Goal: Task Accomplishment & Management: Complete application form

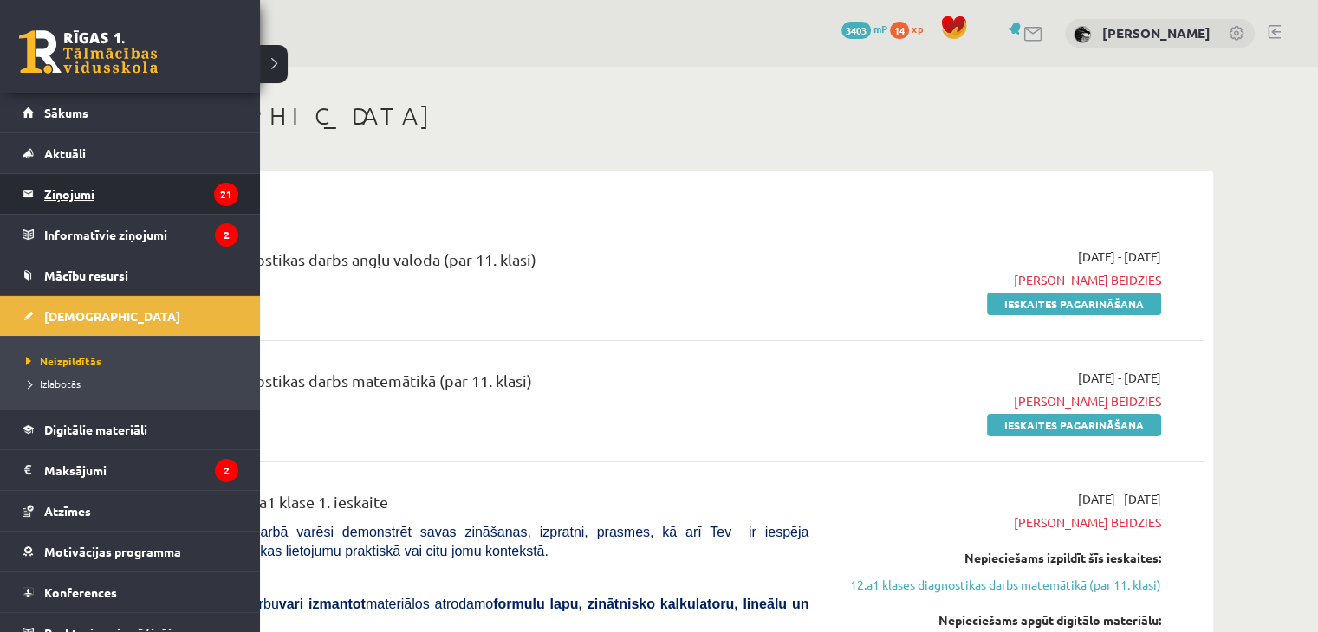
click at [51, 179] on legend "Ziņojumi 21" at bounding box center [141, 194] width 194 height 40
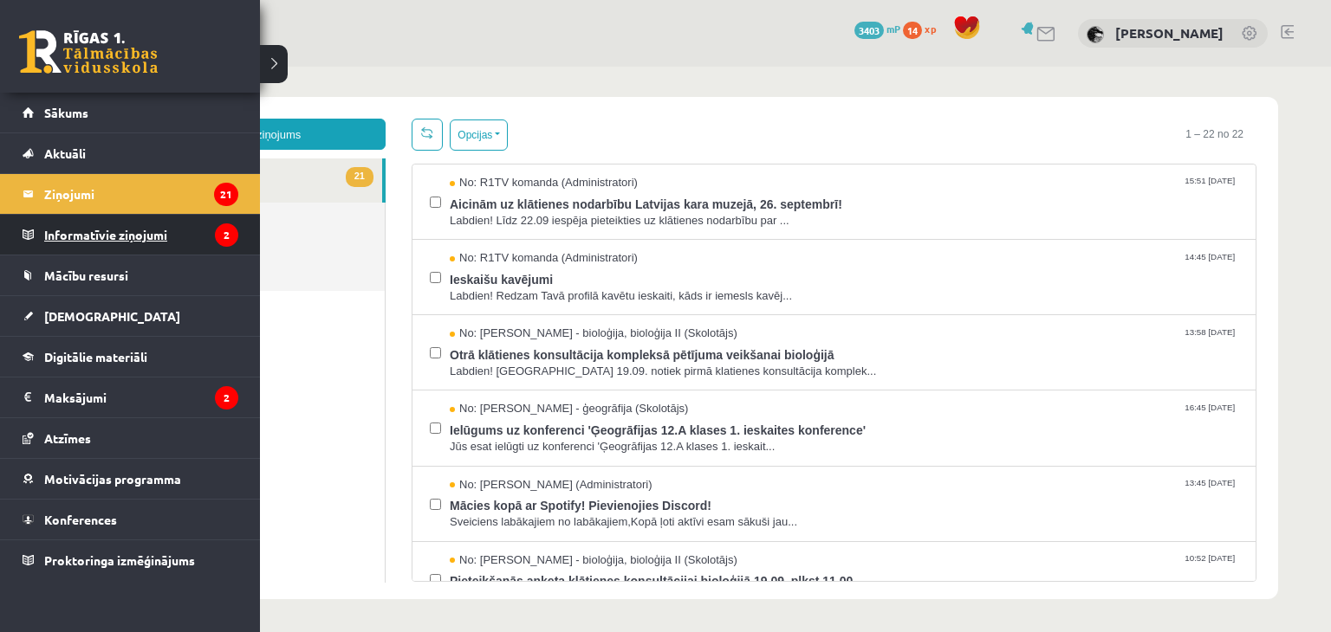
click at [71, 224] on legend "Informatīvie ziņojumi 2" at bounding box center [141, 235] width 194 height 40
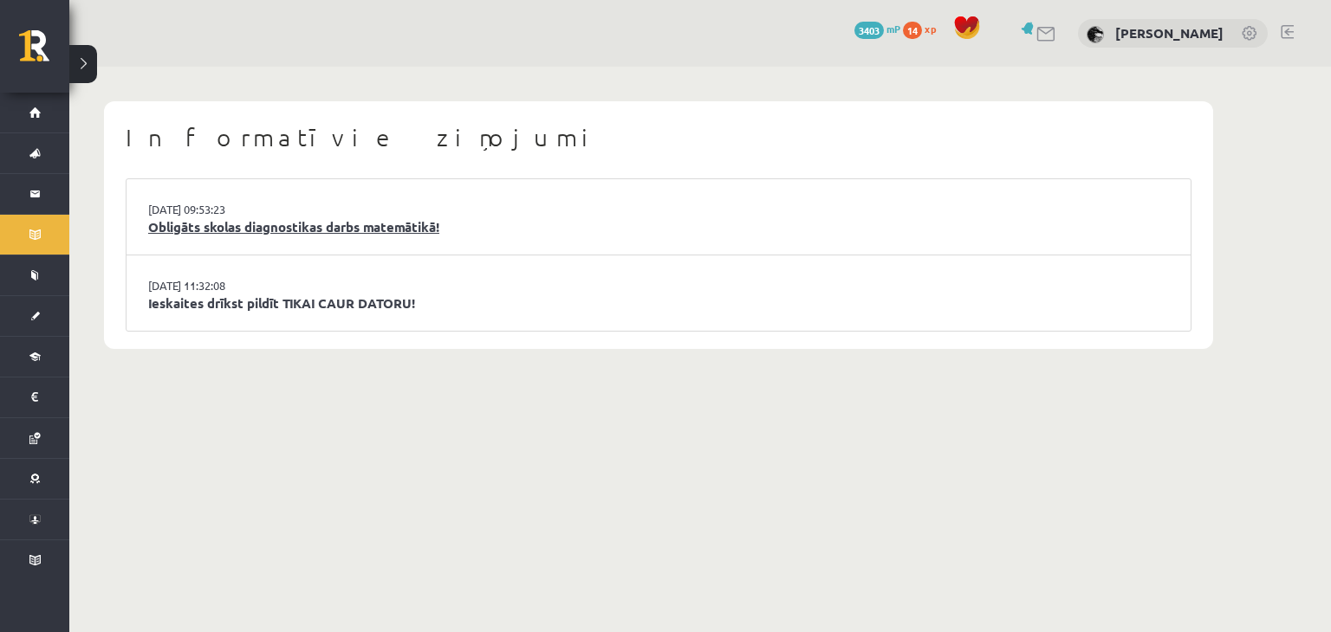
click at [242, 230] on link "Obligāts skolas diagnostikas darbs matemātikā!" at bounding box center [658, 227] width 1021 height 20
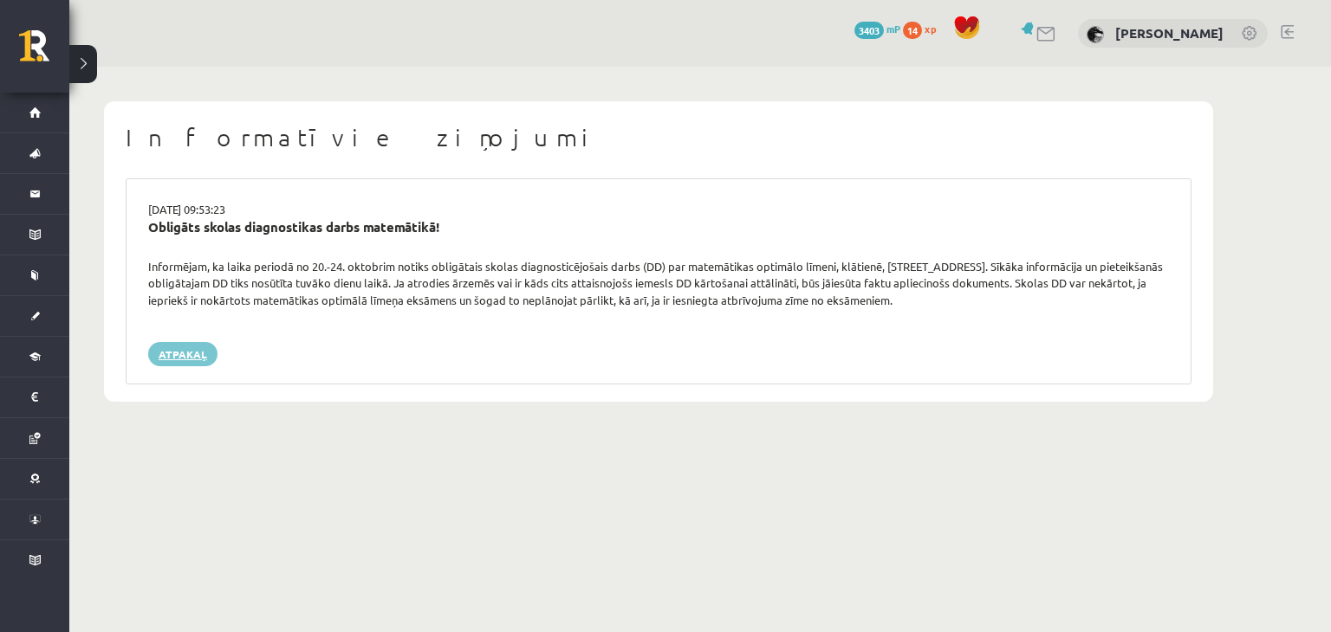
click at [187, 361] on link "Atpakaļ" at bounding box center [182, 354] width 69 height 24
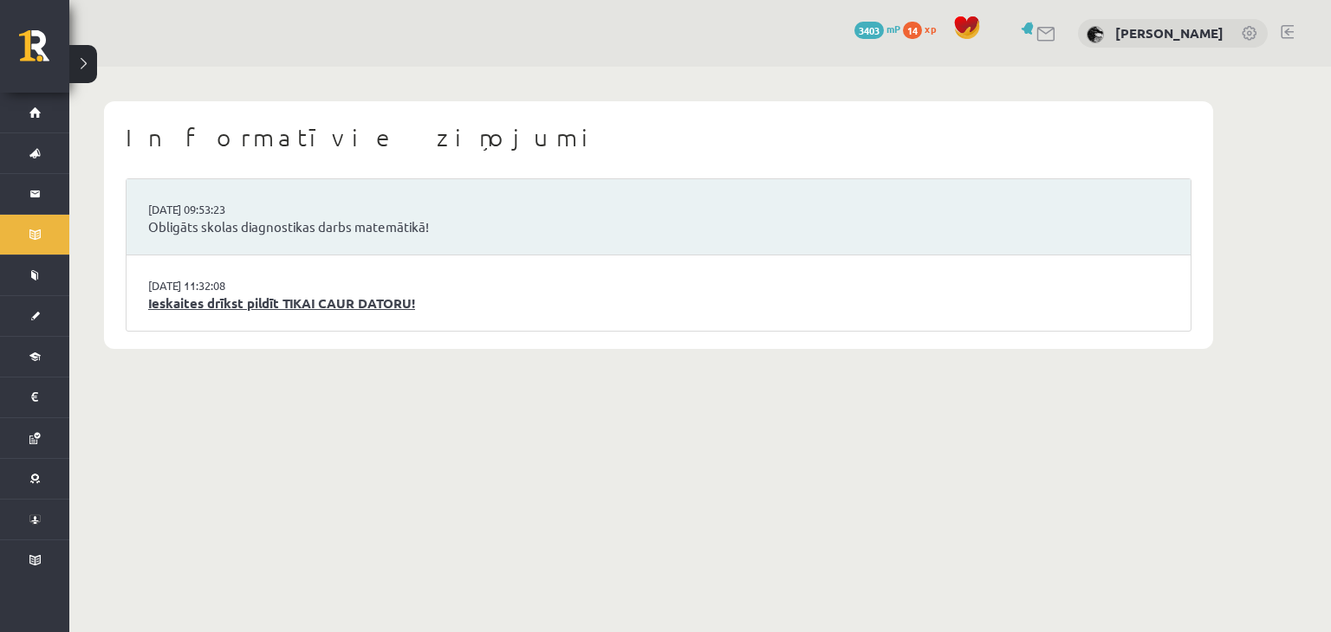
click at [215, 302] on link "Ieskaites drīkst pildīt TIKAI CAUR DATORU!" at bounding box center [658, 304] width 1021 height 20
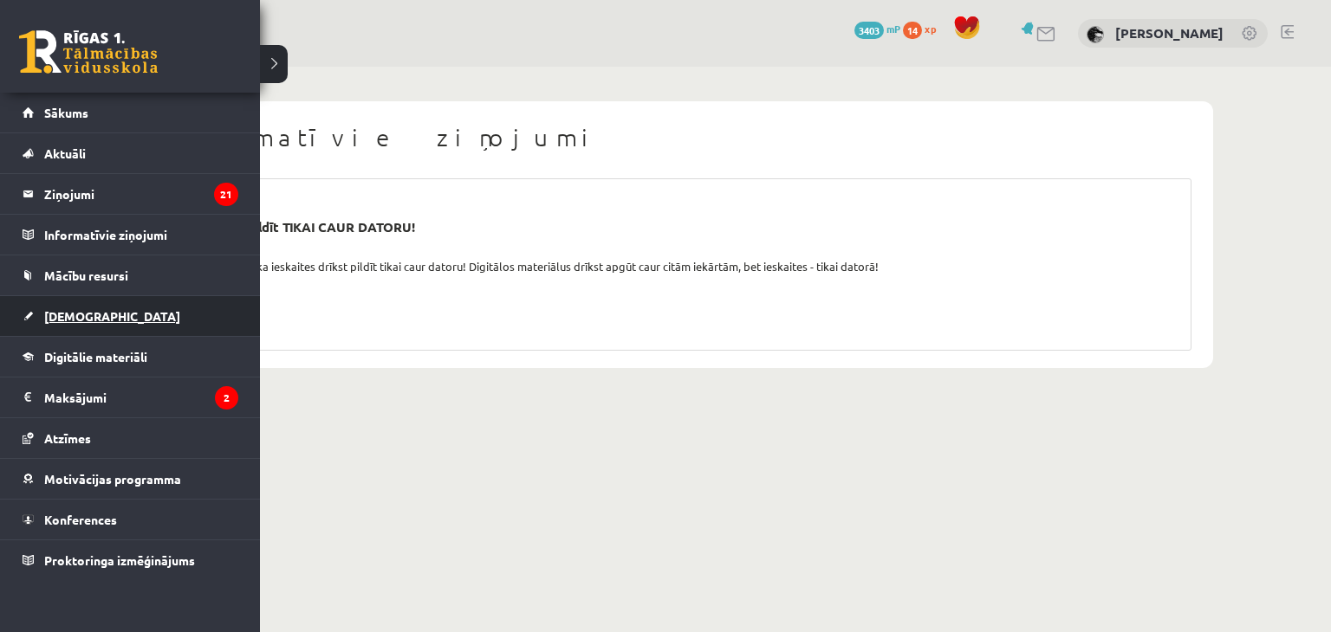
click at [56, 308] on span "[DEMOGRAPHIC_DATA]" at bounding box center [112, 316] width 136 height 16
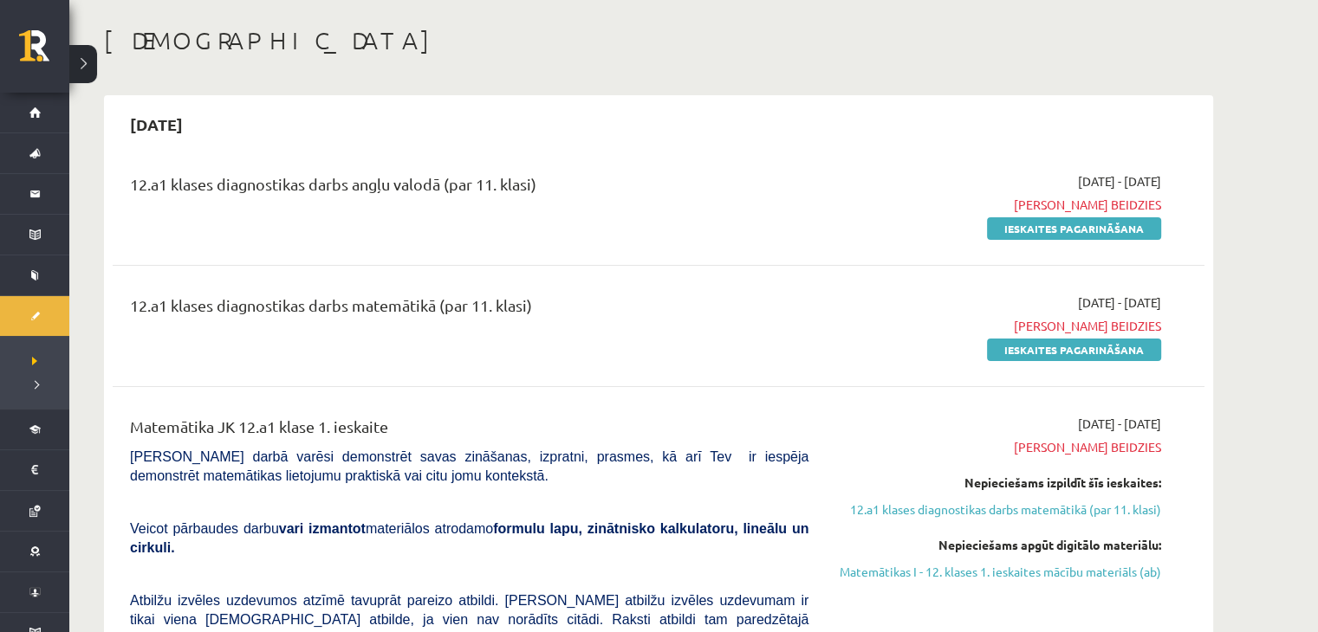
scroll to position [97, 0]
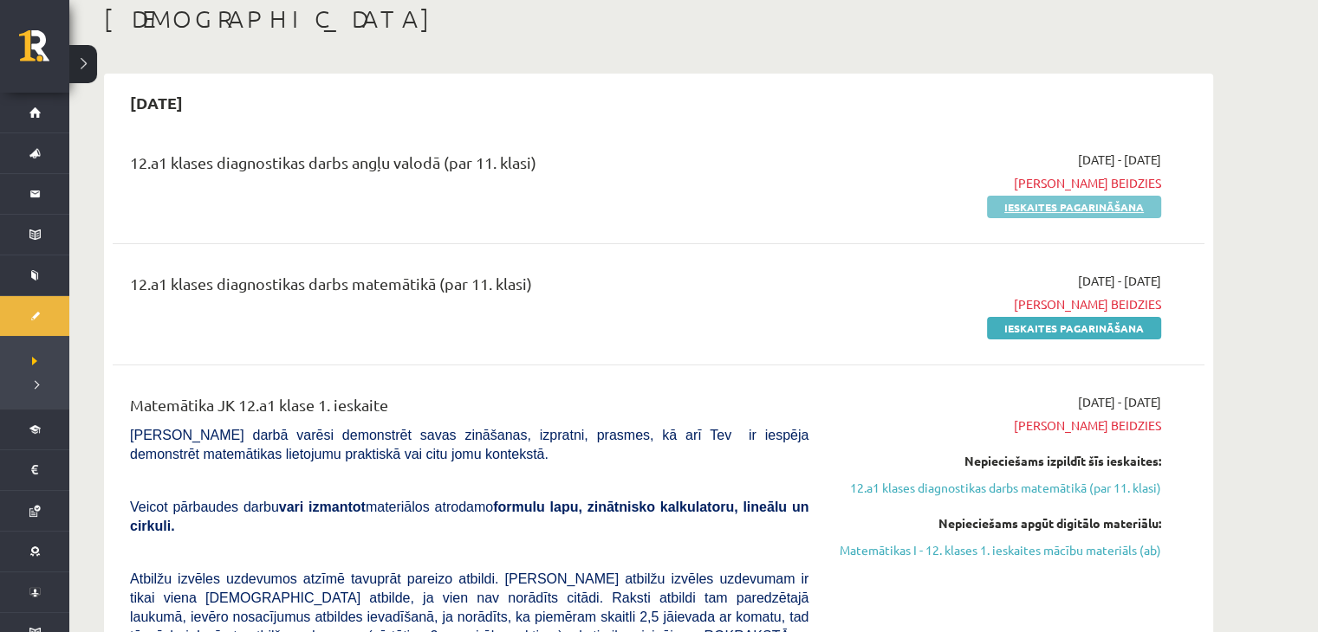
click at [1008, 204] on link "Ieskaites pagarināšana" at bounding box center [1074, 207] width 174 height 23
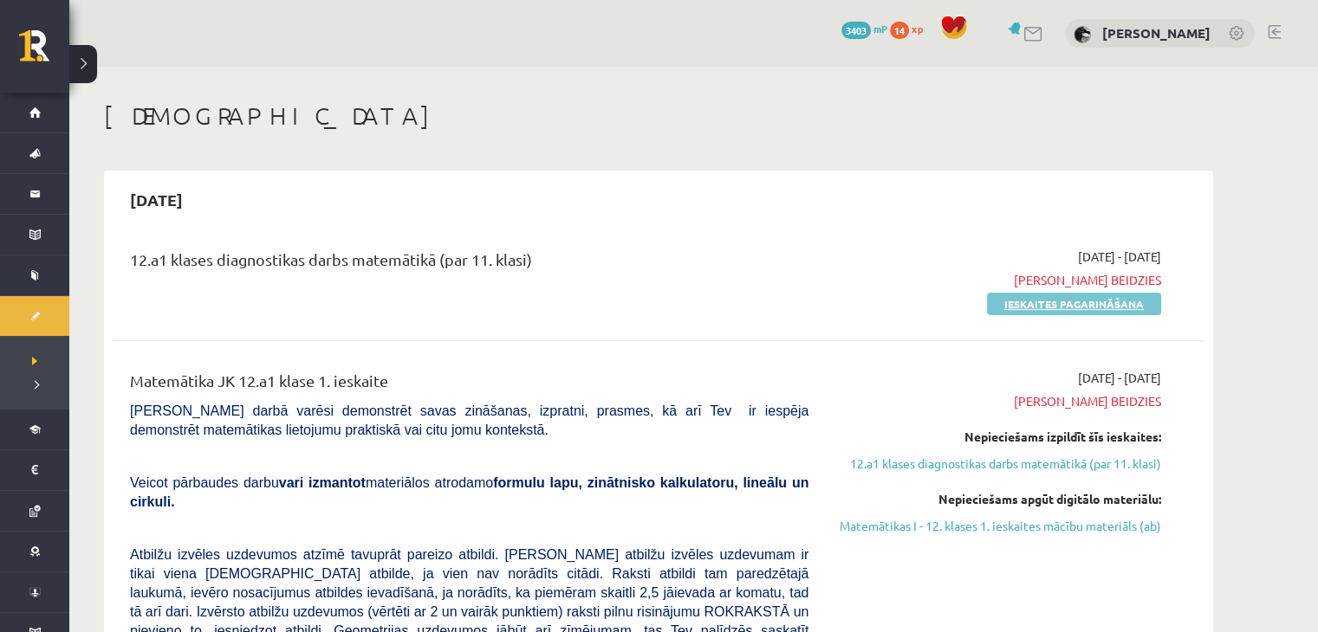
click at [1009, 309] on link "Ieskaites pagarināšana" at bounding box center [1074, 304] width 174 height 23
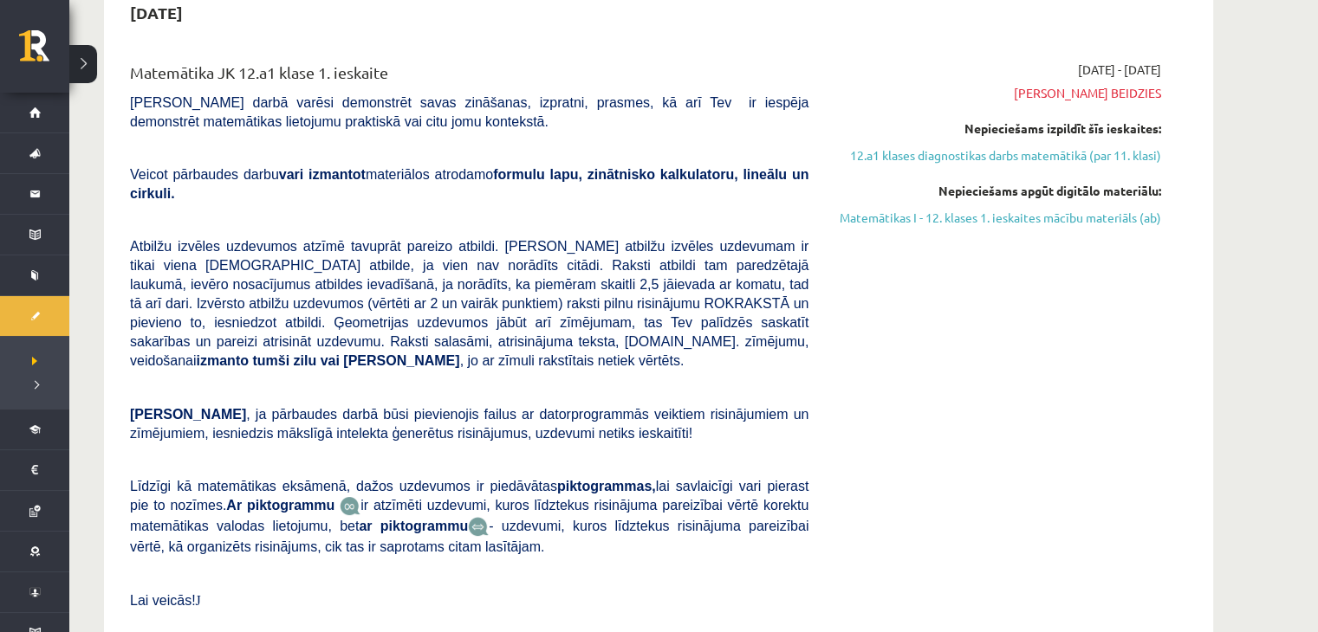
scroll to position [152, 0]
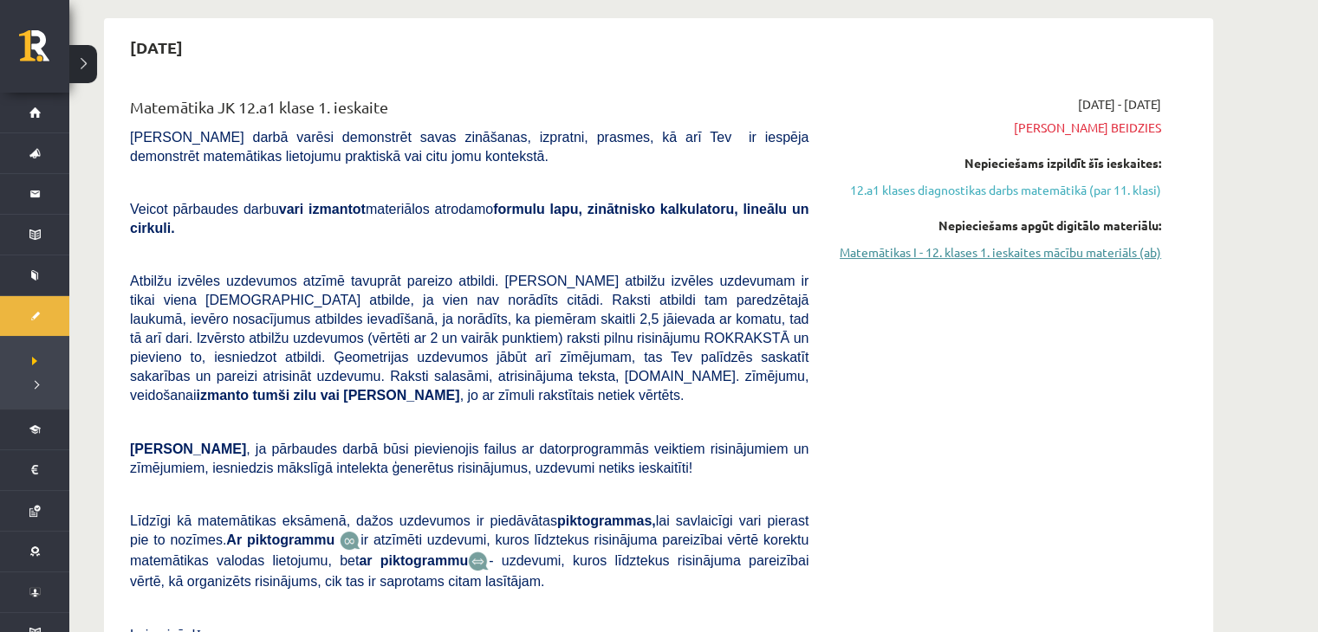
click at [861, 245] on link "Matemātikas I - 12. klases 1. ieskaites mācību materiāls (ab)" at bounding box center [997, 252] width 327 height 18
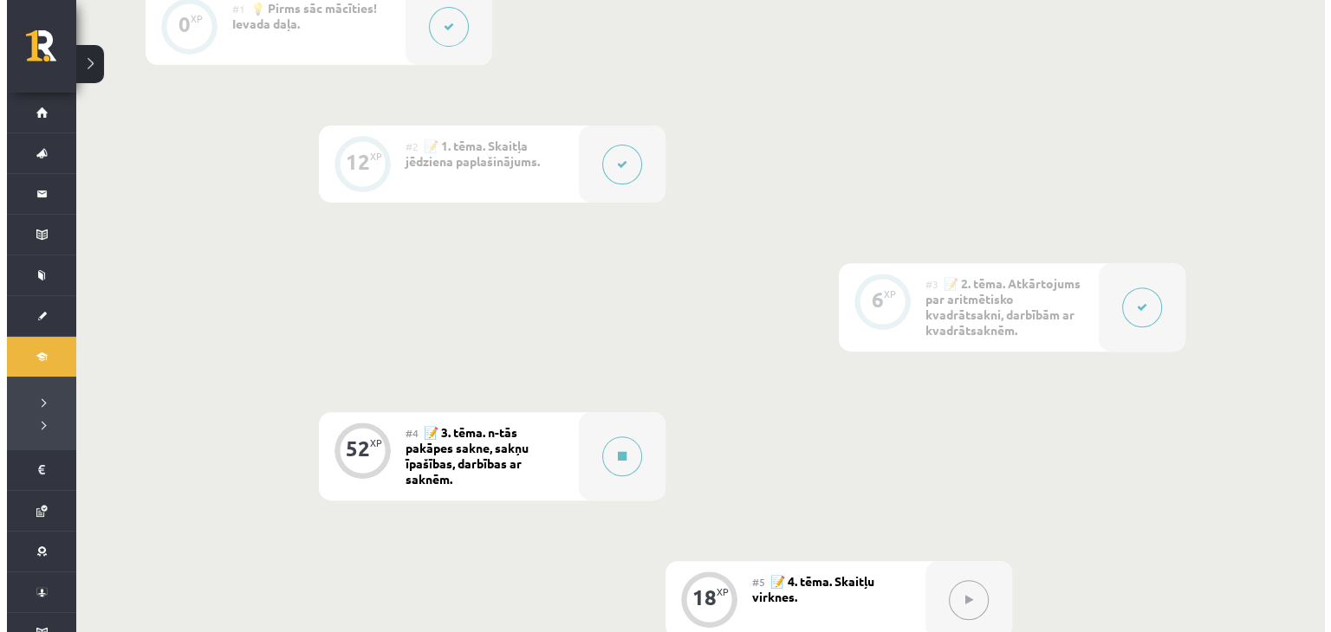
scroll to position [596, 0]
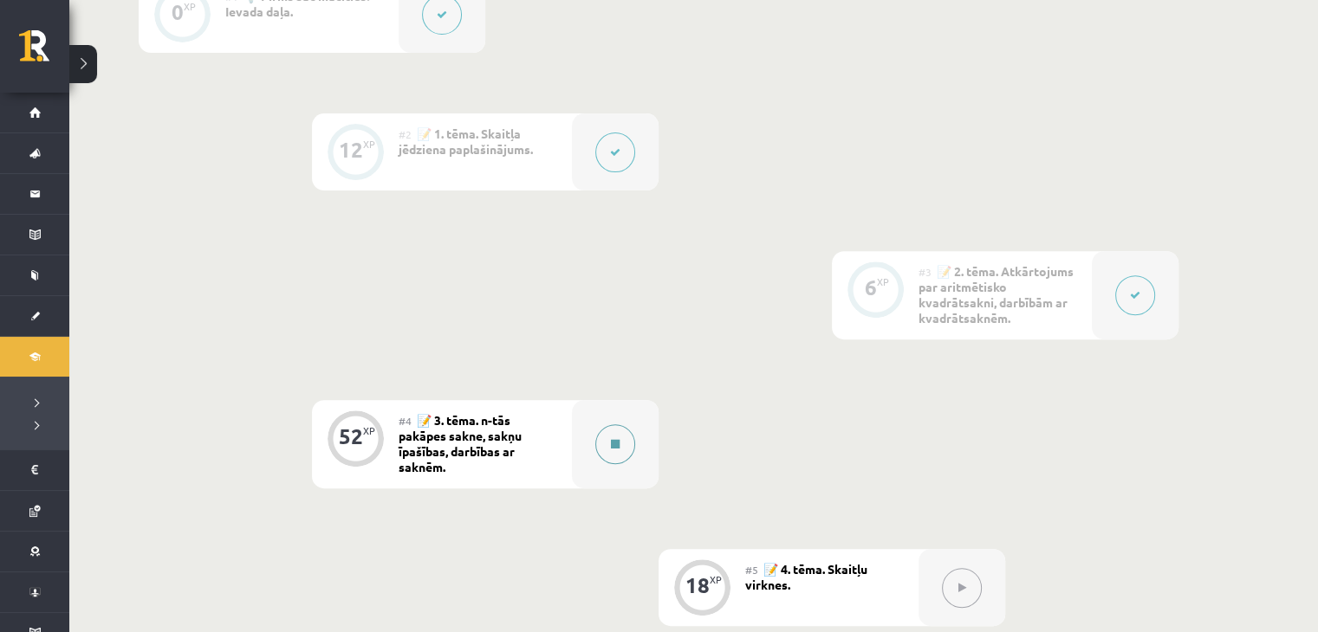
click at [630, 443] on button at bounding box center [615, 445] width 40 height 40
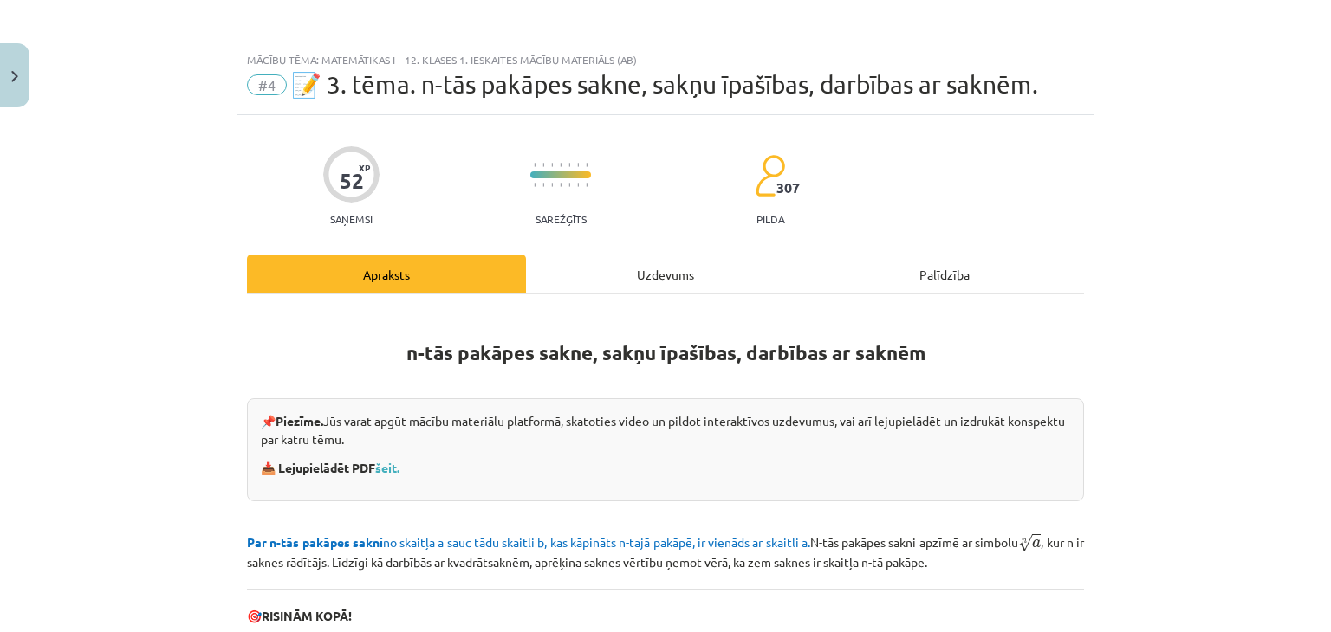
click at [671, 289] on div "Uzdevums" at bounding box center [665, 274] width 279 height 39
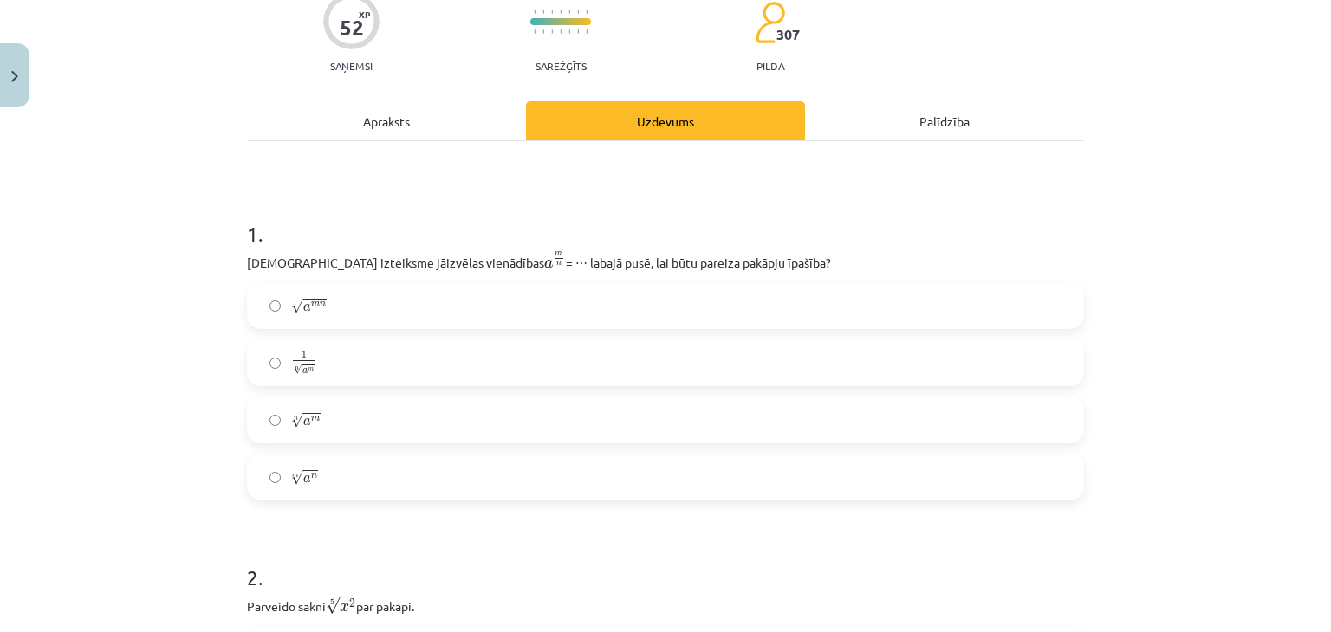
scroll to position [156, 0]
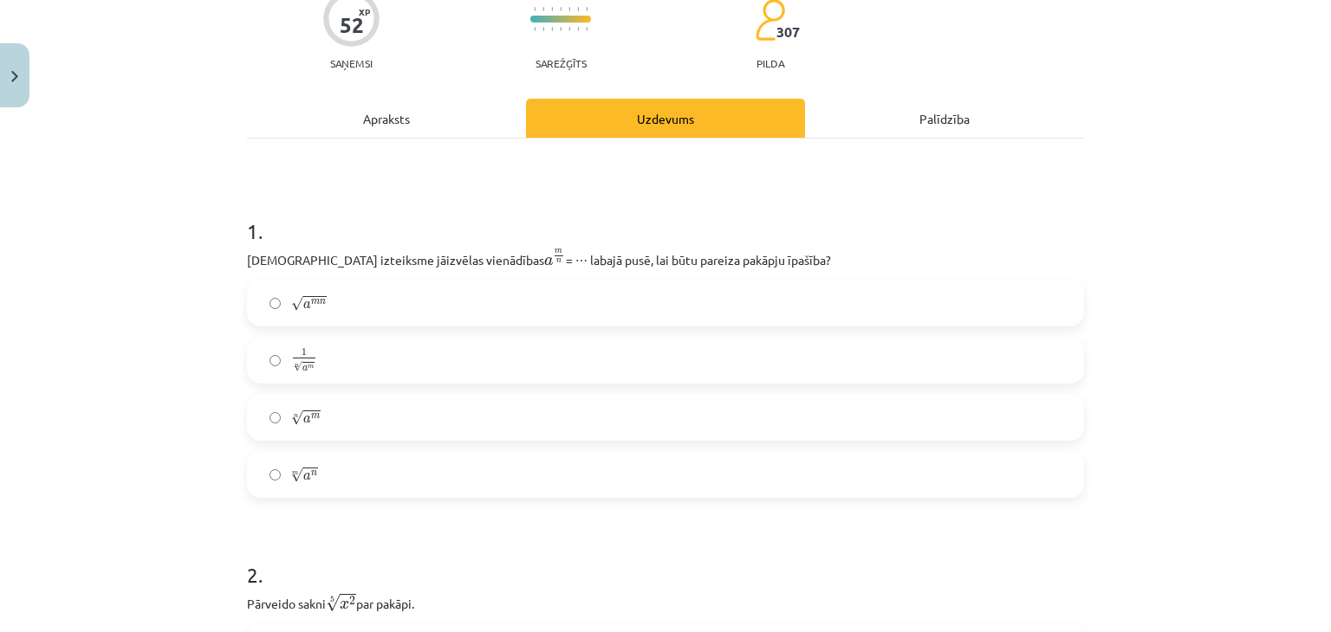
click at [429, 340] on label "1 n √ a m 1 a m n" at bounding box center [665, 360] width 833 height 43
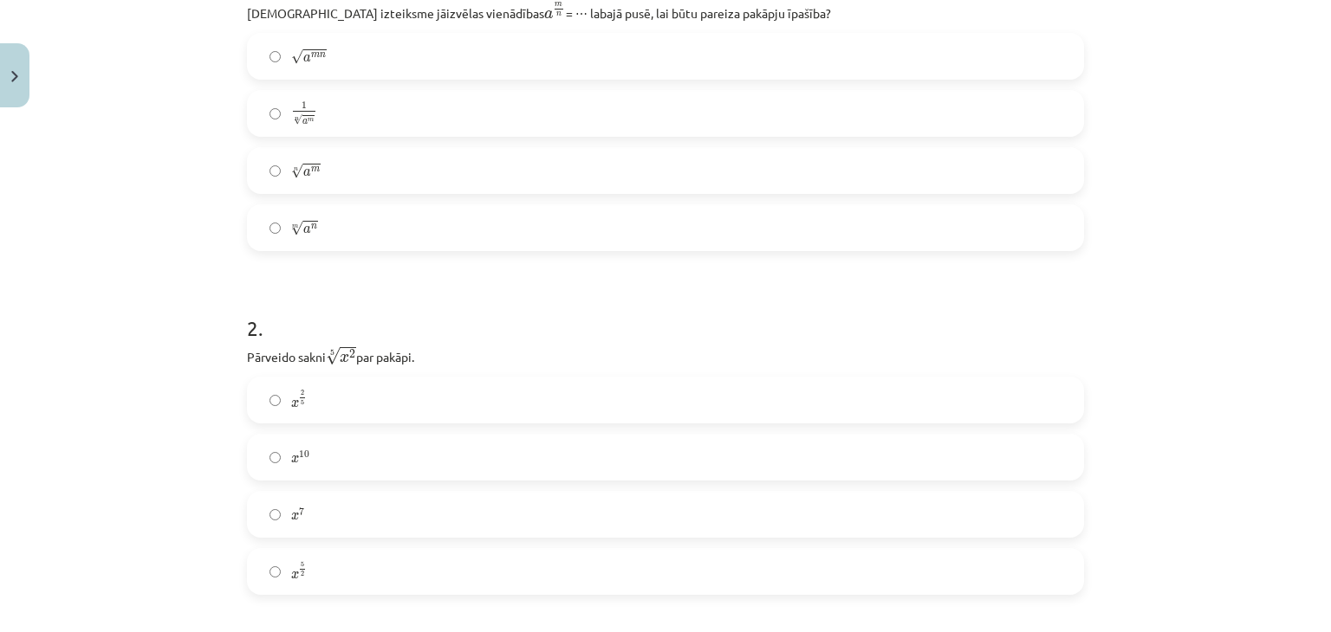
scroll to position [408, 0]
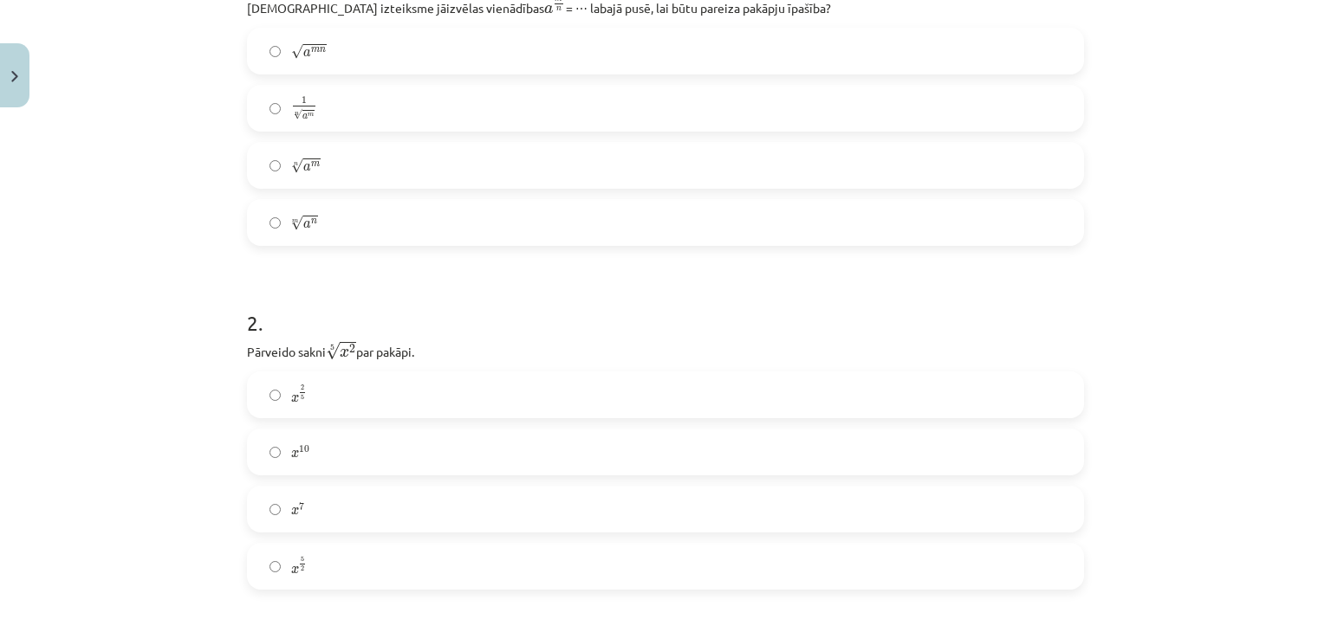
click at [270, 555] on label "x 5 2 x 5 2" at bounding box center [665, 566] width 833 height 43
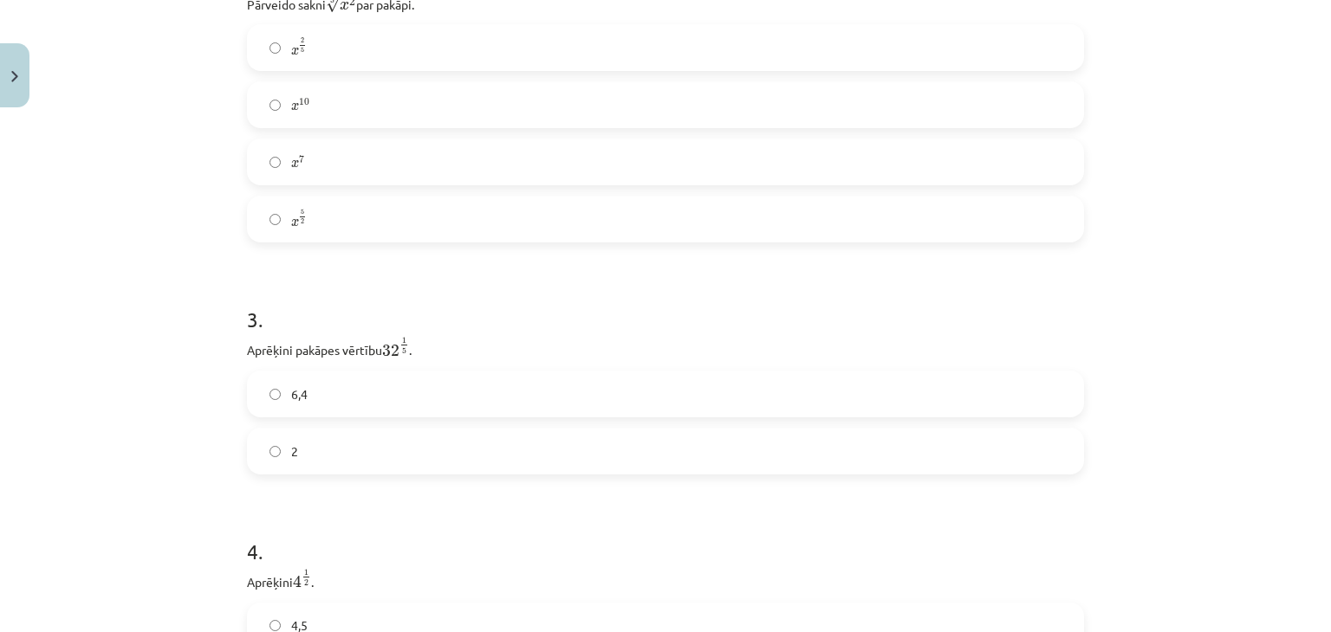
scroll to position [756, 0]
click at [270, 464] on label "2" at bounding box center [665, 450] width 833 height 43
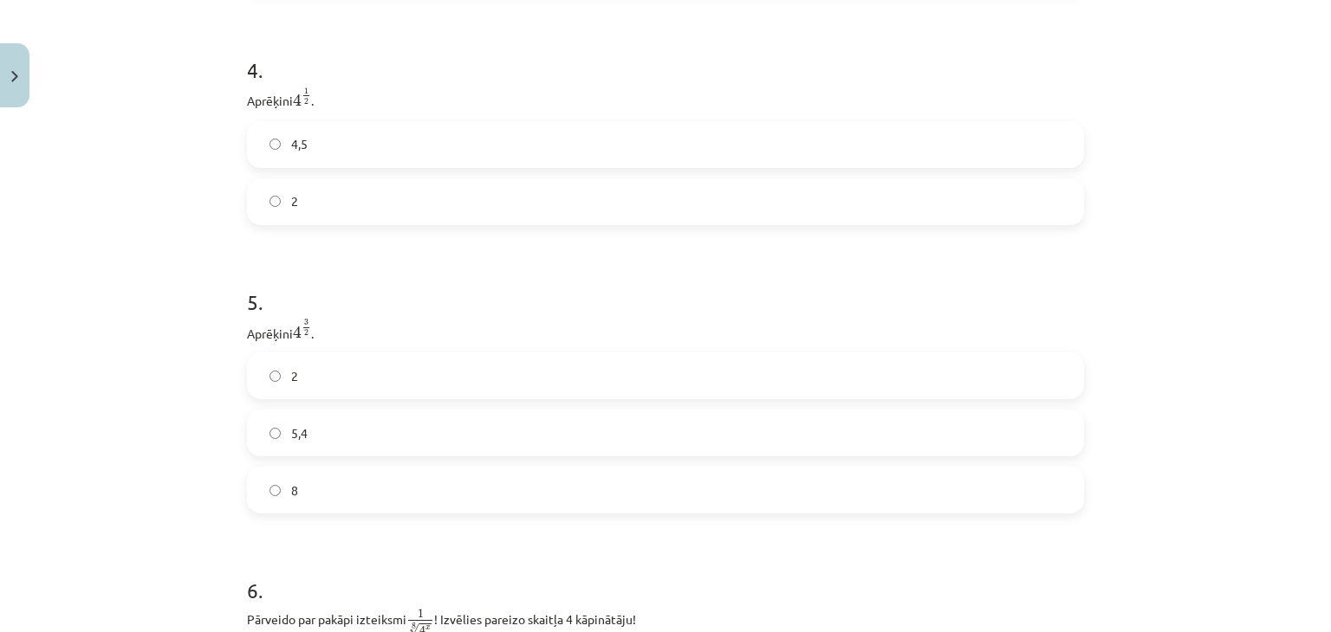
scroll to position [1237, 0]
click at [298, 219] on label "2" at bounding box center [665, 201] width 833 height 43
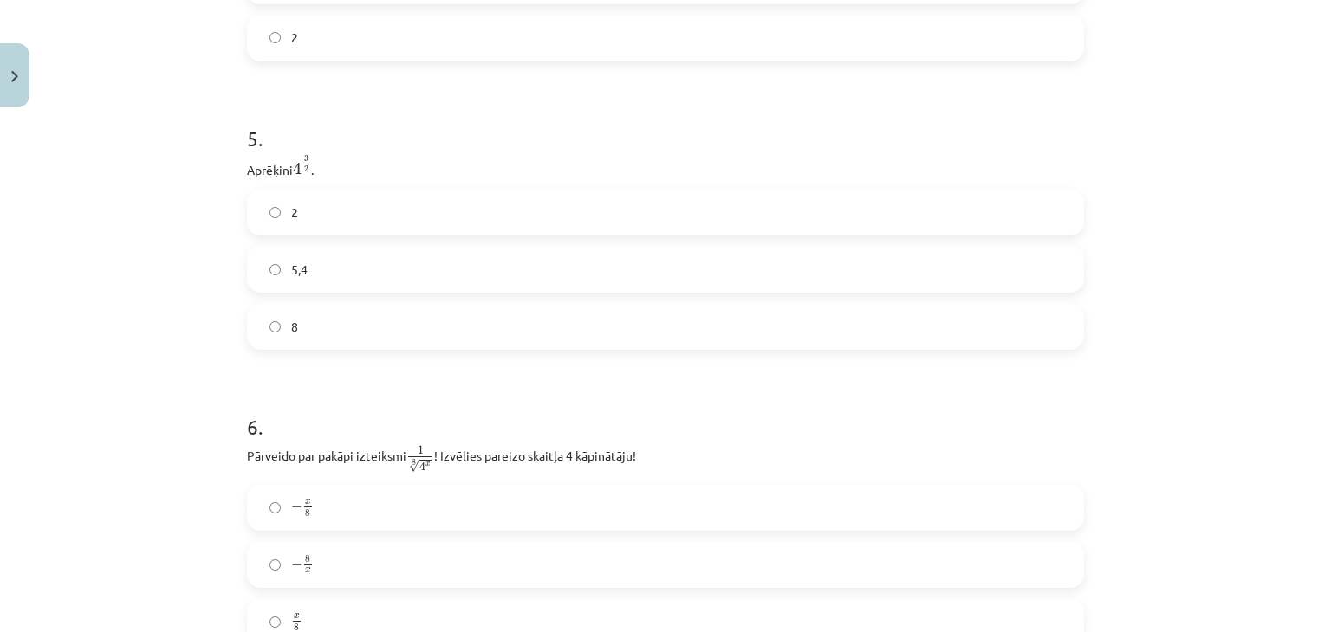
scroll to position [1402, 0]
click at [276, 325] on label "8" at bounding box center [665, 325] width 833 height 43
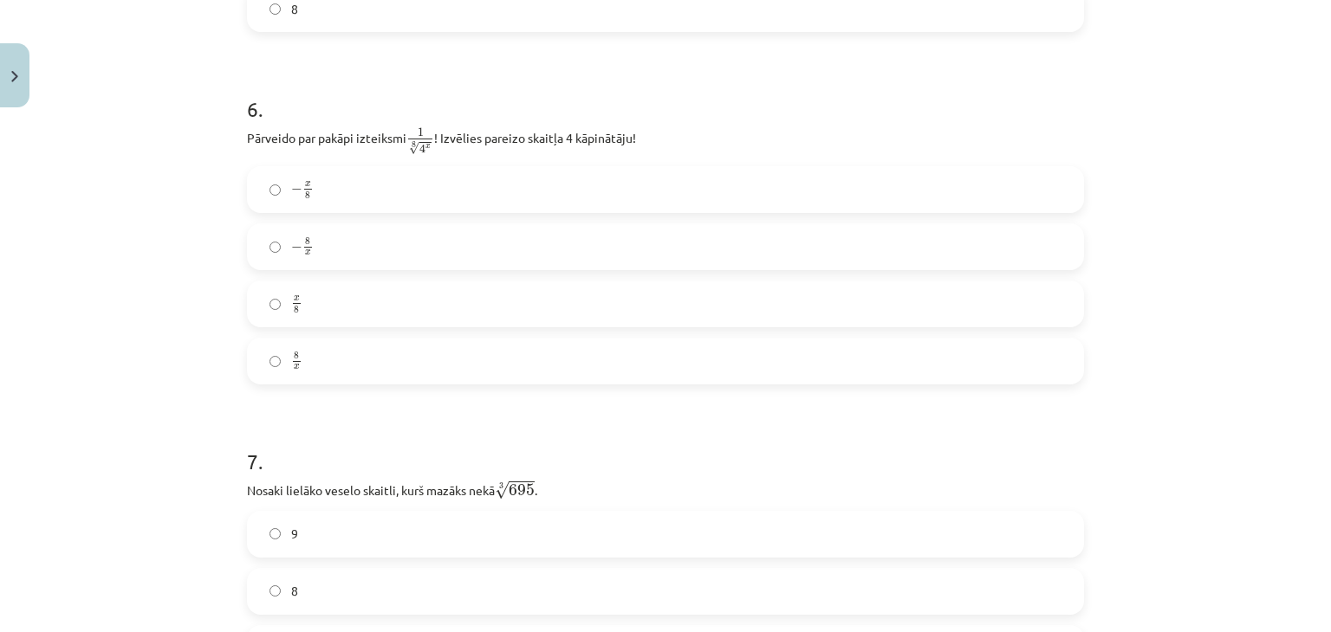
scroll to position [1720, 0]
click at [253, 310] on label "x 8 x 8" at bounding box center [665, 303] width 833 height 43
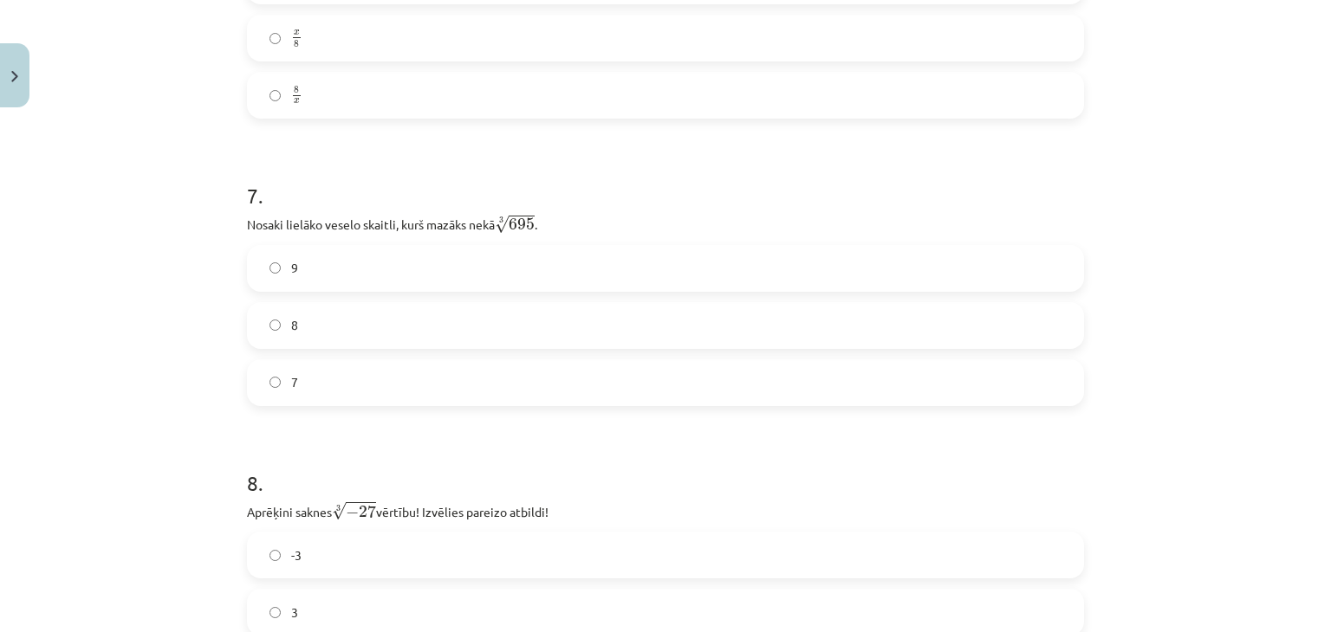
scroll to position [1986, 0]
click at [270, 337] on label "8" at bounding box center [665, 324] width 833 height 43
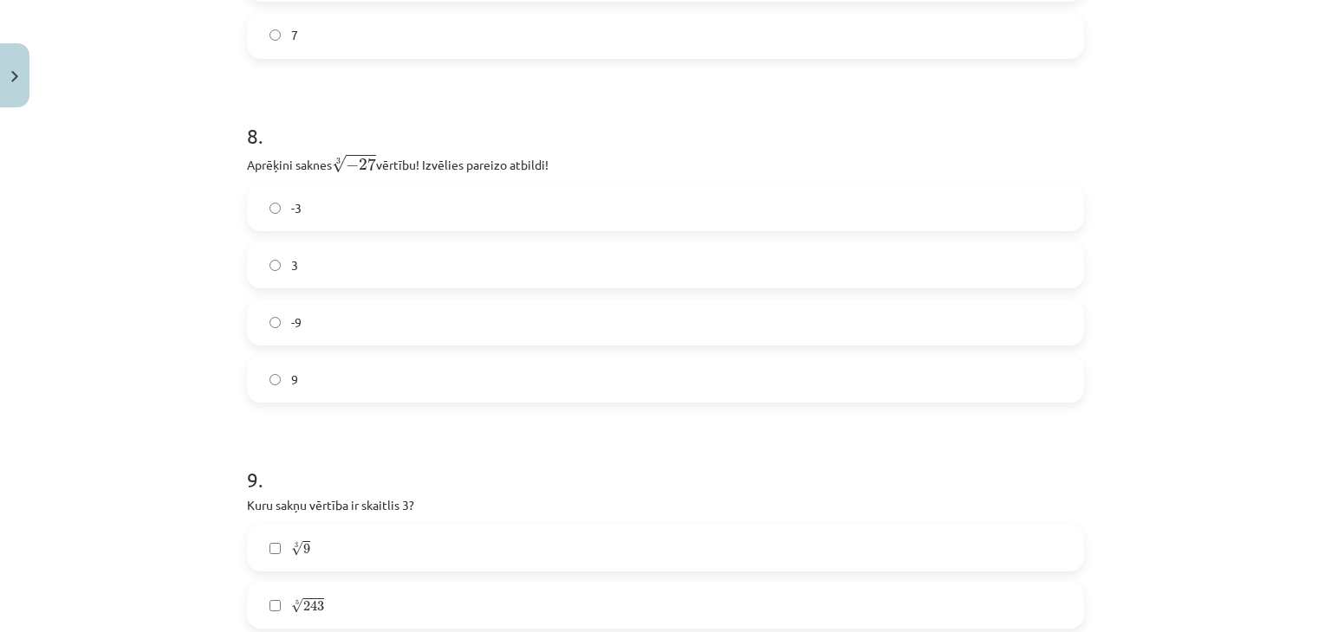
scroll to position [2337, 0]
click at [294, 188] on label "-3" at bounding box center [665, 203] width 833 height 43
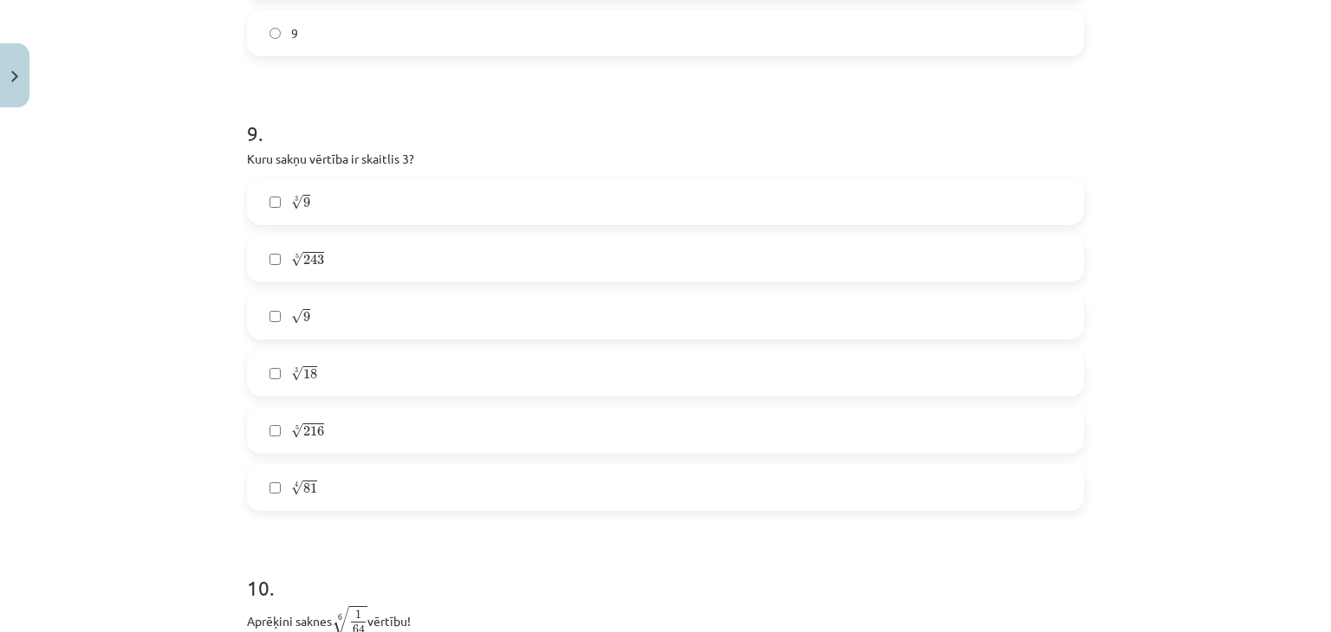
scroll to position [2665, 0]
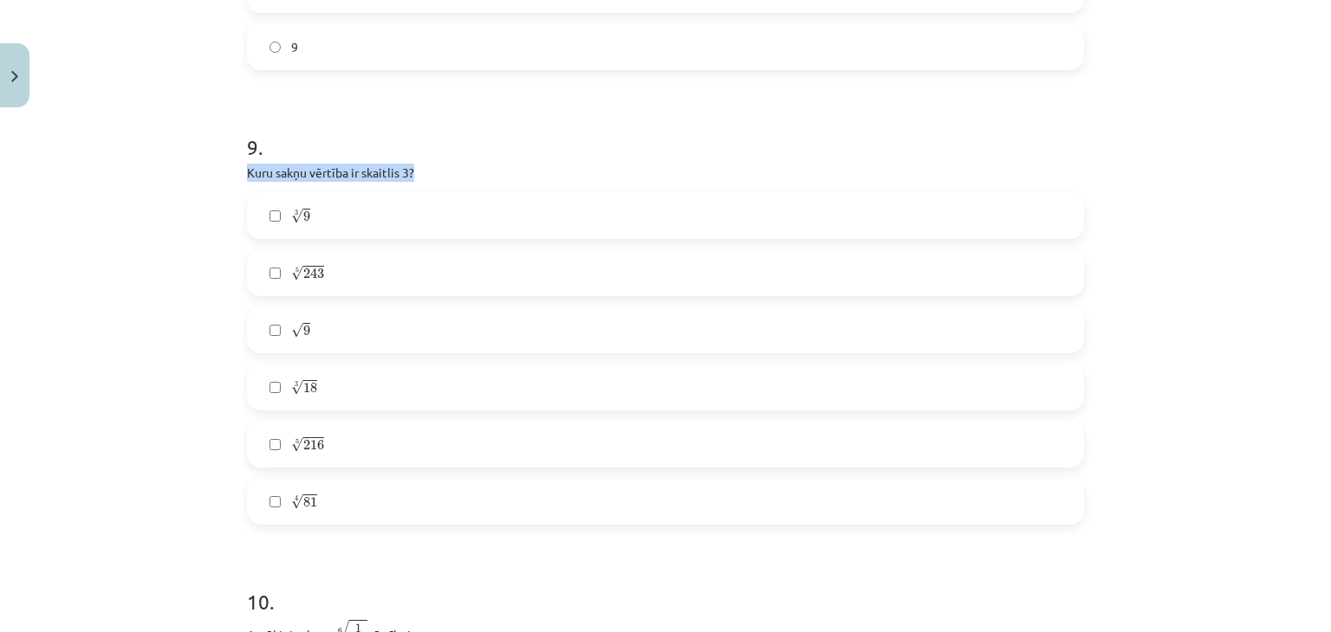
drag, startPoint x: 239, startPoint y: 176, endPoint x: 432, endPoint y: 170, distance: 193.3
click at [432, 170] on p "Kuru sakņu vērtība ir skaitlis 3?" at bounding box center [665, 173] width 837 height 18
copy p "Kuru sakņu vērtība ir skaitlis 3?"
click at [188, 263] on div "Mācību tēma: Matemātikas i - 12. klases 1. ieskaites mācību materiāls (ab) #4 📝…" at bounding box center [665, 316] width 1331 height 632
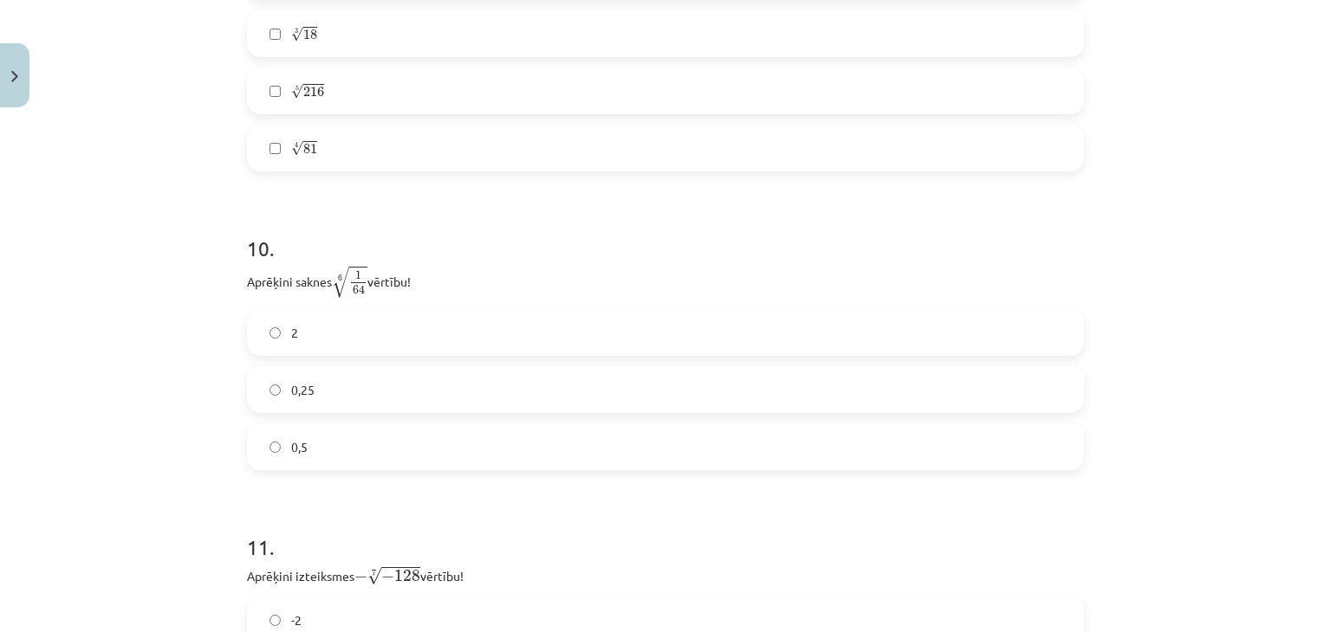
scroll to position [3068, 0]
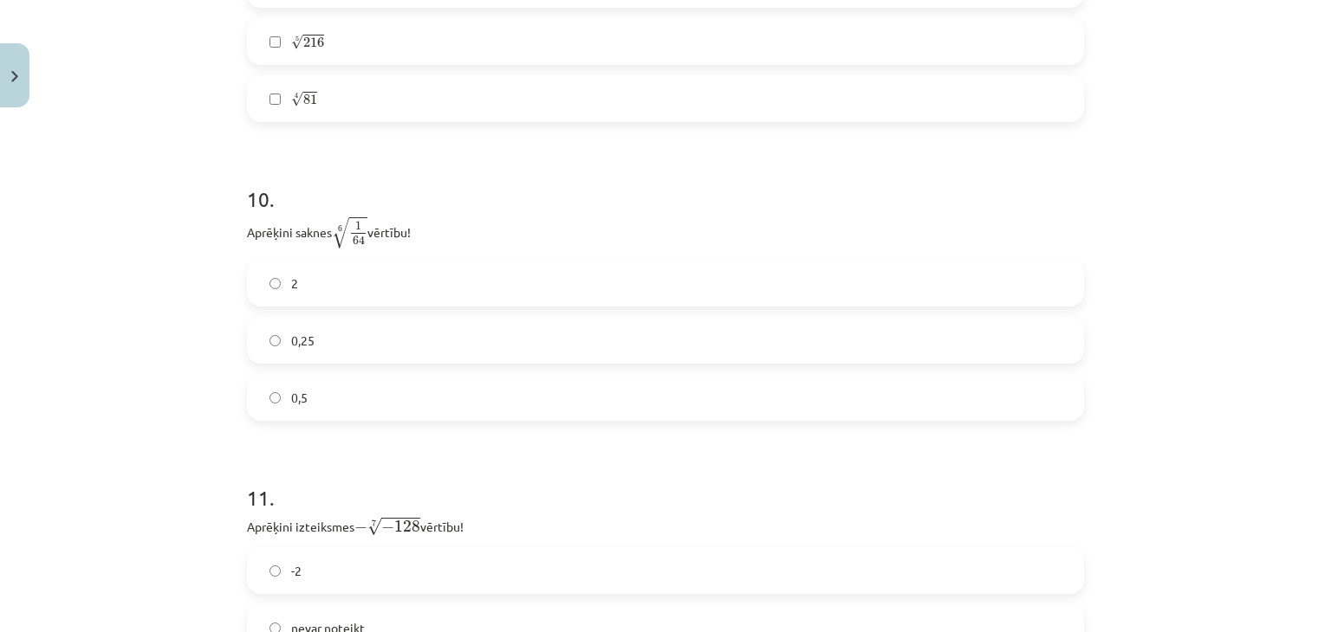
click at [278, 394] on label "0,5" at bounding box center [665, 397] width 833 height 43
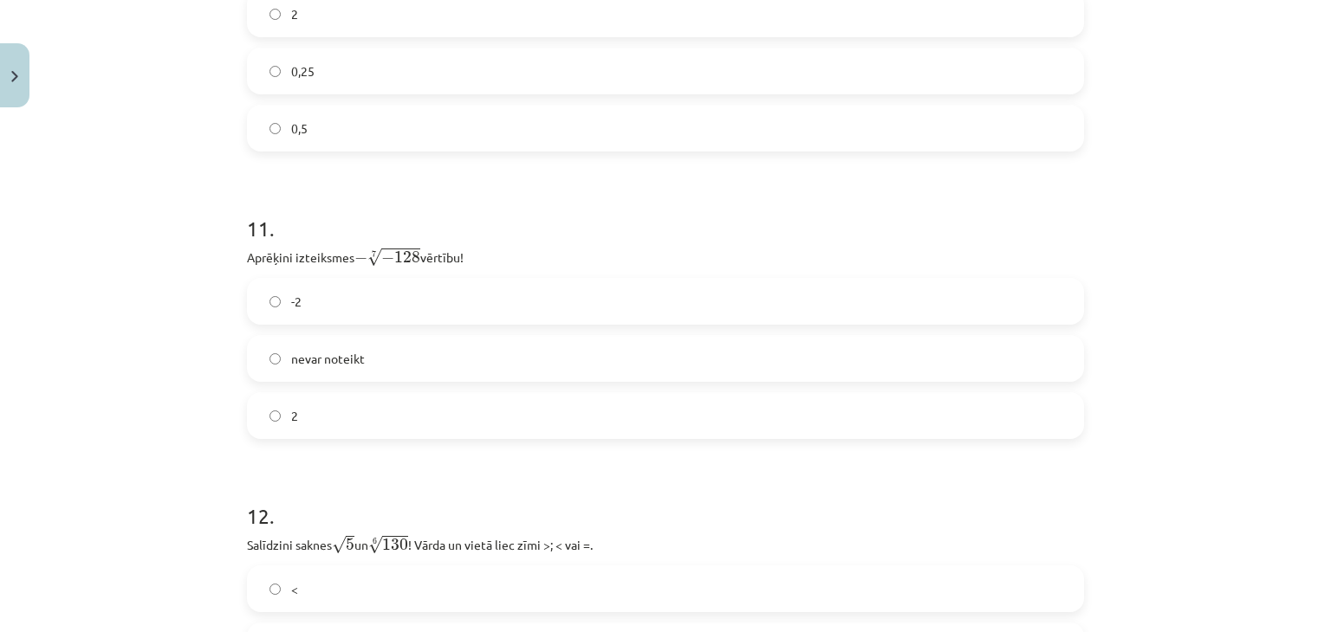
scroll to position [3348, 0]
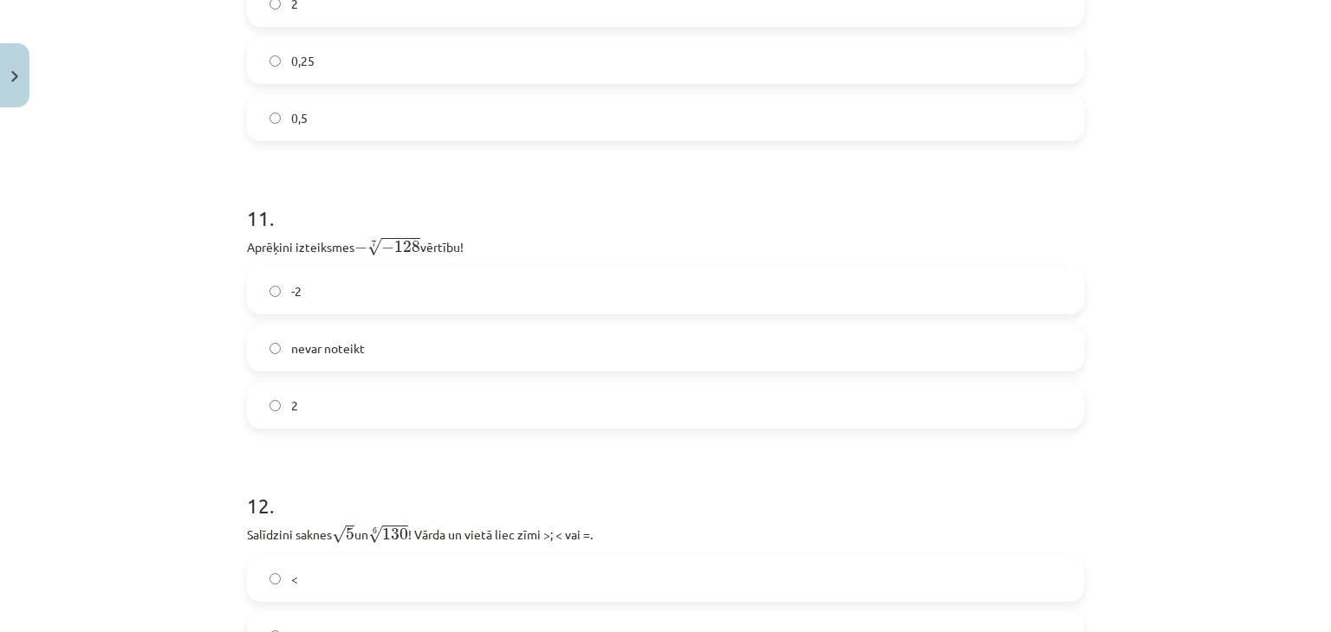
click at [260, 423] on label "2" at bounding box center [665, 405] width 833 height 43
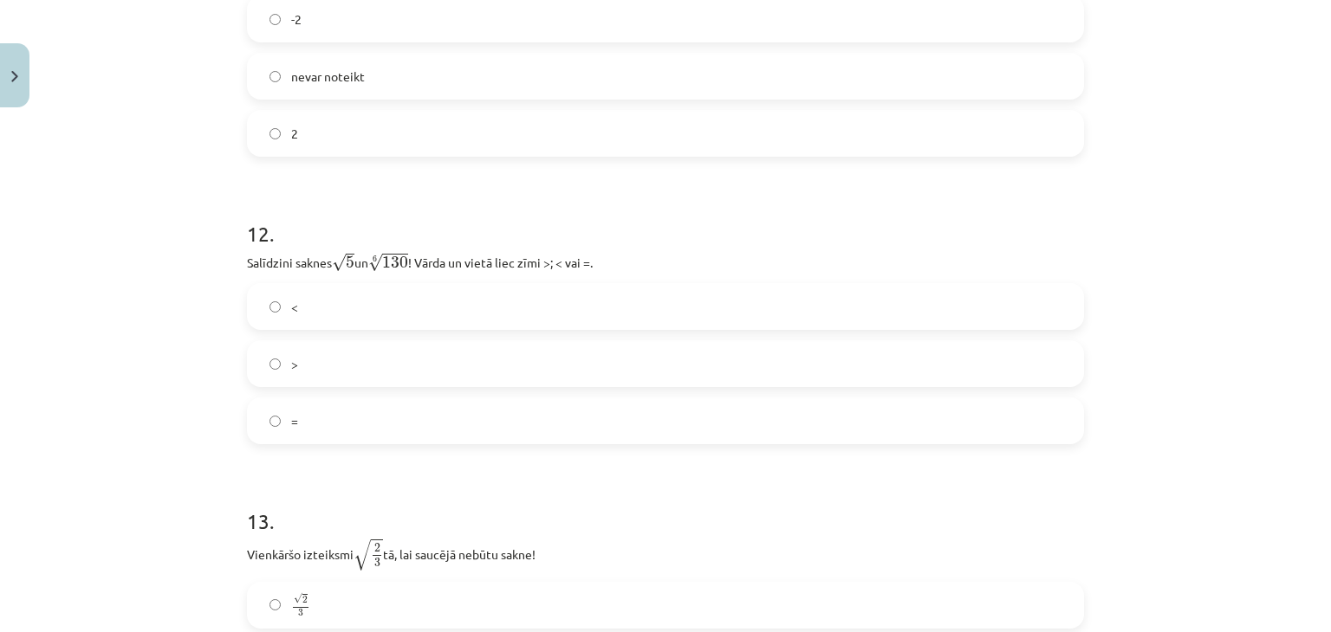
scroll to position [3621, 0]
click at [291, 321] on label "<" at bounding box center [665, 305] width 833 height 43
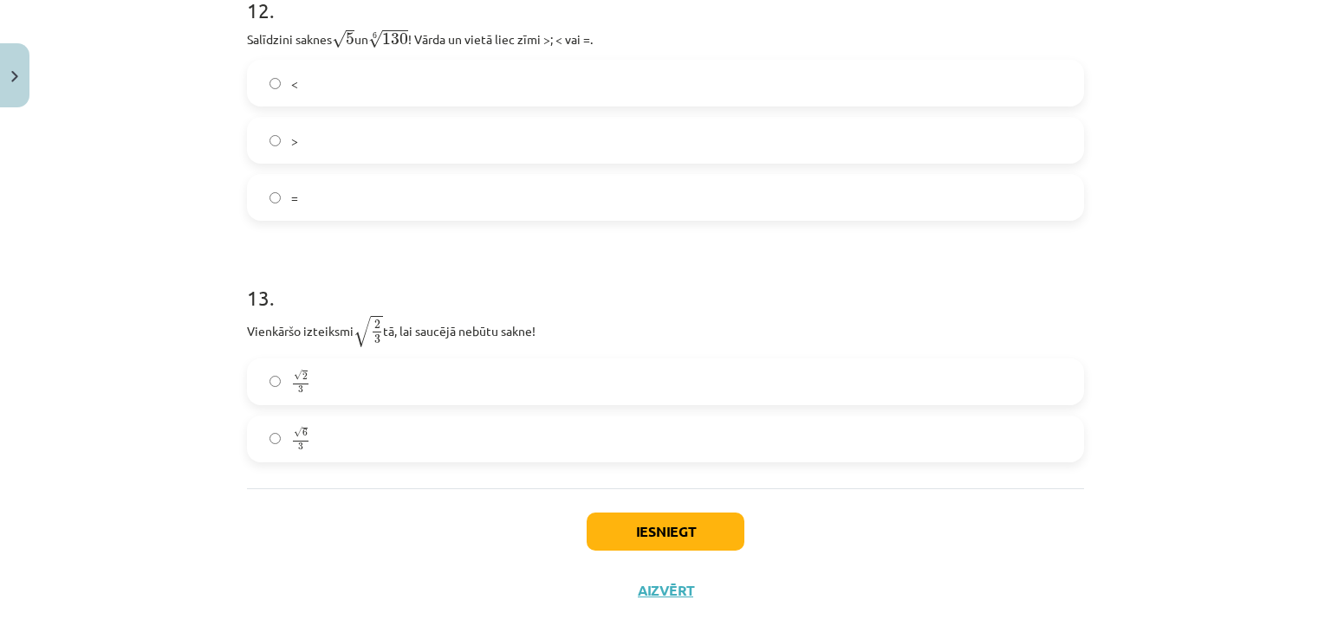
scroll to position [3844, 0]
click at [270, 122] on label ">" at bounding box center [665, 139] width 833 height 43
click at [253, 431] on label "√ 6 3 6 3" at bounding box center [665, 438] width 833 height 43
click at [722, 536] on button "Iesniegt" at bounding box center [666, 531] width 158 height 38
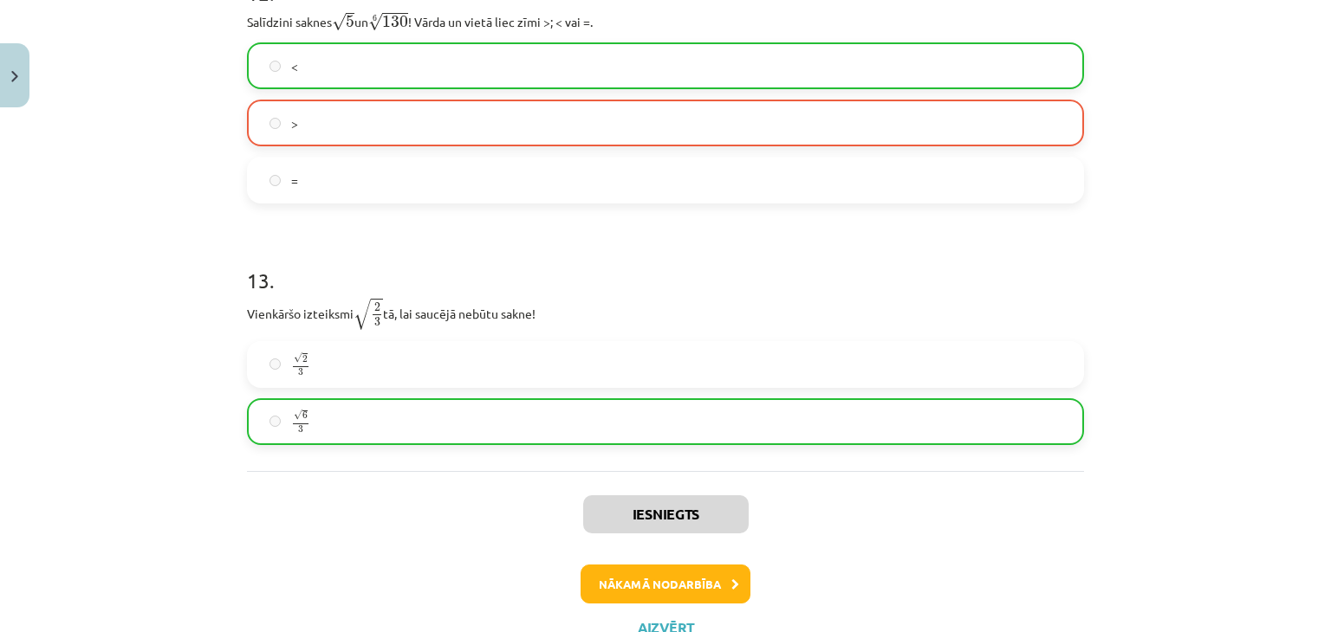
scroll to position [3931, 0]
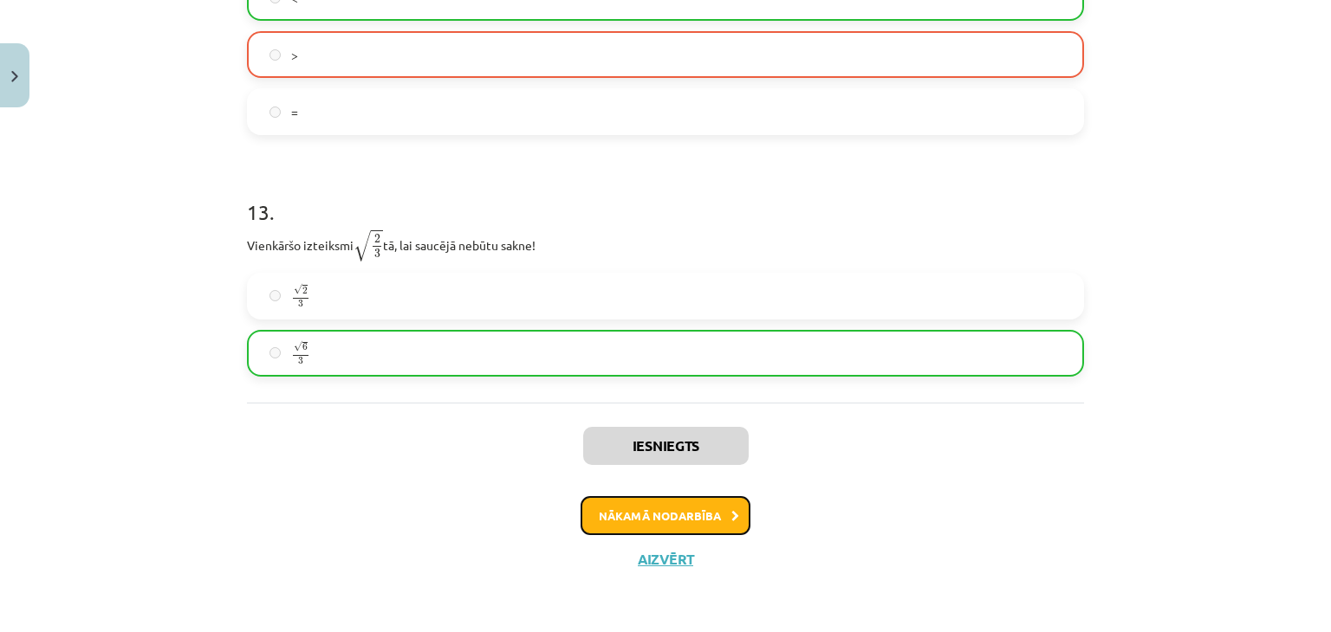
click at [715, 526] on button "Nākamā nodarbība" at bounding box center [665, 516] width 170 height 40
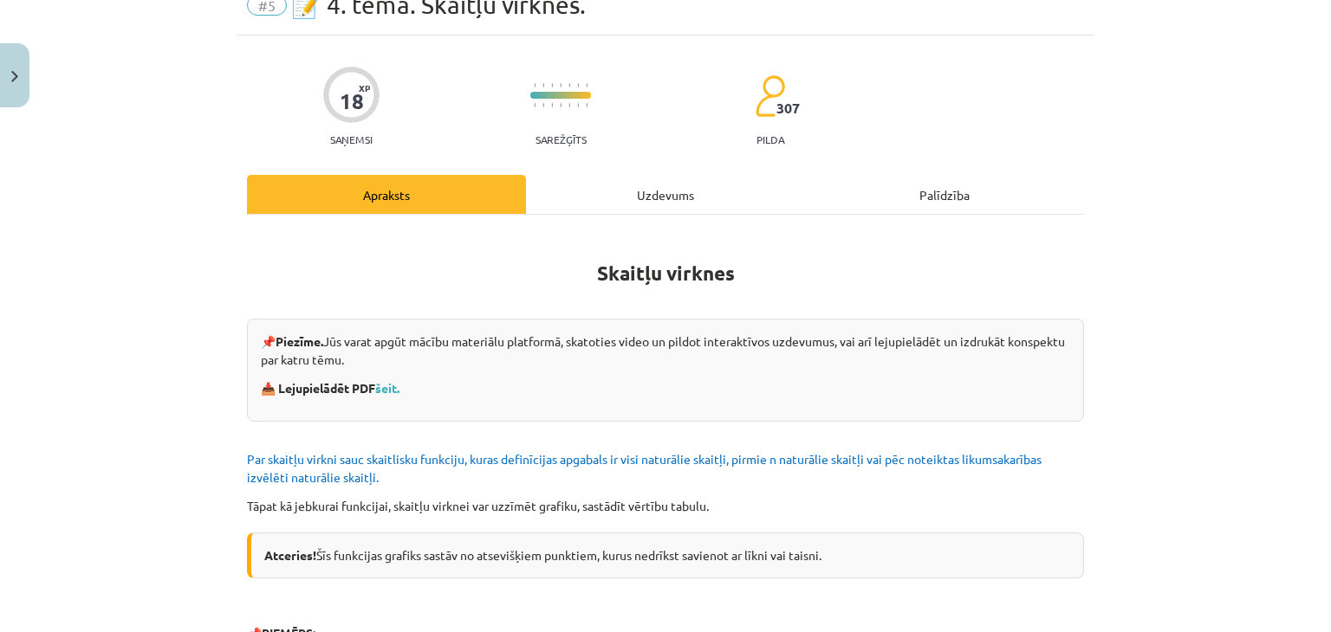
scroll to position [43, 0]
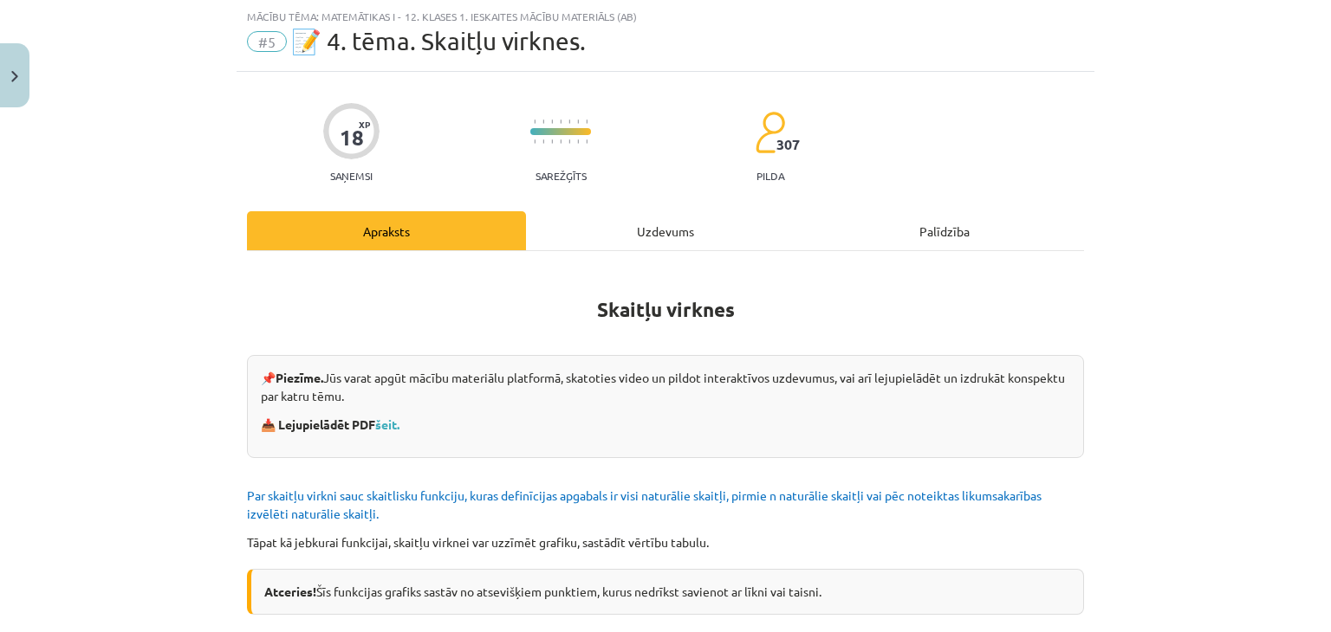
click at [668, 242] on div "Uzdevums" at bounding box center [665, 230] width 279 height 39
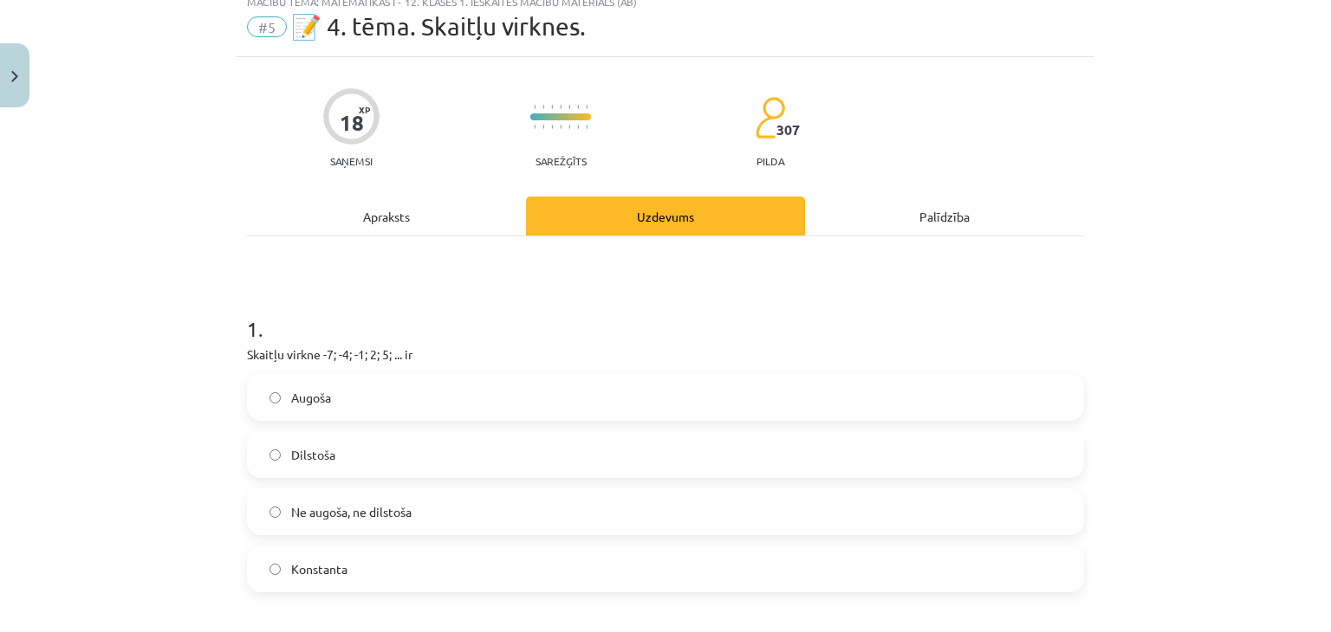
scroll to position [76, 0]
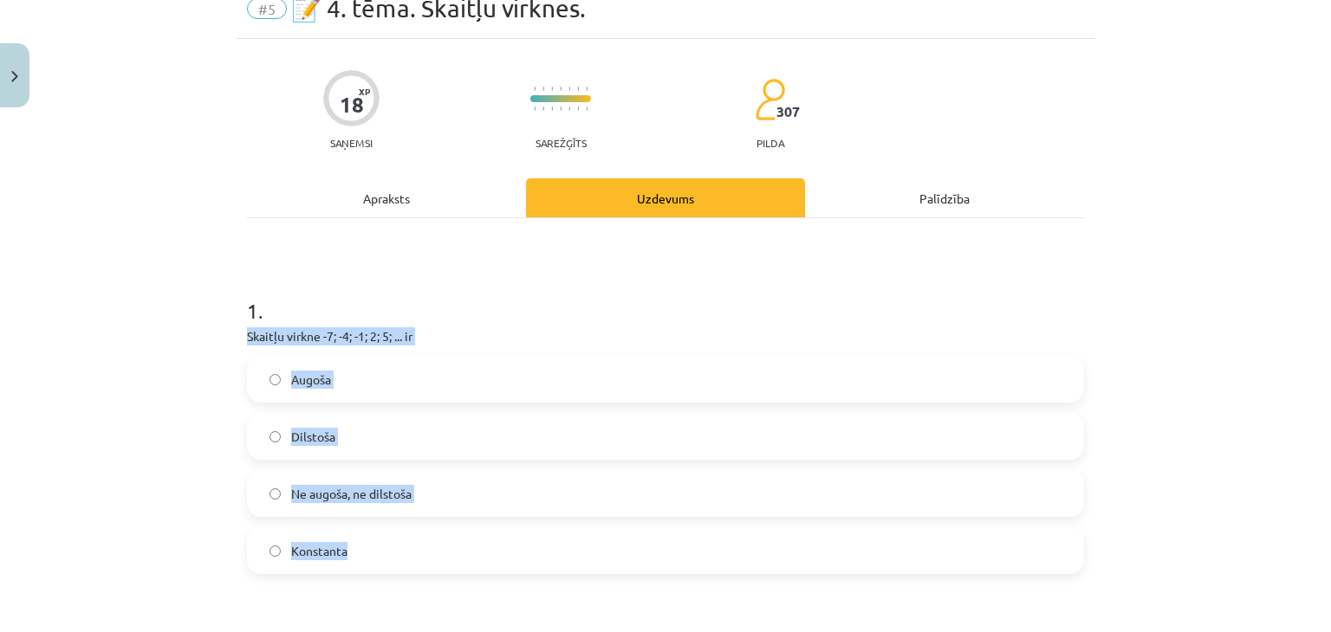
drag, startPoint x: 227, startPoint y: 332, endPoint x: 393, endPoint y: 538, distance: 264.9
click at [393, 538] on div "Mācību tēma: Matemātikas i - 12. klases 1. ieskaites mācību materiāls (ab) #5 📝…" at bounding box center [665, 316] width 1331 height 632
copy div "Skaitļu virkne -7; -4; -1; 2; 5; ... ir Augoša Dilstoša Ne augoša, ne dilstoša …"
click at [324, 373] on span "Augoša" at bounding box center [311, 380] width 40 height 18
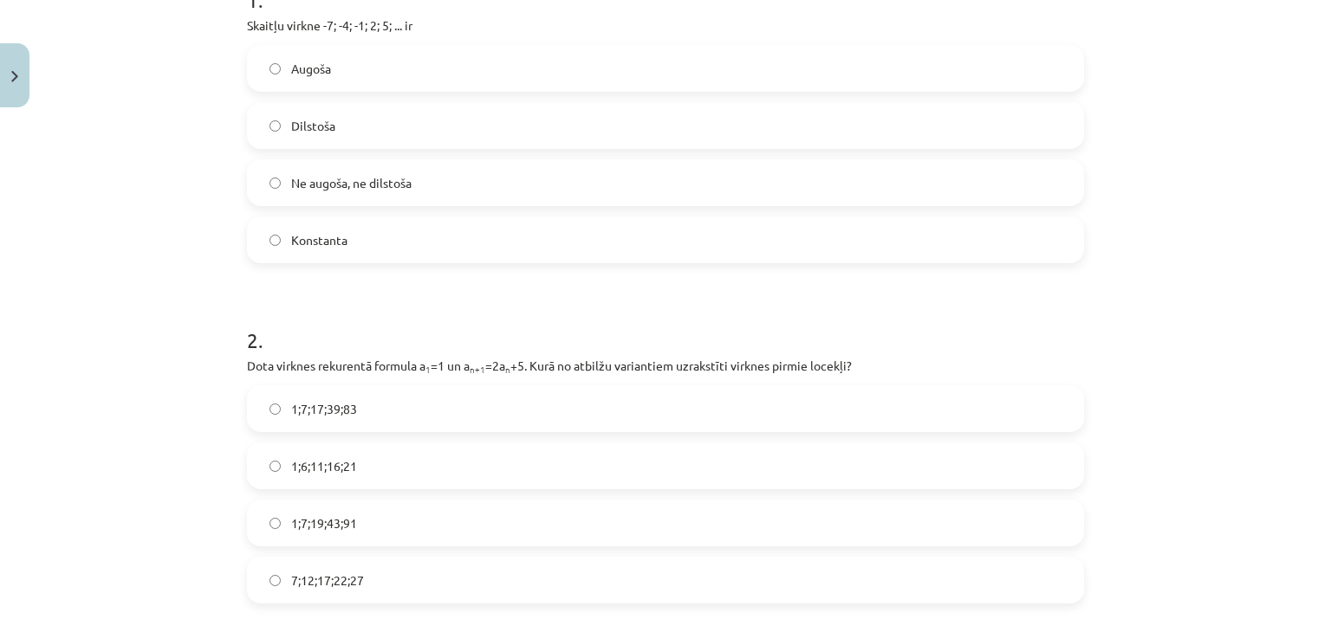
scroll to position [538, 0]
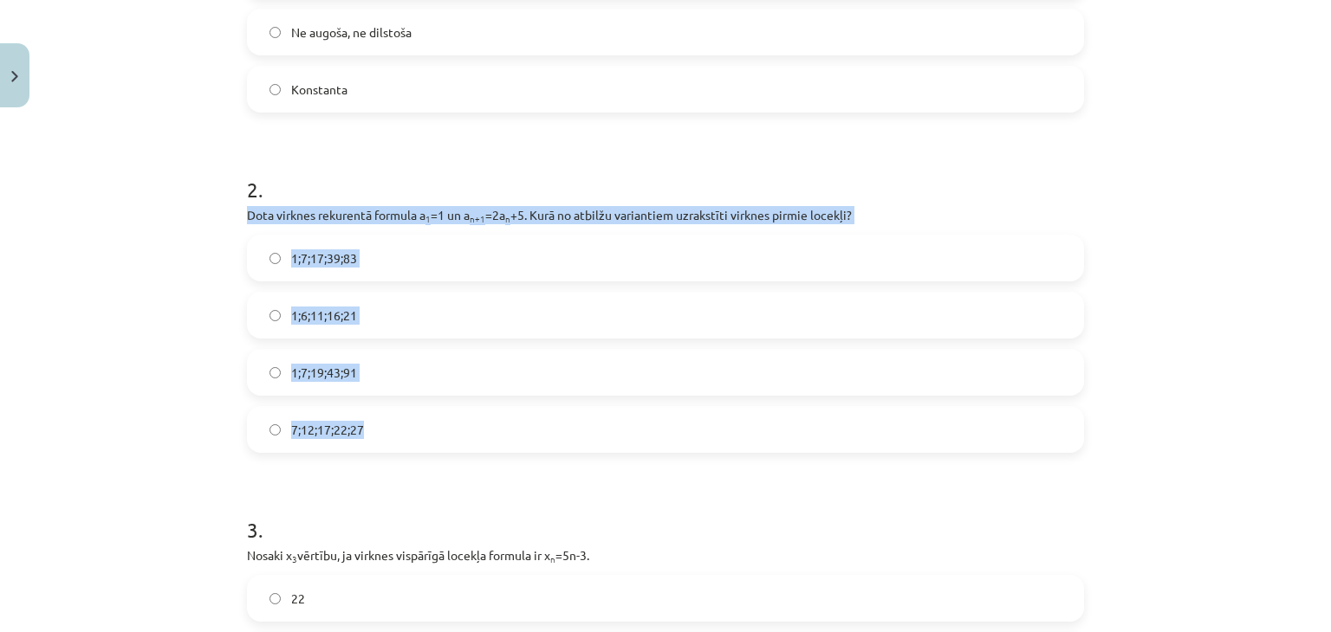
drag, startPoint x: 230, startPoint y: 211, endPoint x: 382, endPoint y: 412, distance: 252.3
copy div "Dota virknes rekurentā formula a 1 =1 un a n+1 =2a n +5. Kurā no atbilžu varian…"
click at [298, 365] on span "1;7;19;43;91" at bounding box center [324, 373] width 66 height 18
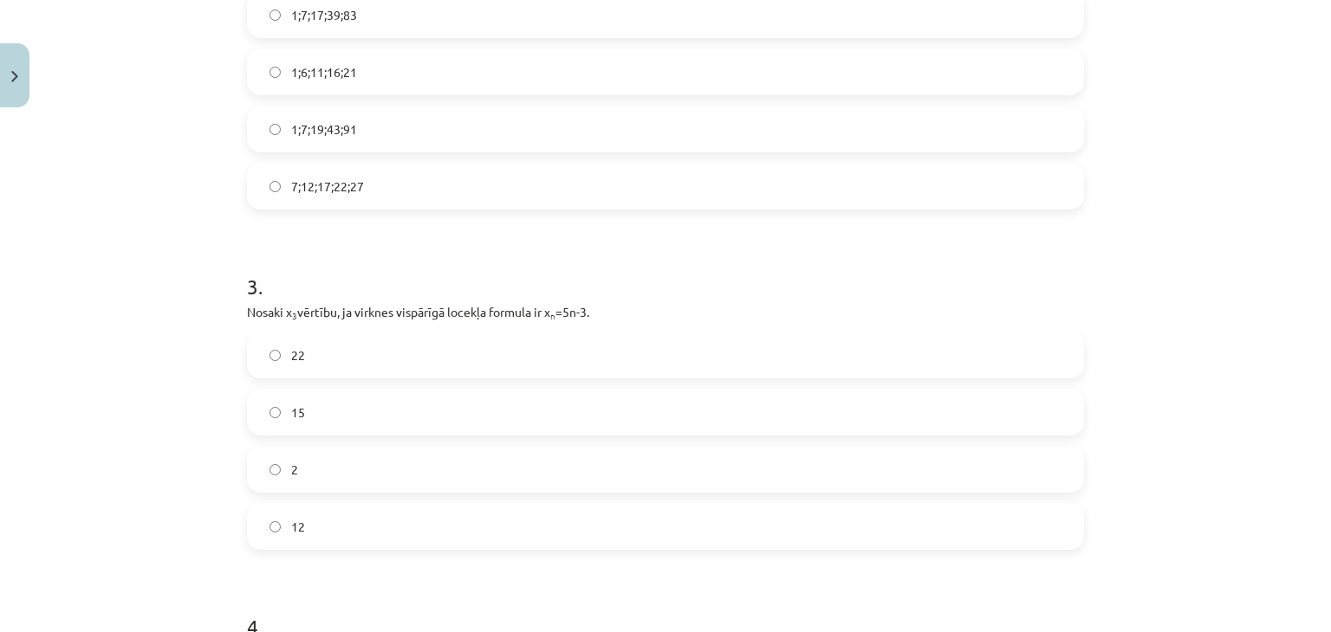
scroll to position [783, 0]
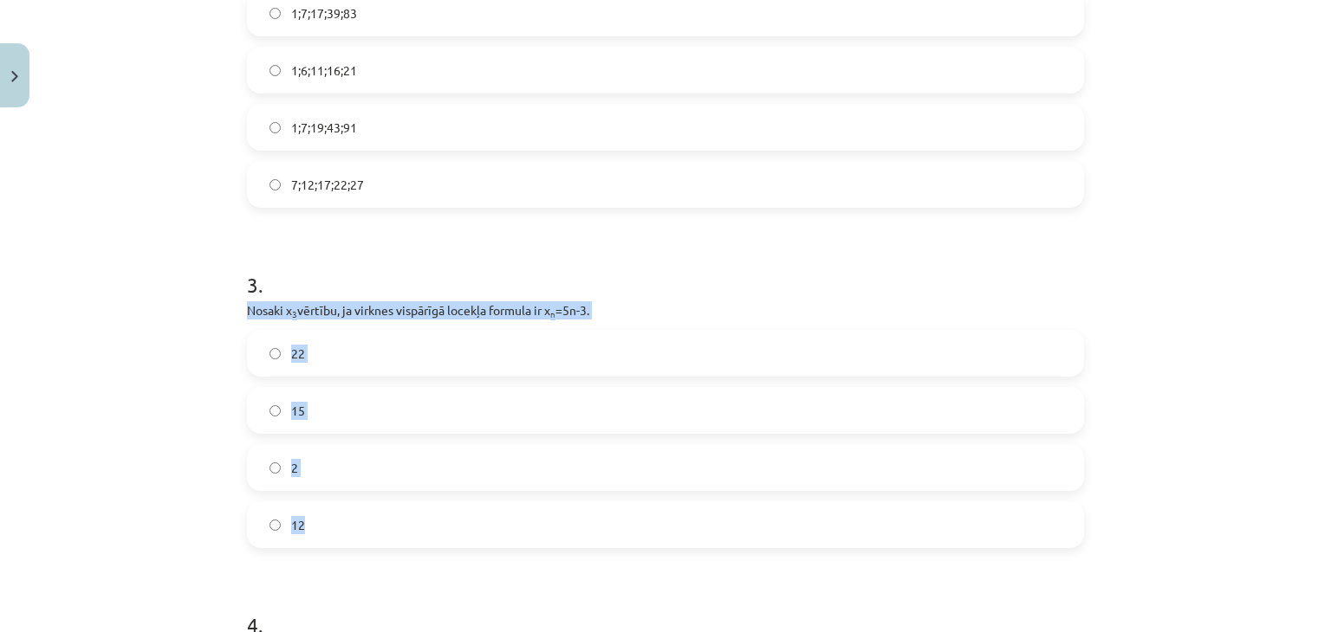
drag, startPoint x: 232, startPoint y: 299, endPoint x: 336, endPoint y: 503, distance: 229.4
click at [336, 503] on div "18 XP Saņemsi Sarežģīts 307 pilda Apraksts Uzdevums Palīdzība 1 . Skaitļu virkn…" at bounding box center [666, 533] width 858 height 2403
click at [268, 507] on label "12" at bounding box center [665, 524] width 833 height 43
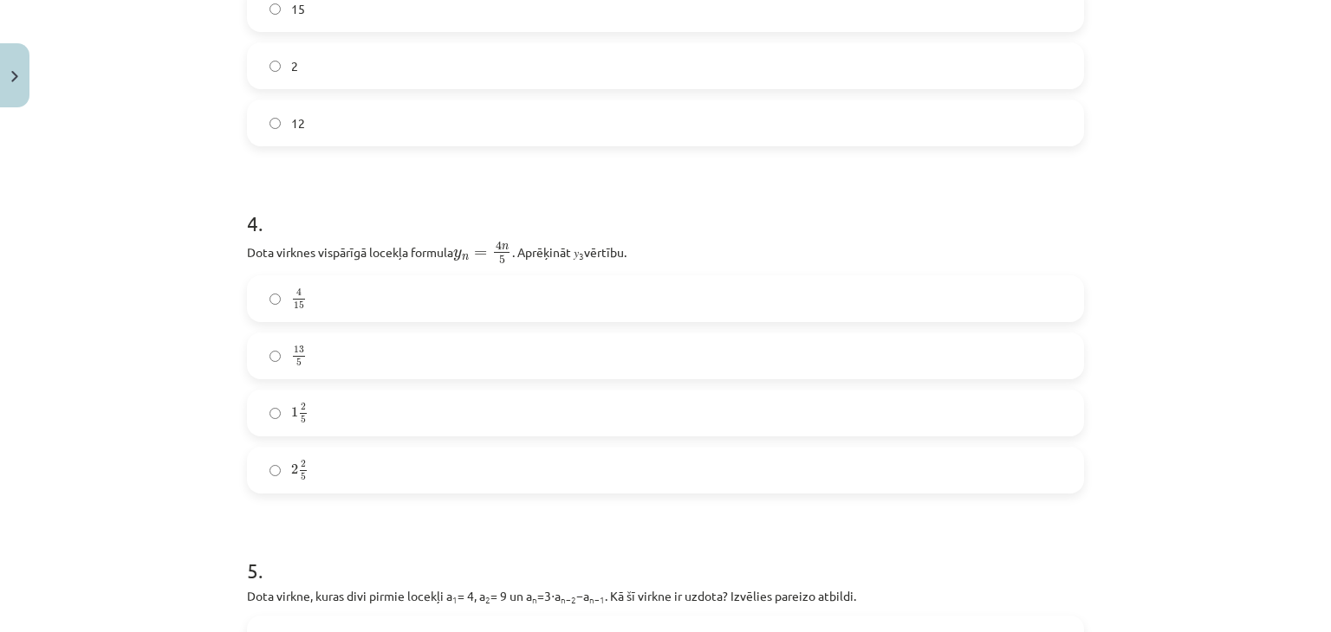
scroll to position [1186, 0]
click at [308, 299] on label "4 15 4 15" at bounding box center [665, 297] width 833 height 43
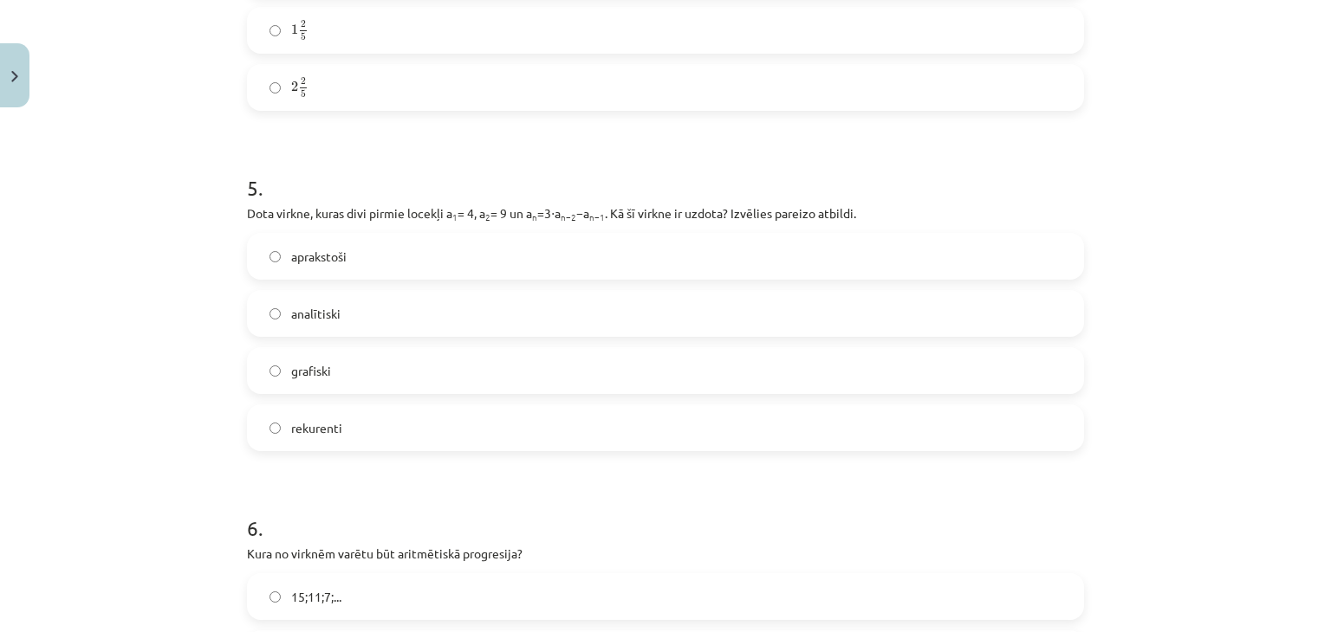
scroll to position [1569, 0]
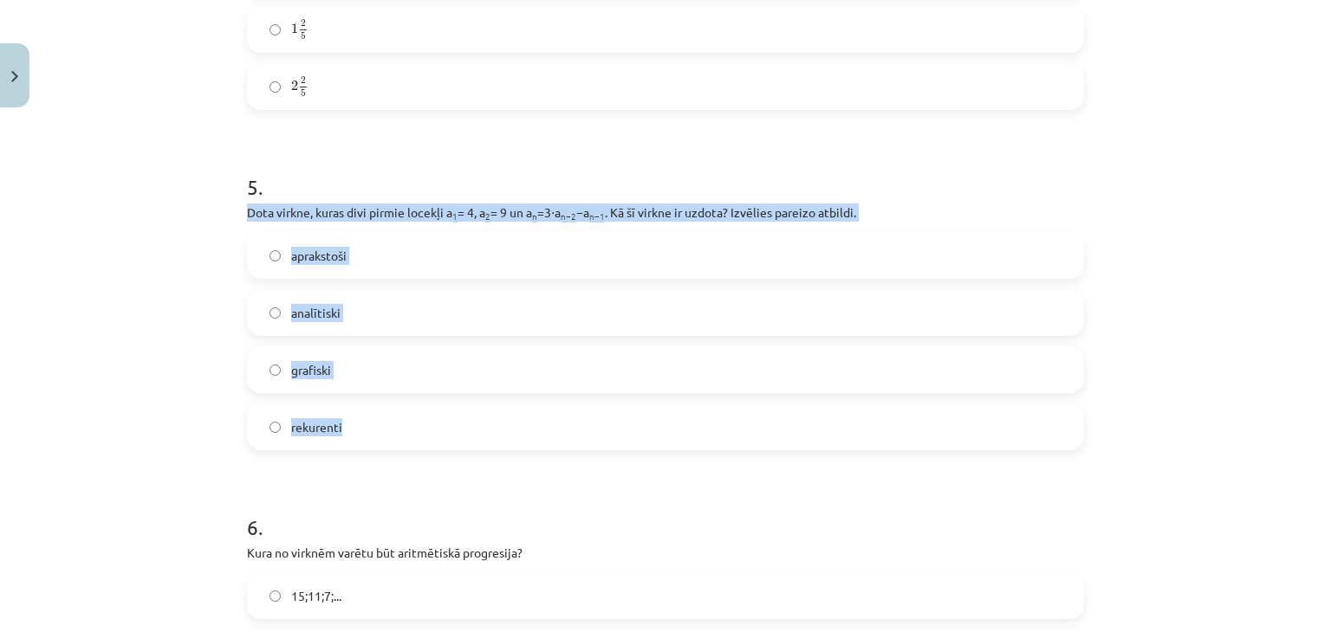
drag, startPoint x: 229, startPoint y: 217, endPoint x: 360, endPoint y: 425, distance: 246.1
click at [360, 425] on div "Mācību tēma: Matemātikas i - 12. klases 1. ieskaites mācību materiāls (ab) #5 📝…" at bounding box center [665, 316] width 1331 height 632
copy div "Dota virkne, kuras divi pirmie locekļi a 1 = 4, a 2 = 9 un a n =3⋅a n−2 −a n−1 …"
click at [276, 420] on label "rekurenti" at bounding box center [665, 426] width 833 height 43
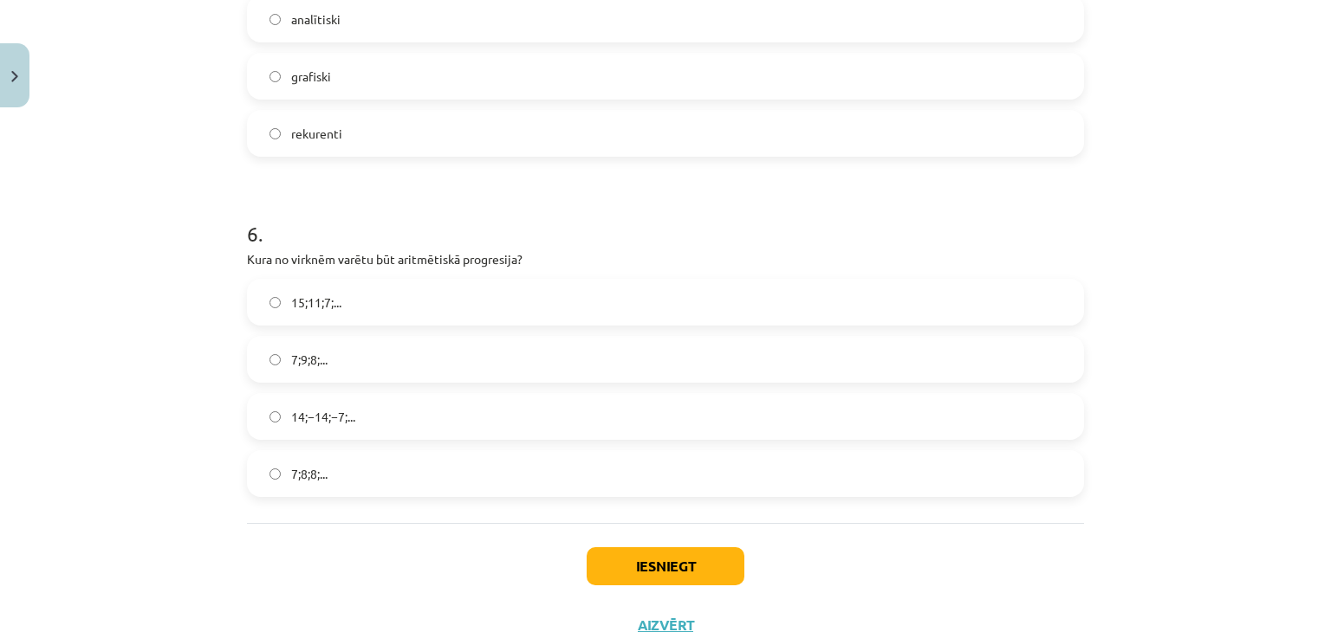
scroll to position [1864, 0]
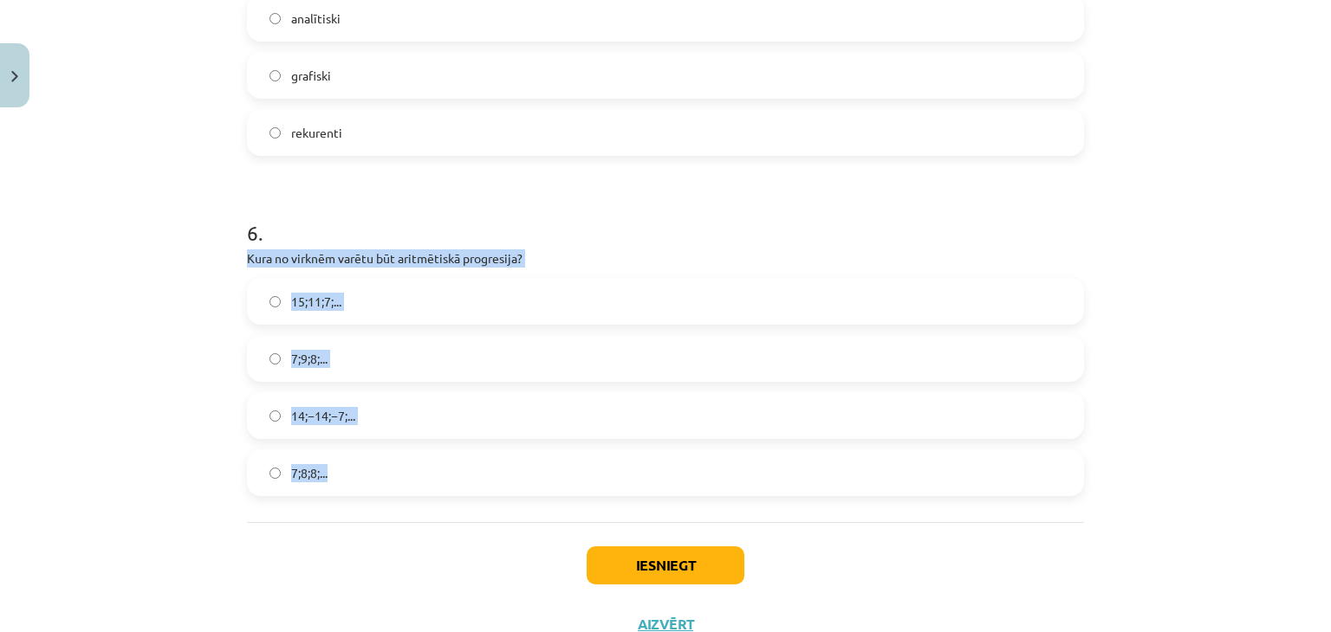
drag, startPoint x: 243, startPoint y: 254, endPoint x: 355, endPoint y: 469, distance: 242.6
click at [355, 469] on div "6 . Kura no virknēm varētu būt aritmētiskā progresija? 15;11;7;... 7;9;8;... 14…" at bounding box center [665, 344] width 837 height 306
copy div "Kura no virknēm varētu būt aritmētiskā progresija? 15;11;7;... 7;9;8;... 14;−14…"
click at [373, 315] on label "15;11;7;..." at bounding box center [665, 301] width 833 height 43
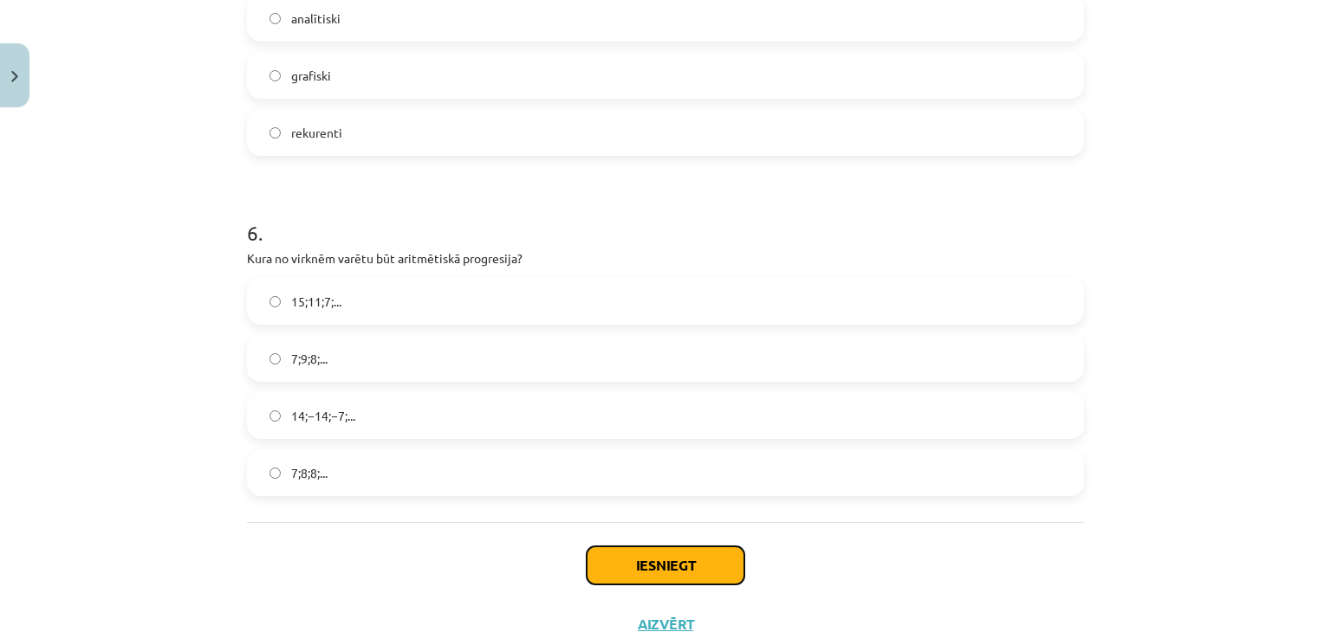
click at [604, 551] on button "Iesniegt" at bounding box center [666, 566] width 158 height 38
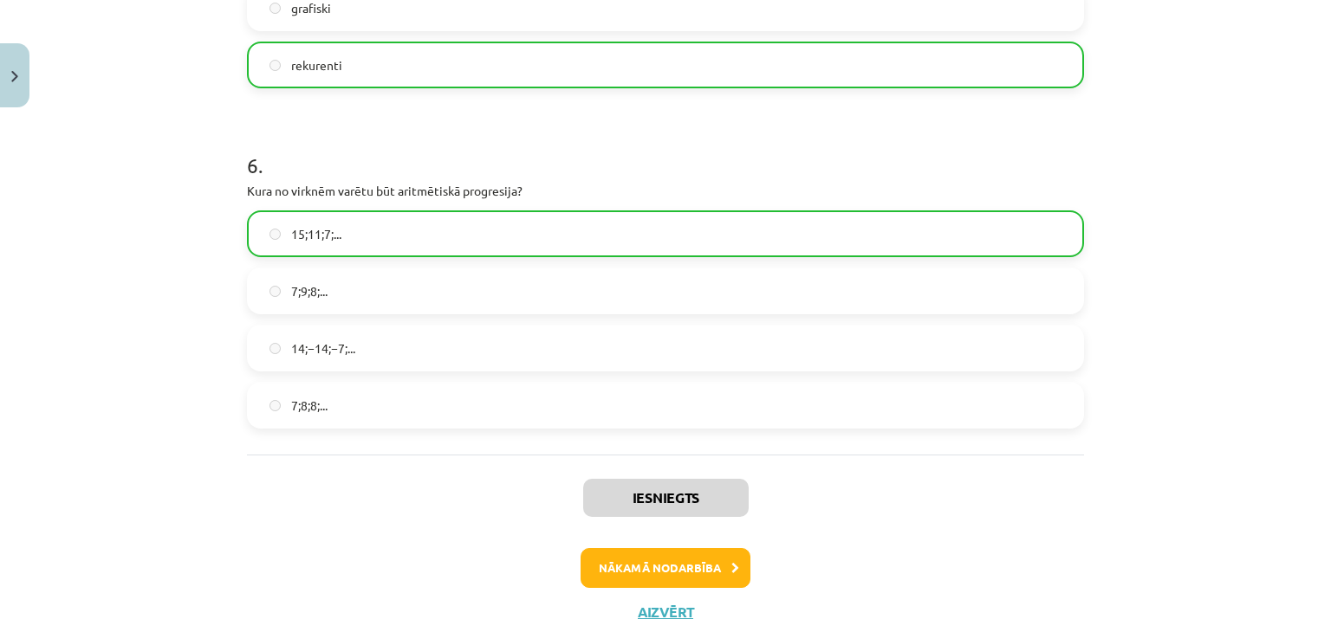
scroll to position [1982, 0]
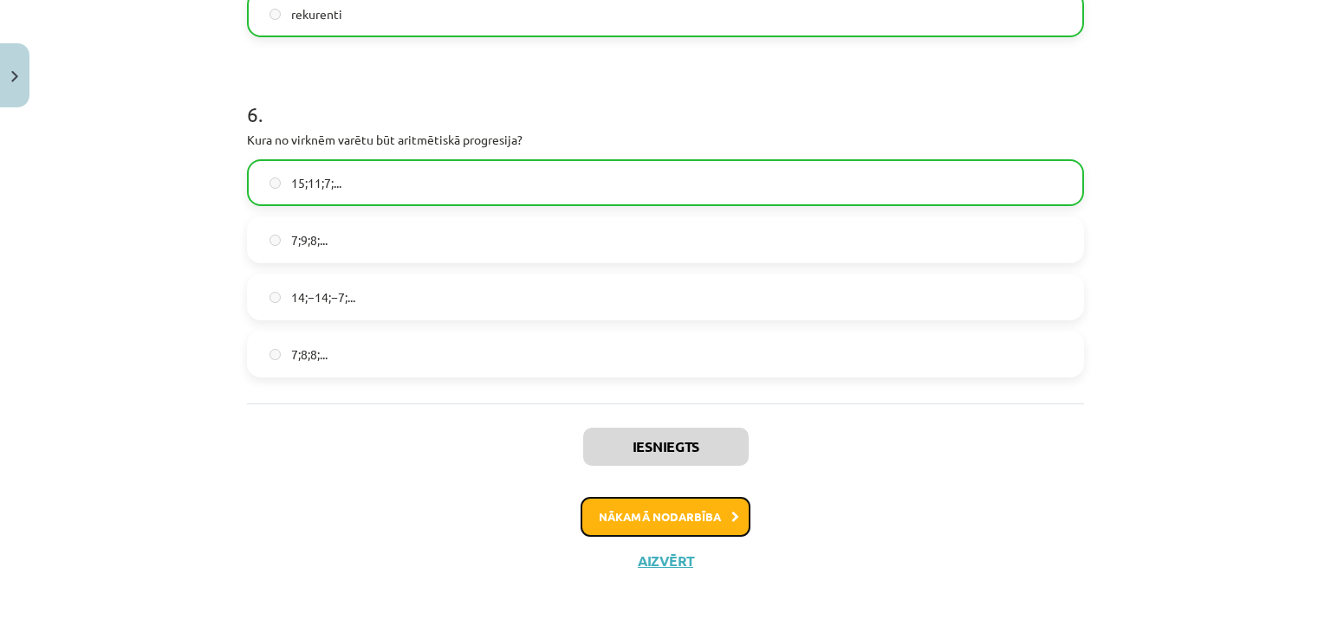
click at [619, 511] on button "Nākamā nodarbība" at bounding box center [665, 517] width 170 height 40
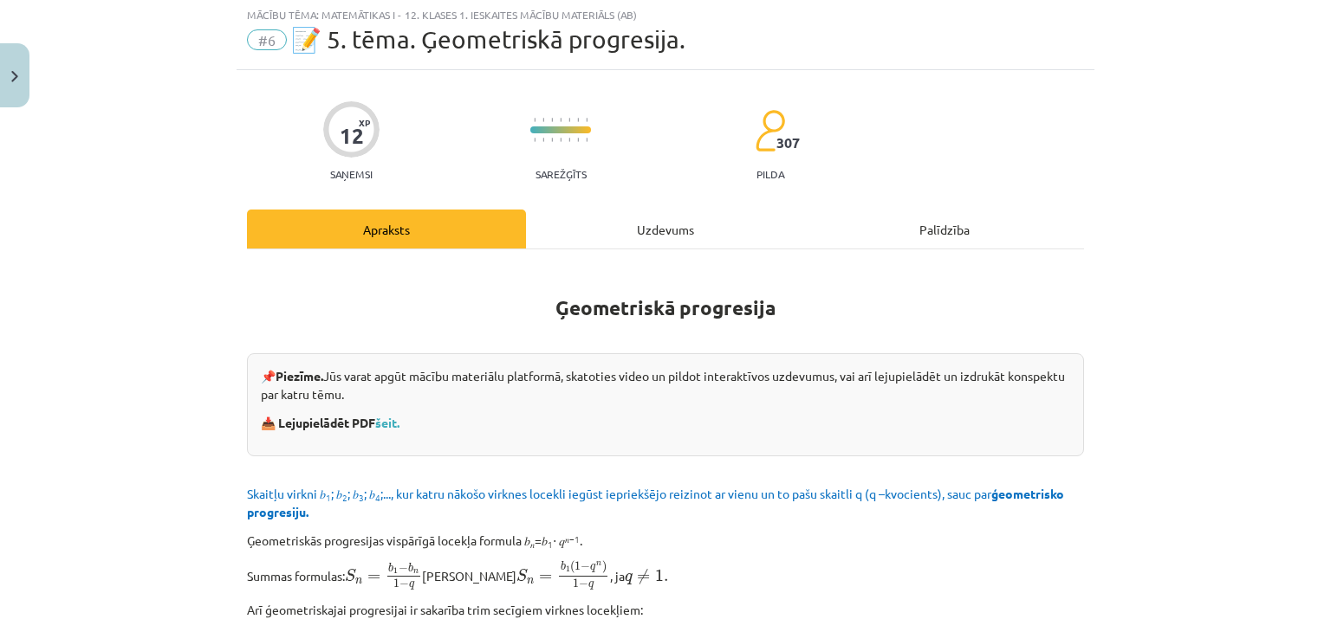
scroll to position [43, 0]
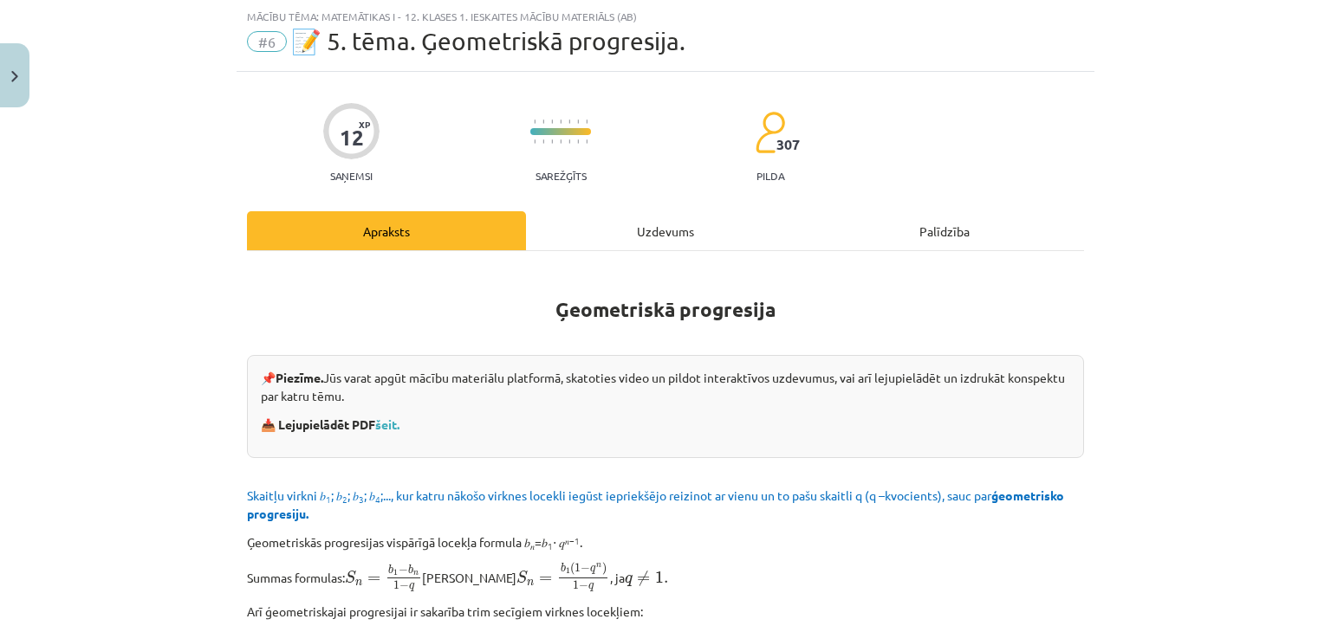
click at [645, 230] on div "Uzdevums" at bounding box center [665, 230] width 279 height 39
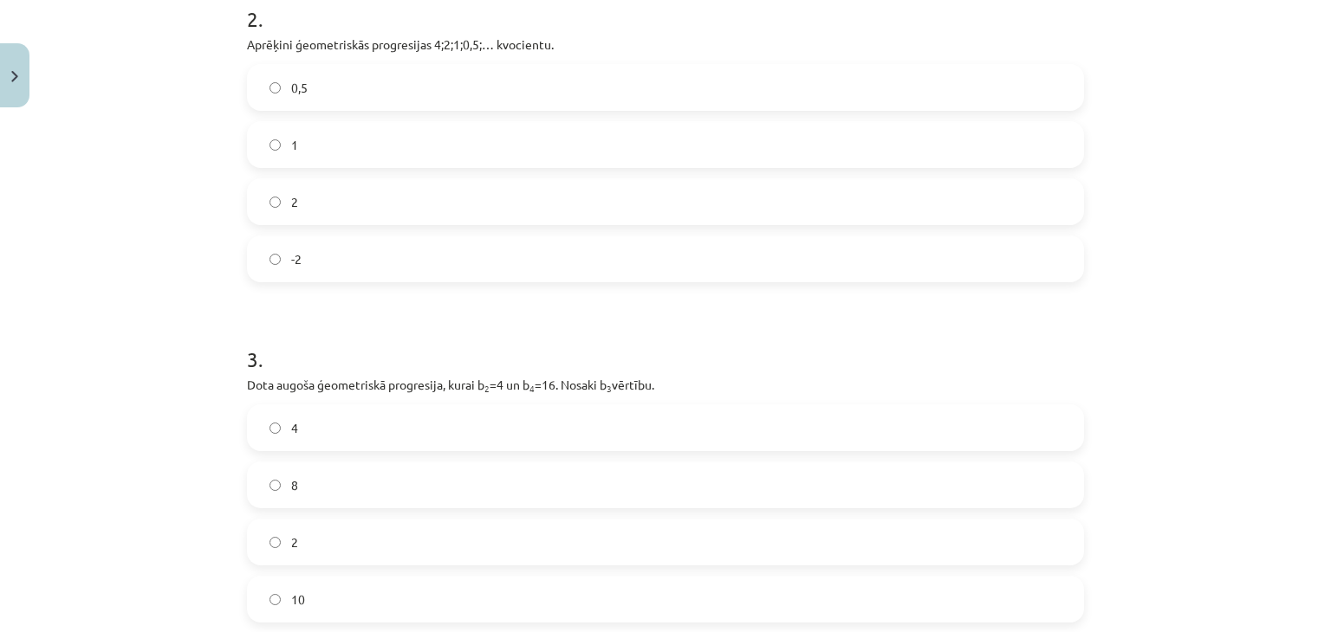
scroll to position [786, 0]
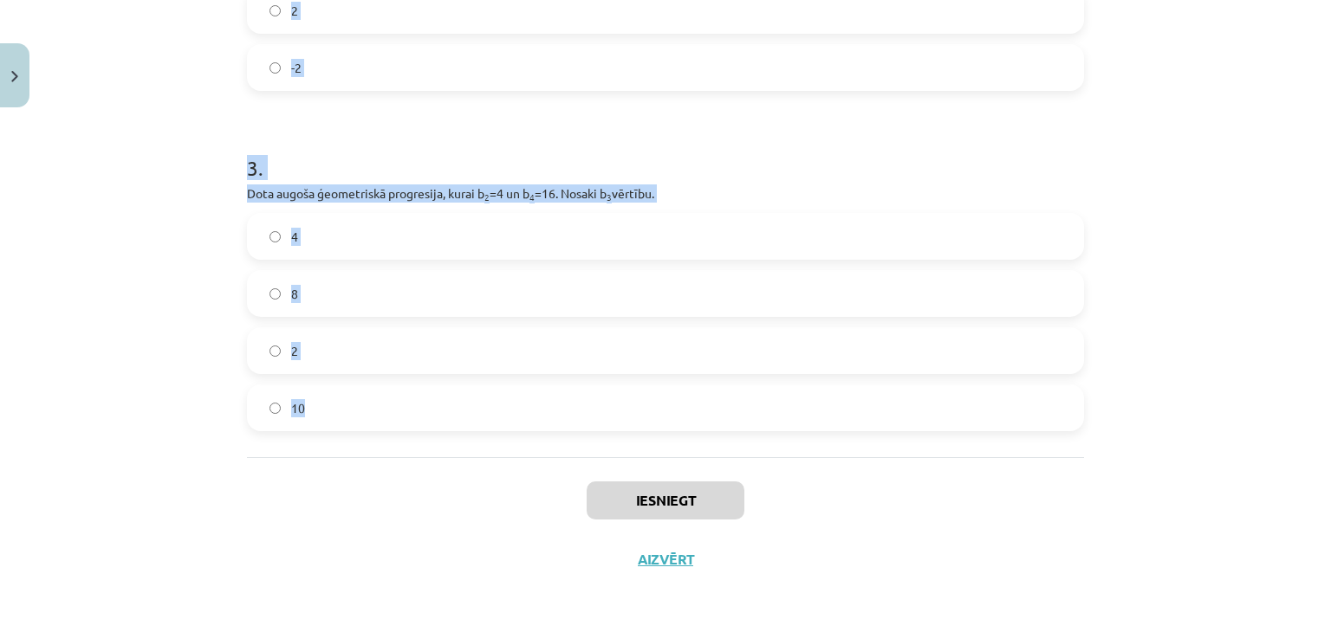
drag, startPoint x: 226, startPoint y: 361, endPoint x: 417, endPoint y: 406, distance: 195.9
click at [417, 406] on div "Mācību tēma: Matemātikas i - 12. klases 1. ieskaites mācību materiāls (ab) #6 📝…" at bounding box center [665, 316] width 1331 height 632
copy form "Aprēķini ģeometriskās progresijas nākamo locekli, ja b 1 = 7 un q=5. 35 12 2 . …"
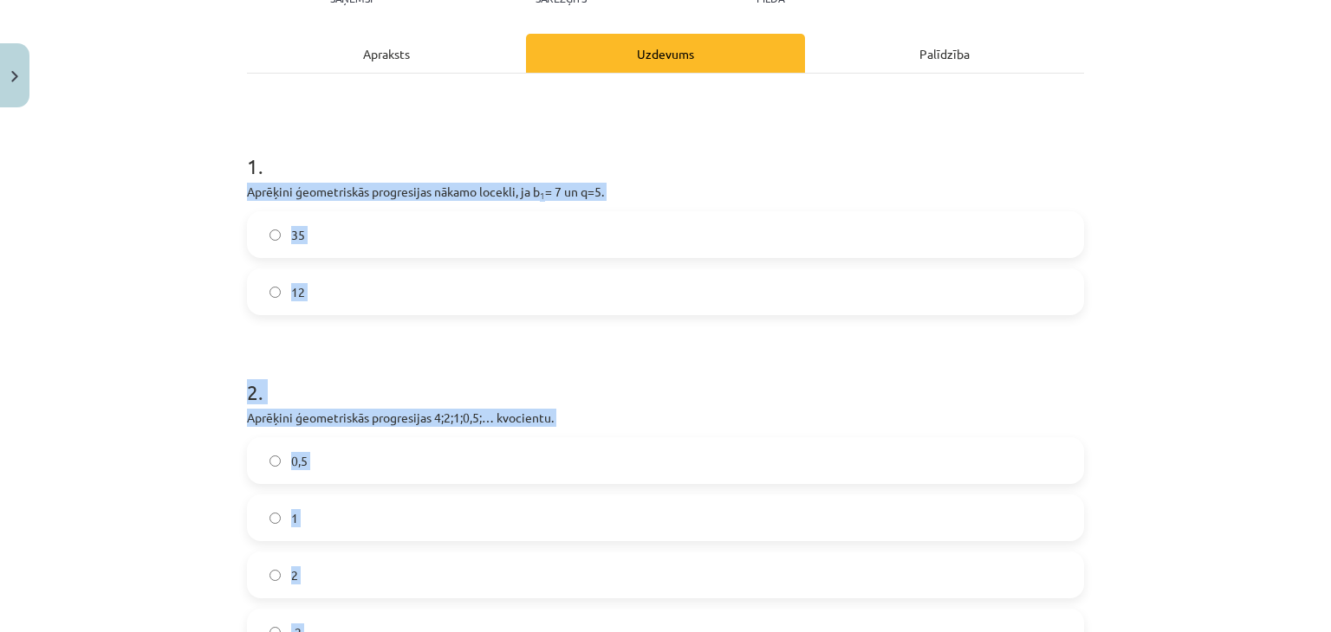
scroll to position [209, 0]
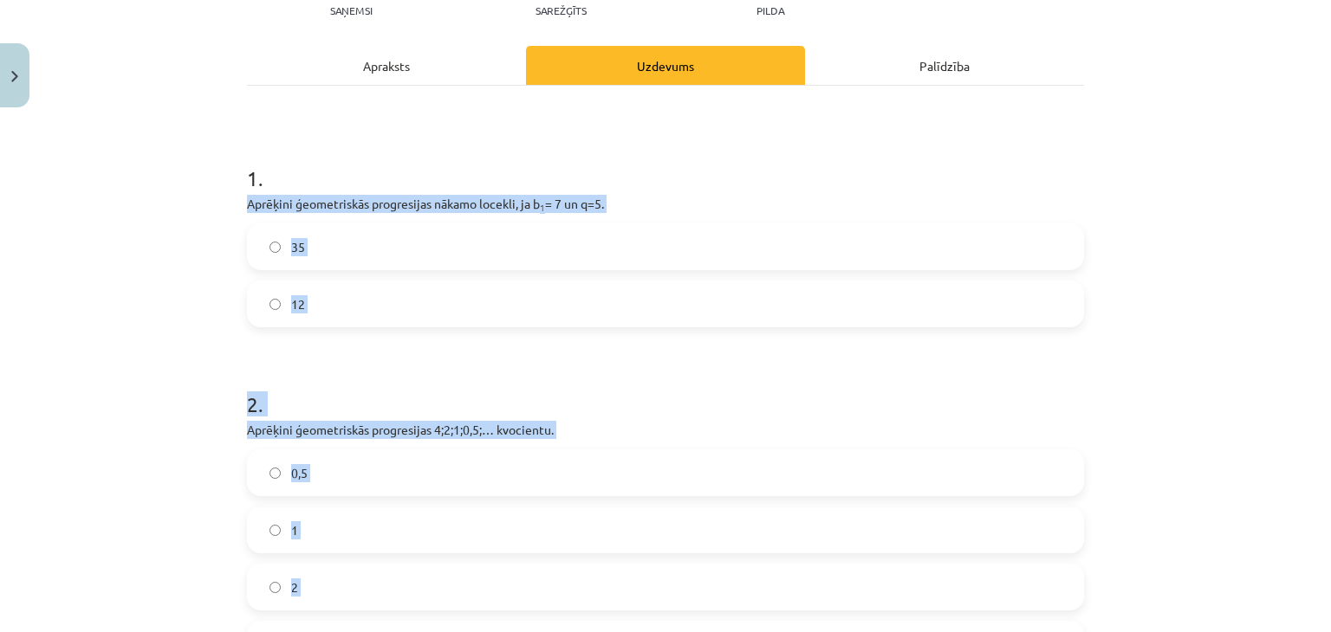
click at [257, 236] on label "35" at bounding box center [665, 246] width 833 height 43
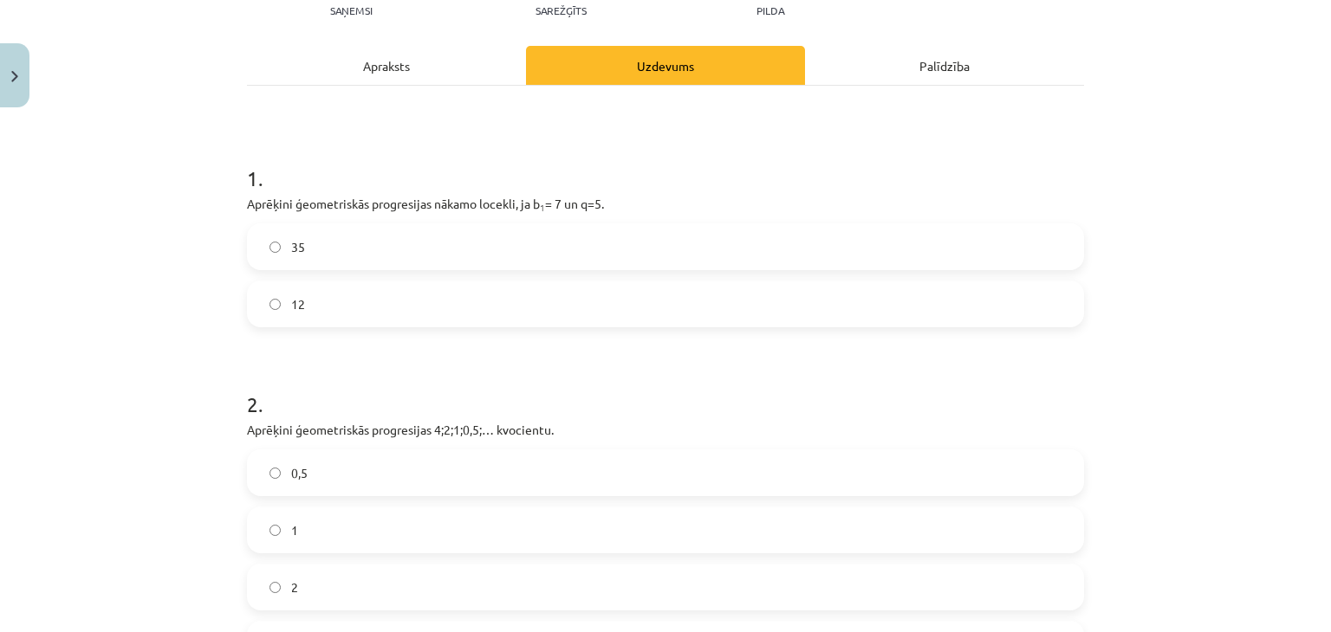
click at [255, 465] on label "0,5" at bounding box center [665, 472] width 833 height 43
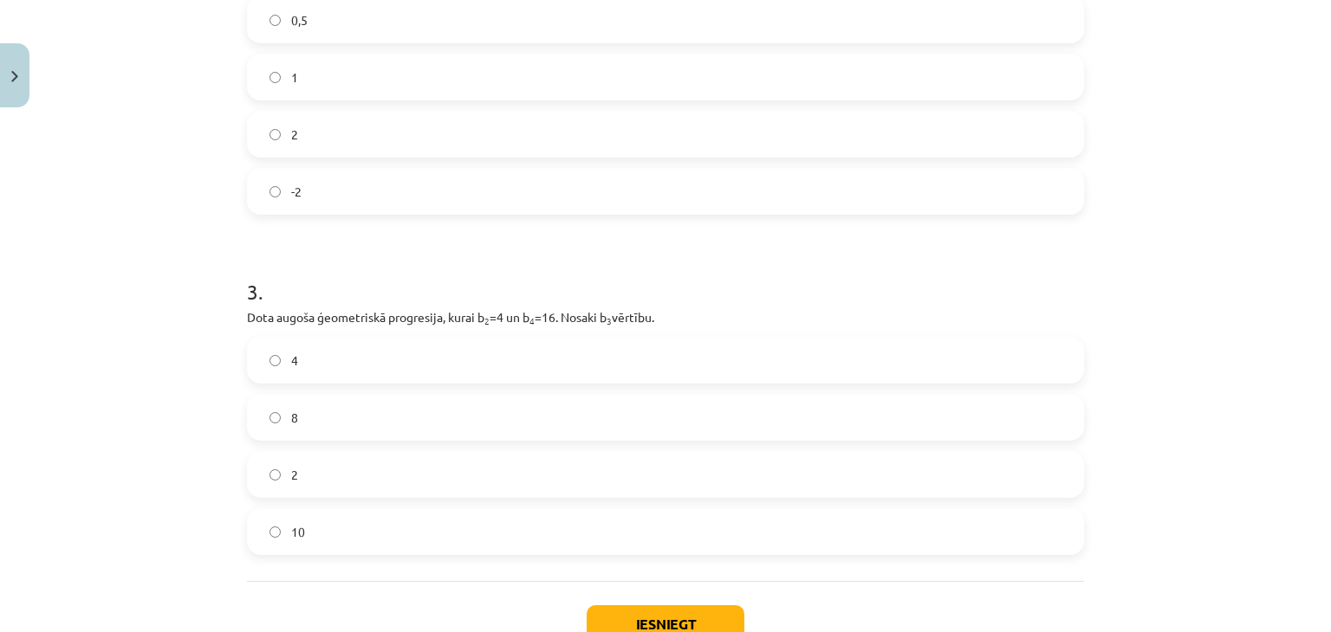
scroll to position [664, 0]
click at [276, 405] on label "8" at bounding box center [665, 415] width 833 height 43
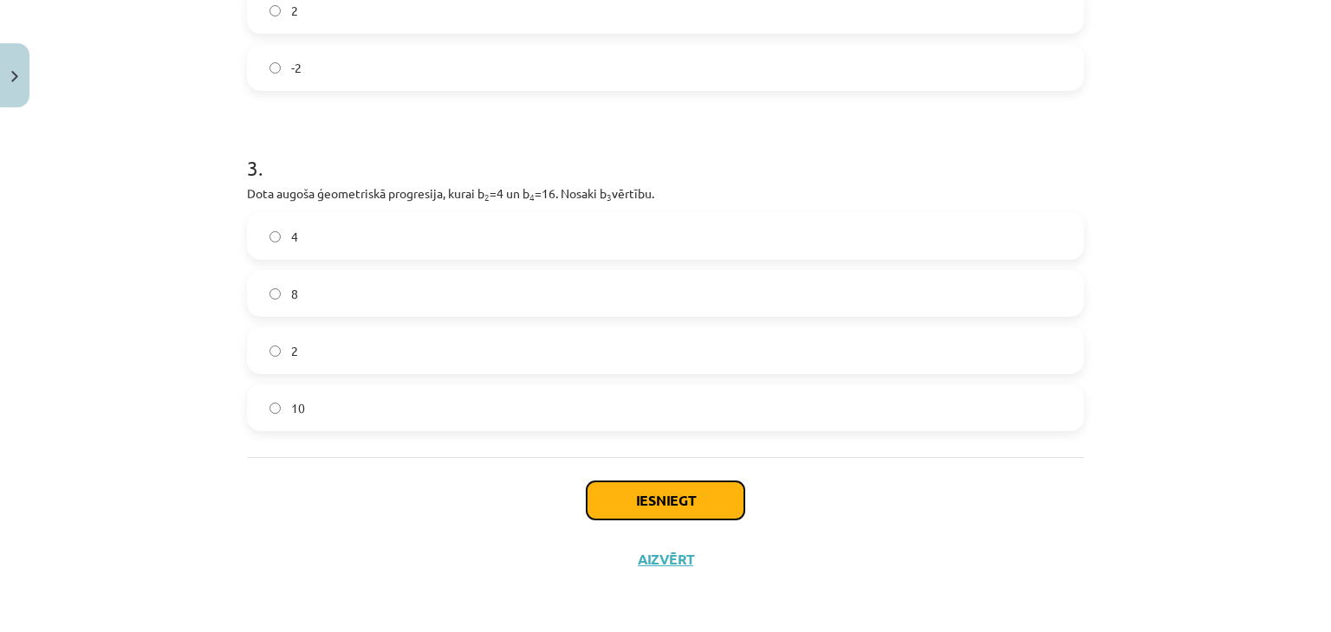
click at [645, 501] on button "Iesniegt" at bounding box center [666, 501] width 158 height 38
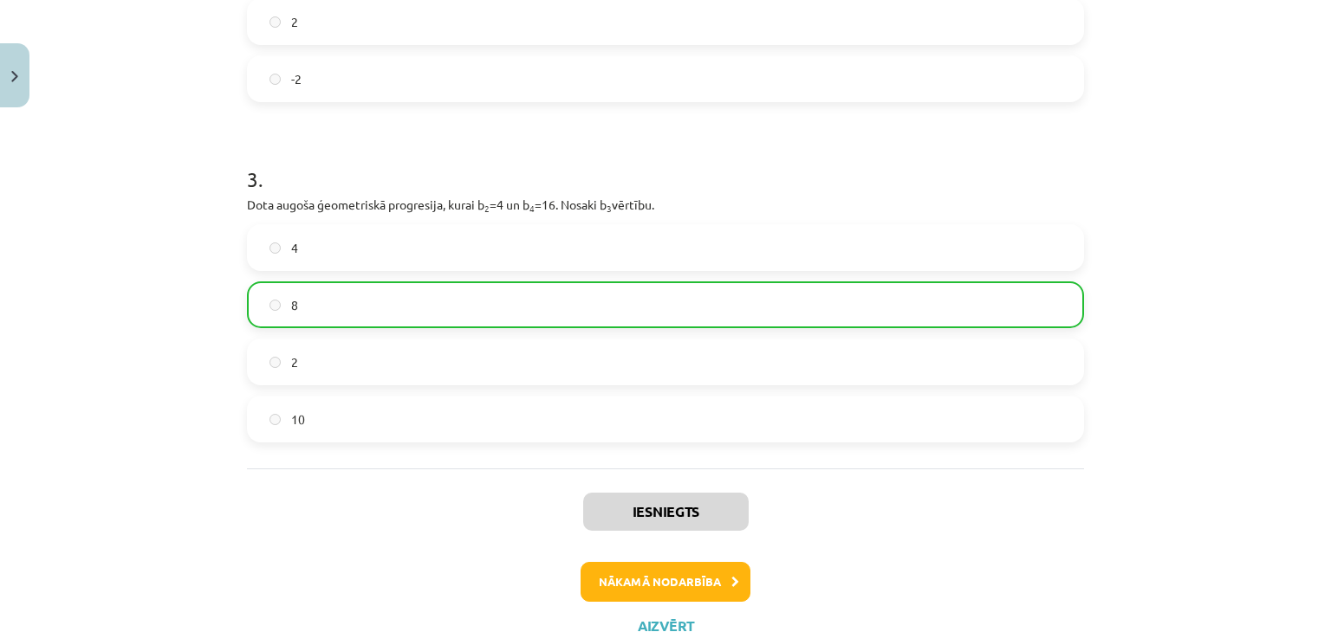
scroll to position [783, 0]
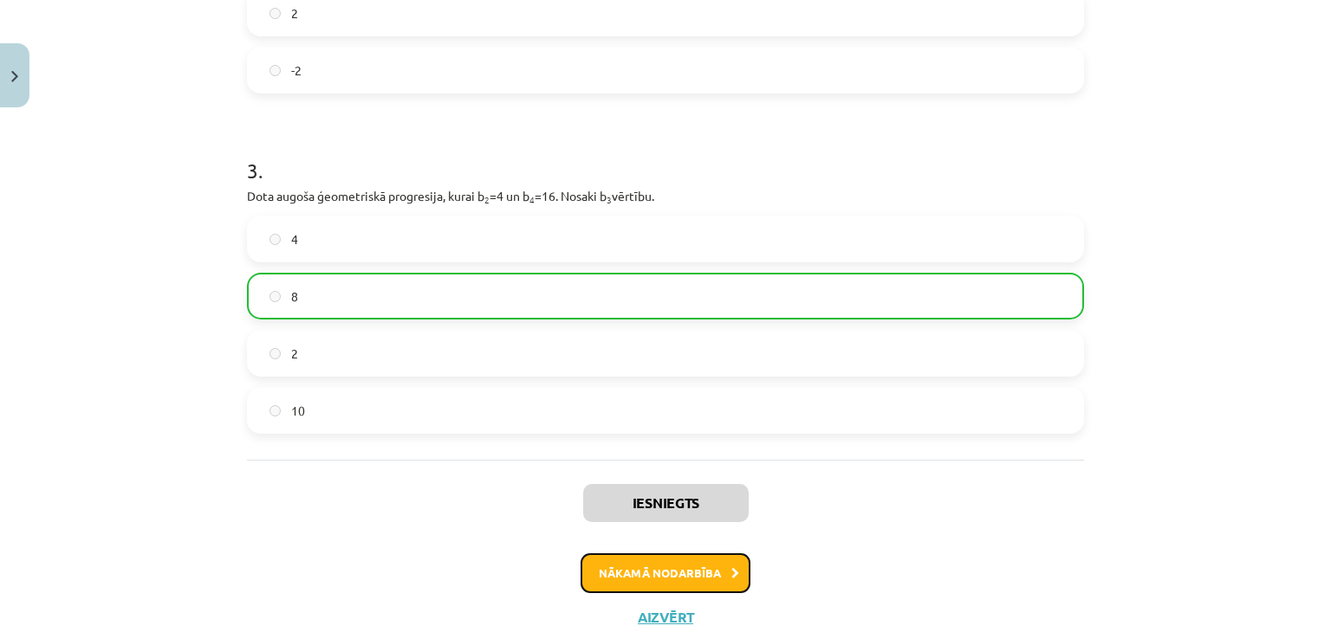
click at [598, 589] on button "Nākamā nodarbība" at bounding box center [665, 574] width 170 height 40
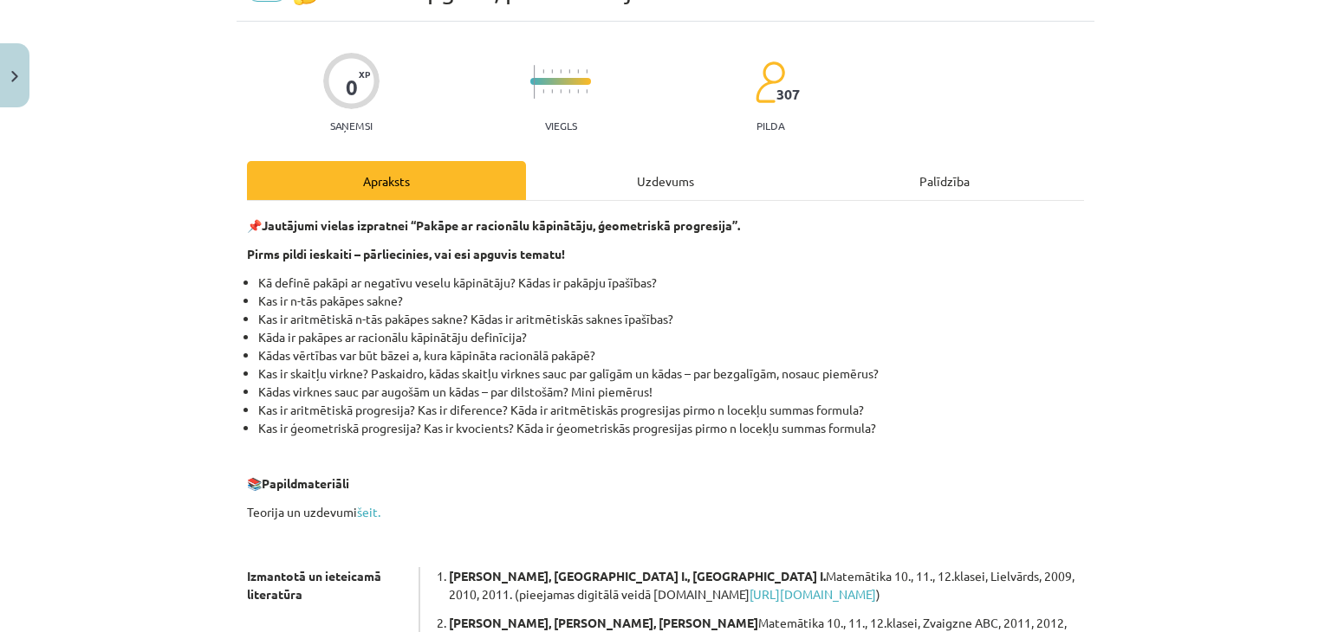
scroll to position [43, 0]
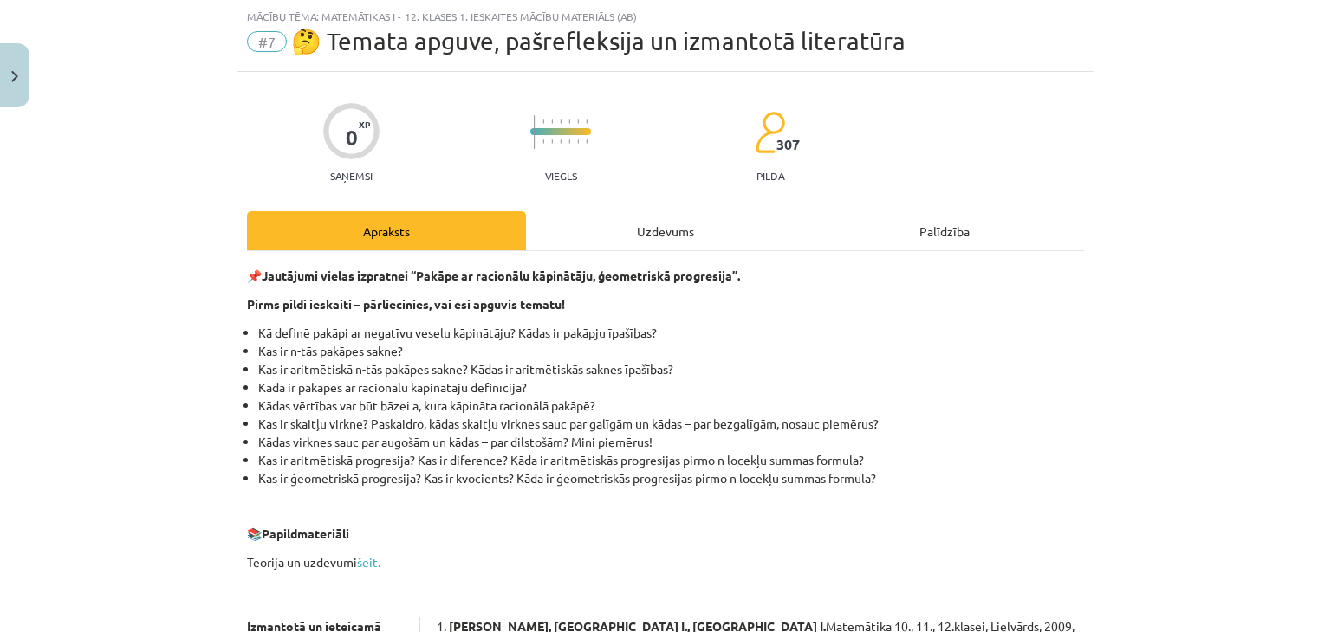
click at [651, 236] on div "Uzdevums" at bounding box center [665, 230] width 279 height 39
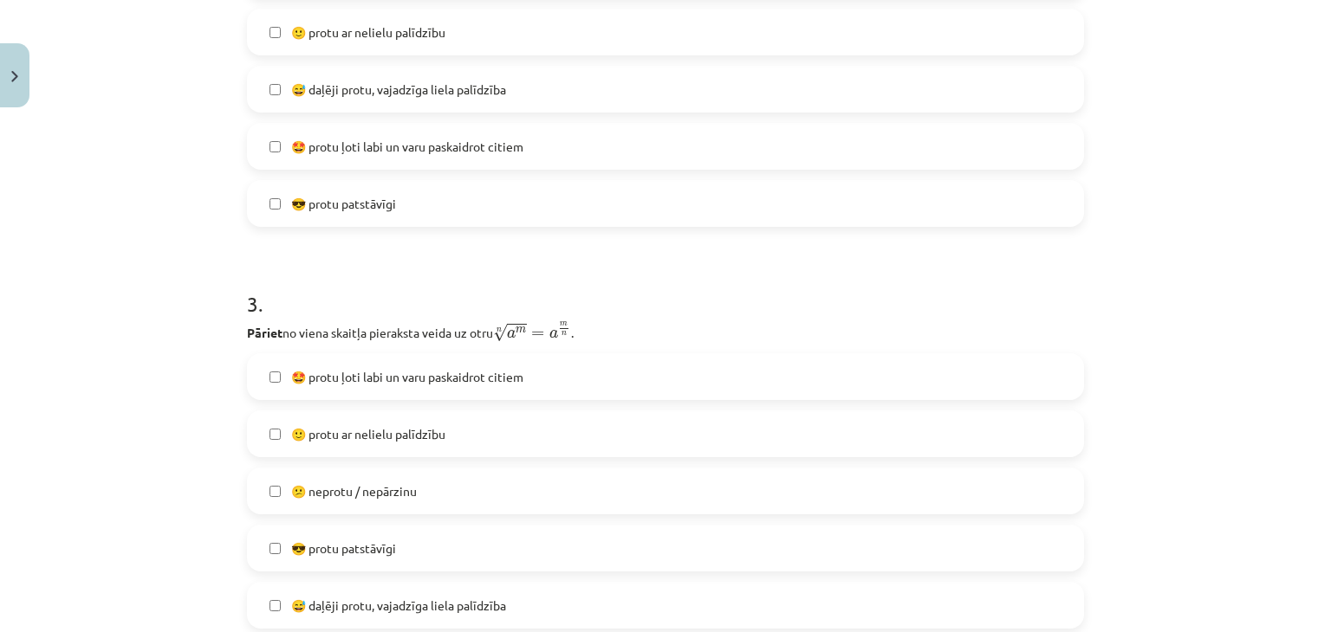
scroll to position [889, 0]
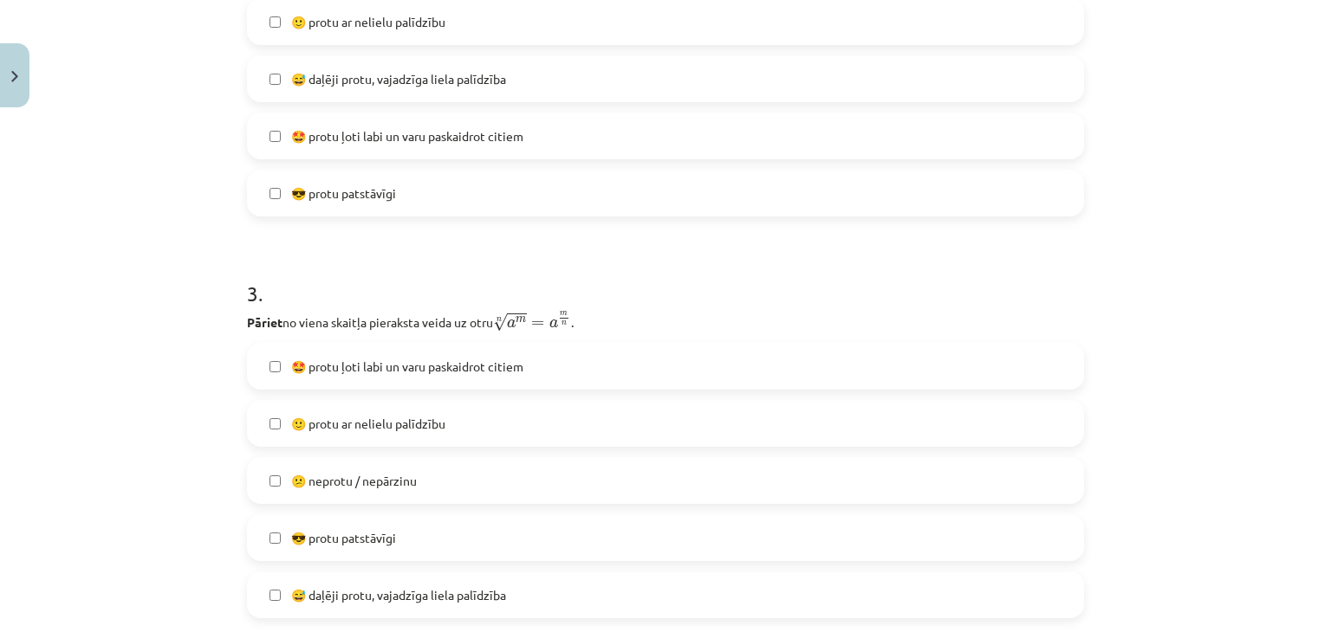
click at [291, 422] on span "🙂 protu ar nelielu palīdzību" at bounding box center [368, 424] width 154 height 18
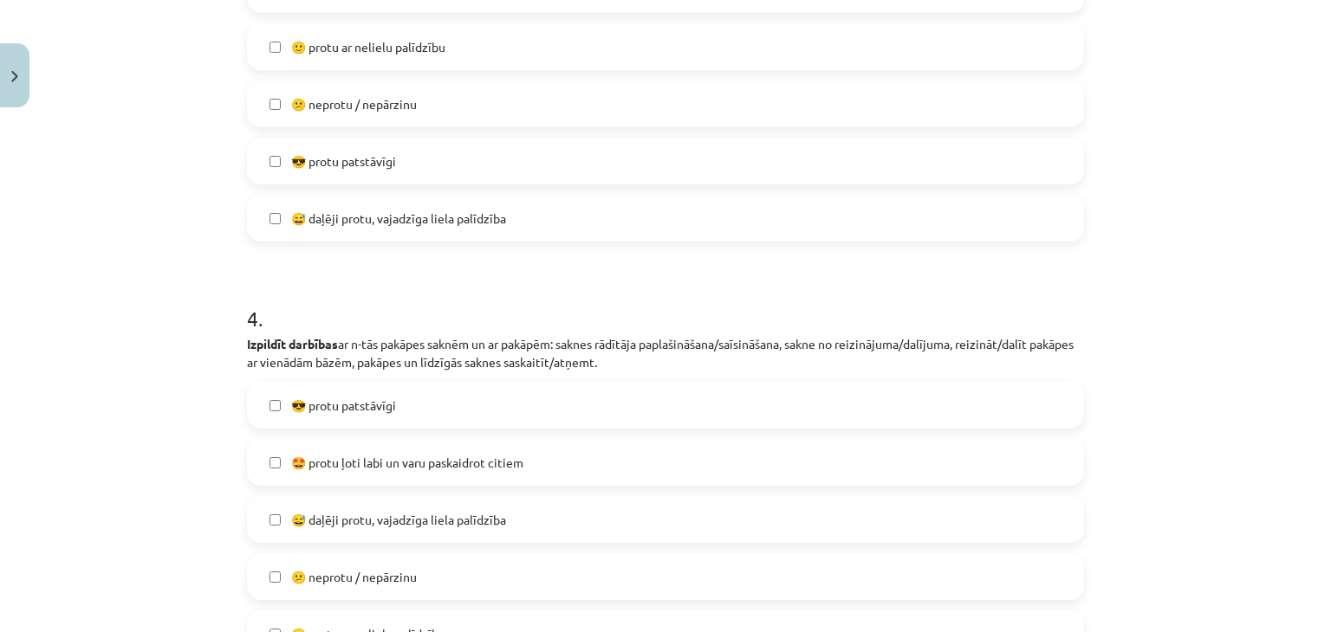
scroll to position [1268, 0]
click at [311, 417] on label "😎 protu patstāvīgi" at bounding box center [665, 402] width 833 height 43
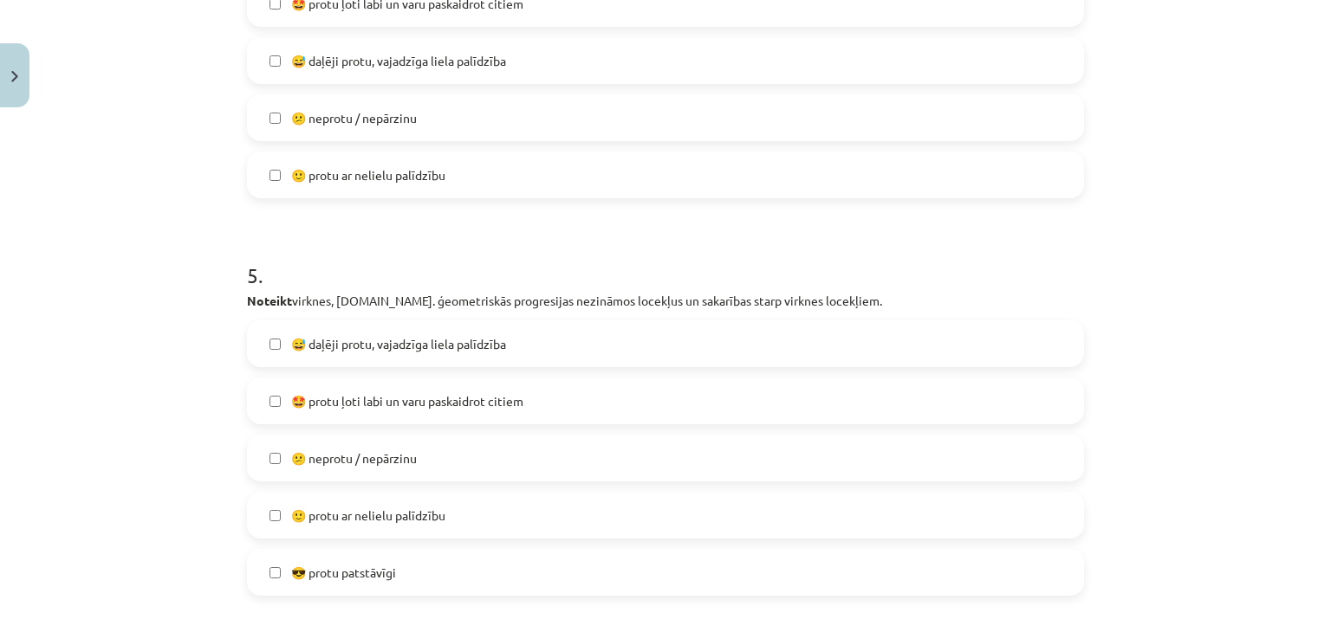
scroll to position [1728, 0]
click at [291, 395] on span "🤩 protu ļoti labi un varu paskaidrot citiem" at bounding box center [407, 399] width 232 height 18
click at [270, 503] on label "🙂 protu ar nelielu palīdzību" at bounding box center [665, 512] width 833 height 43
click at [291, 403] on span "🤩 protu ļoti labi un varu paskaidrot citiem" at bounding box center [407, 399] width 232 height 18
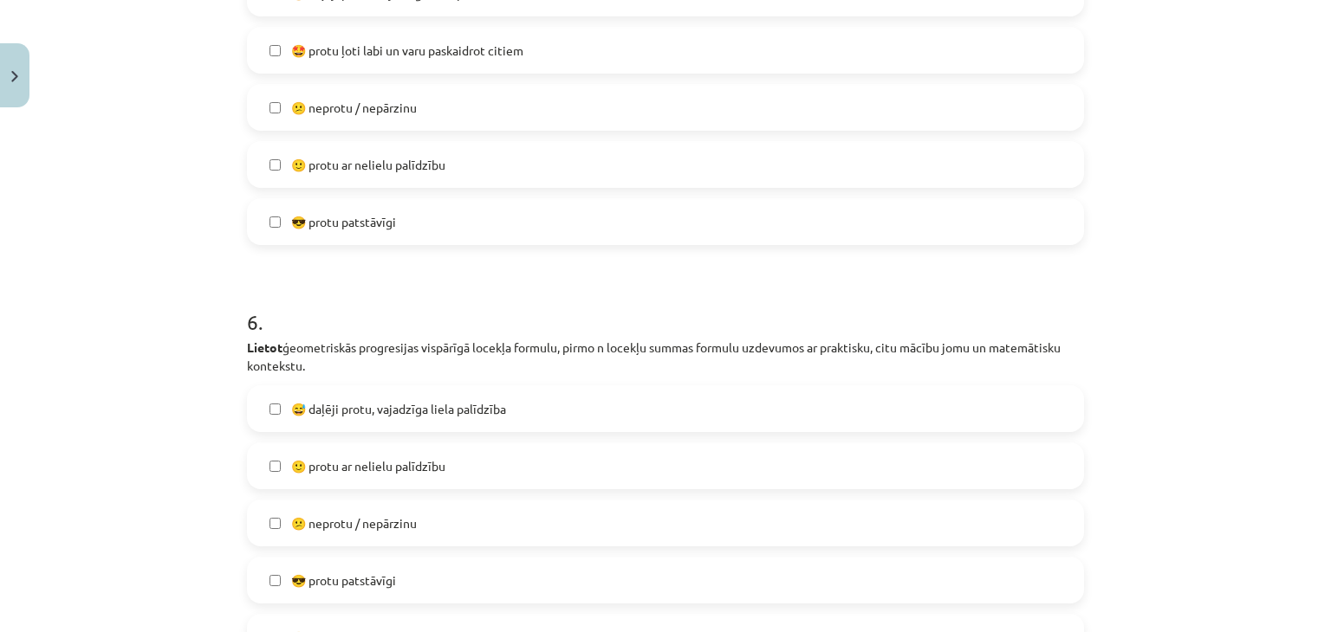
scroll to position [2249, 0]
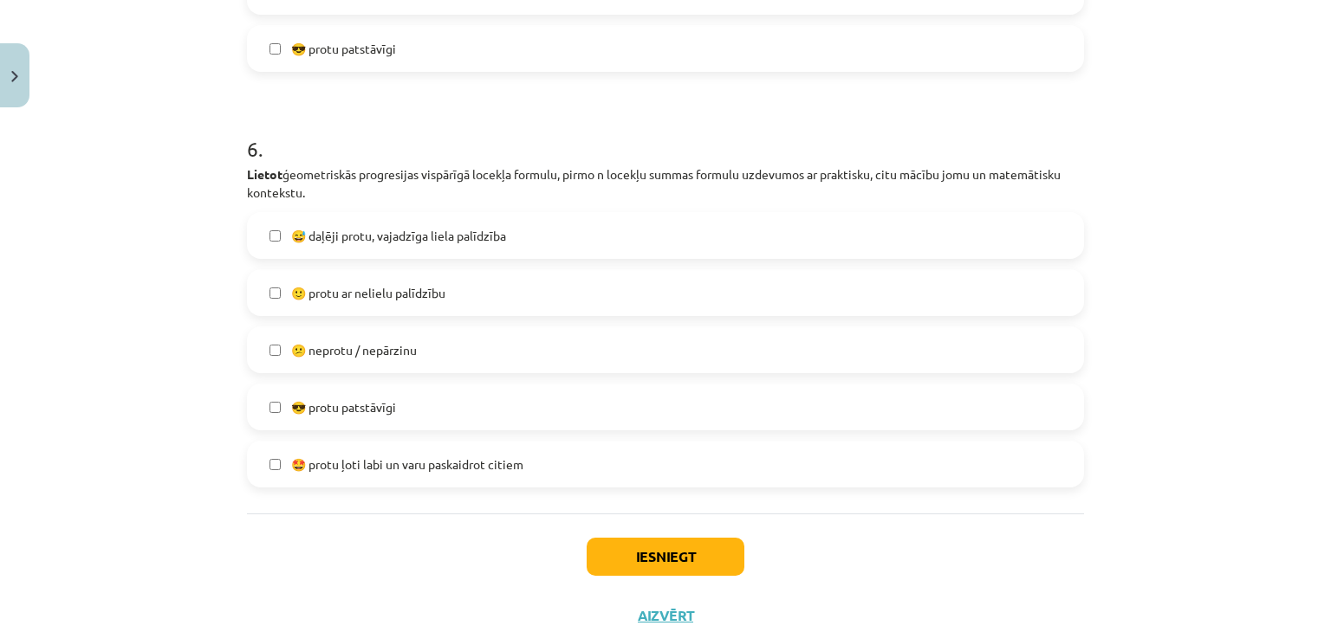
click at [295, 299] on span "🙂 protu ar nelielu palīdzību" at bounding box center [368, 293] width 154 height 18
click at [635, 553] on button "Iesniegt" at bounding box center [666, 557] width 158 height 38
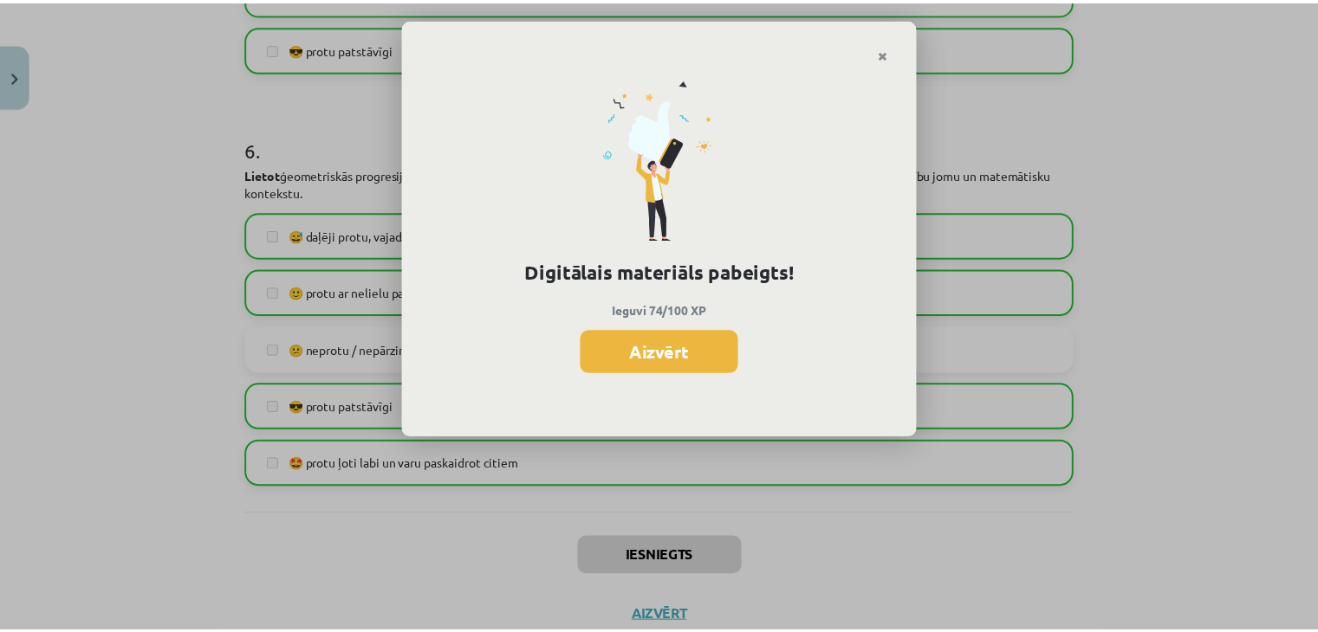
scroll to position [594, 0]
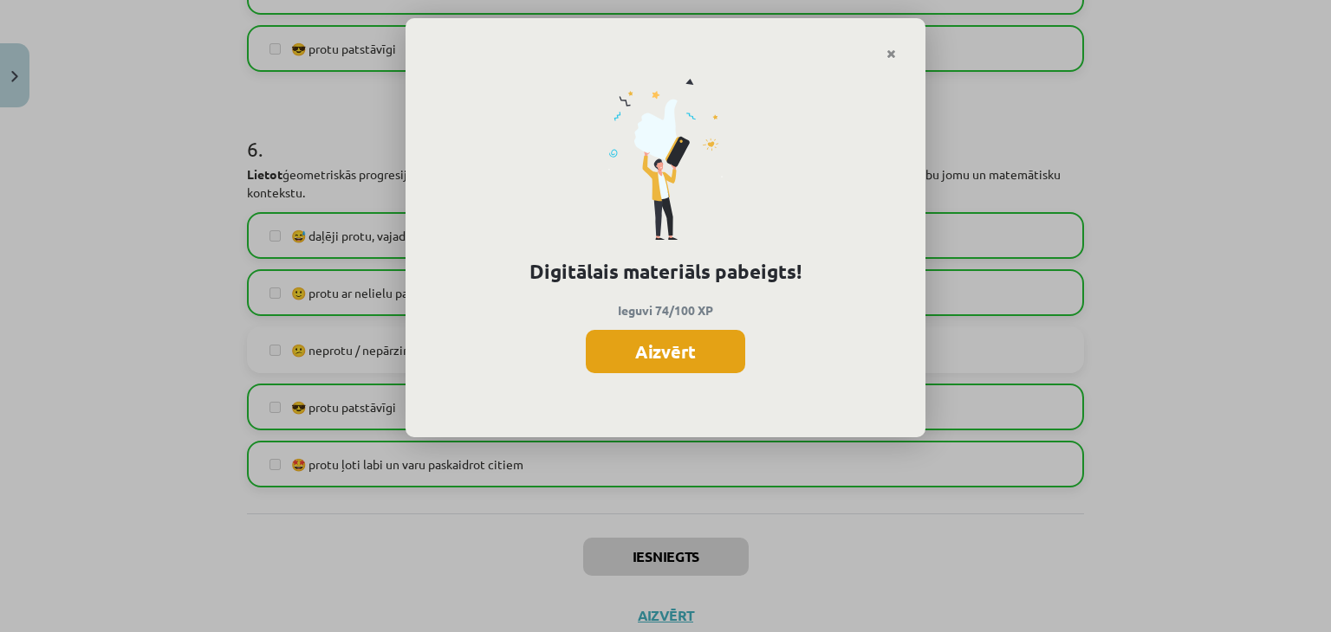
click at [722, 360] on button "Aizvērt" at bounding box center [665, 351] width 159 height 43
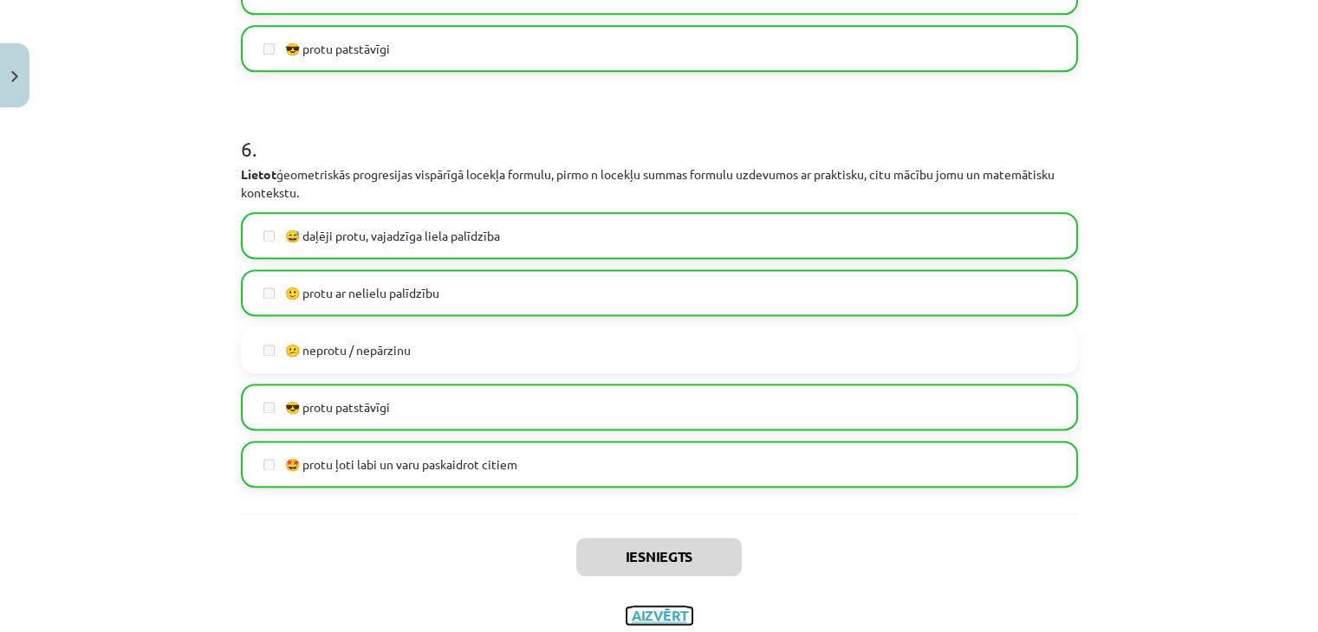
click at [658, 617] on button "Aizvērt" at bounding box center [659, 615] width 66 height 17
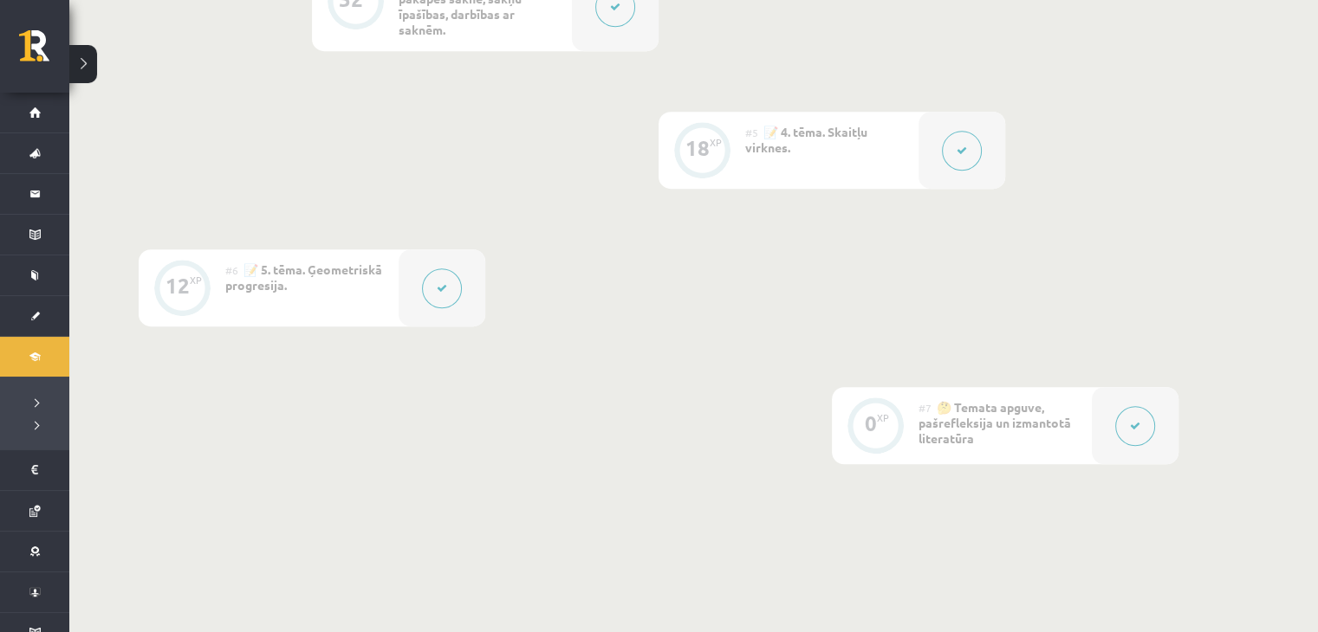
scroll to position [1040, 0]
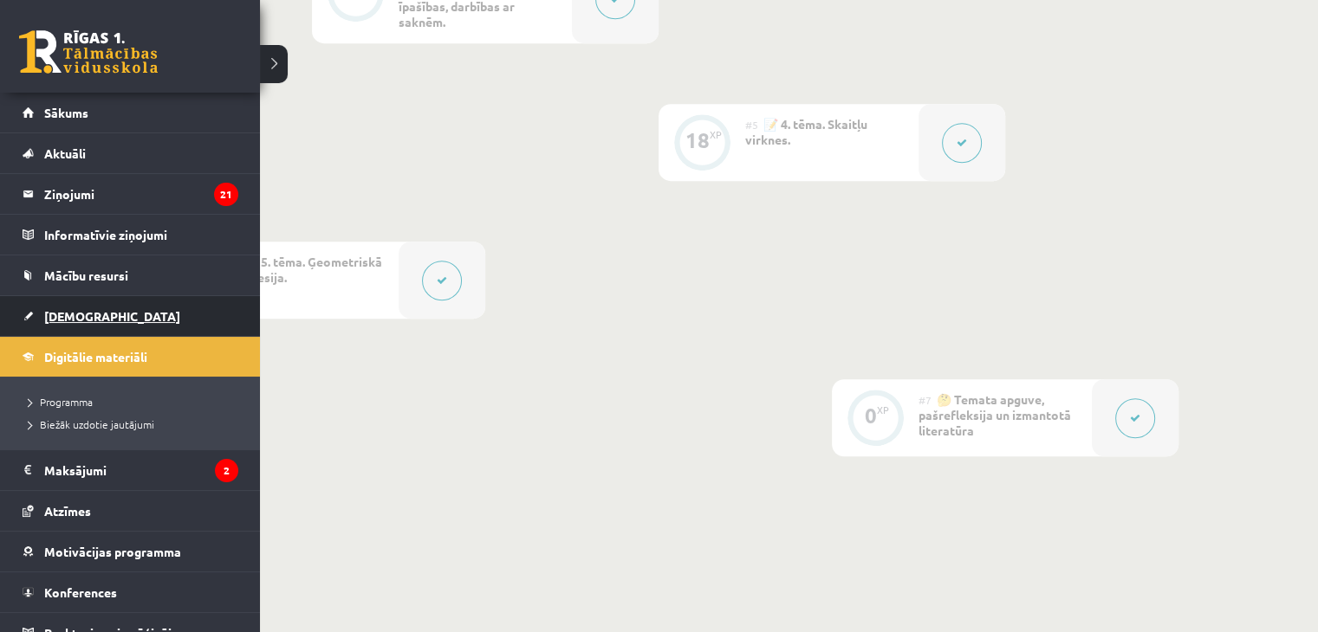
click at [61, 317] on span "[DEMOGRAPHIC_DATA]" at bounding box center [112, 316] width 136 height 16
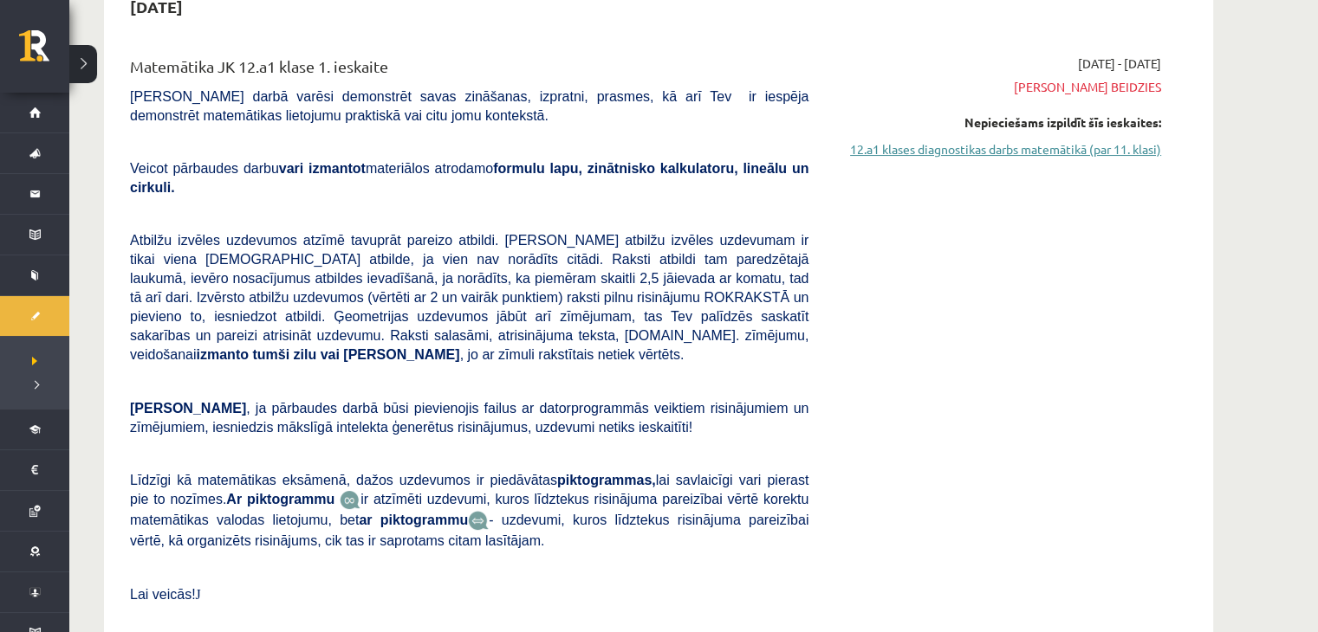
scroll to position [192, 0]
click at [988, 159] on div "2025-09-01 - 2025-09-15 Termiņš beidzies Nepieciešams izpildīt šīs ieskaites: 1…" at bounding box center [997, 348] width 353 height 586
click at [984, 152] on link "12.a1 klases diagnostikas darbs matemātikā (par 11. klasi)" at bounding box center [997, 150] width 327 height 18
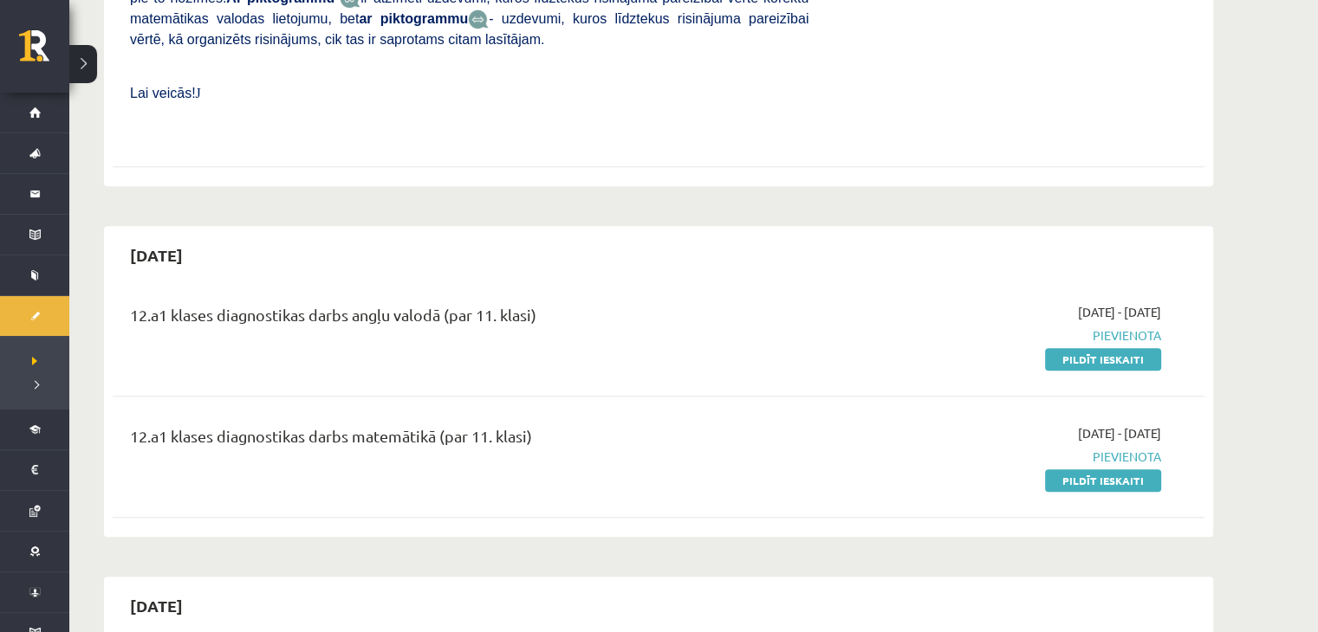
scroll to position [696, 0]
click at [1064, 469] on link "Pildīt ieskaiti" at bounding box center [1103, 480] width 116 height 23
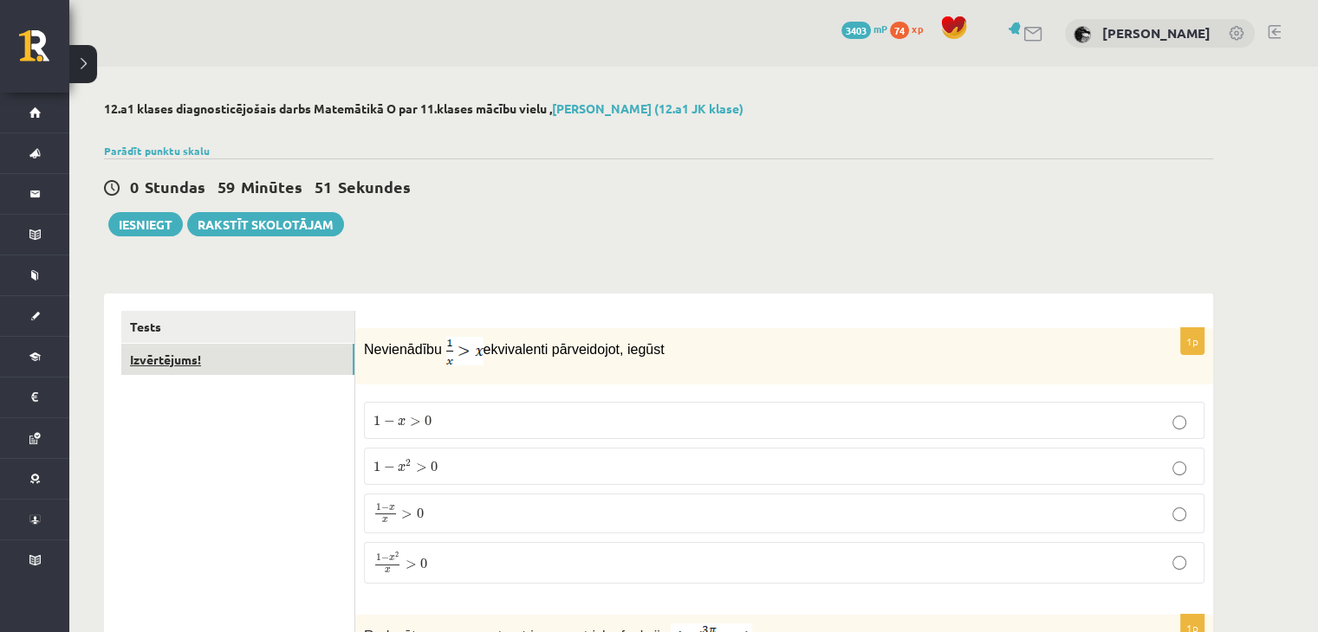
click at [302, 368] on link "Izvērtējums!" at bounding box center [237, 360] width 233 height 32
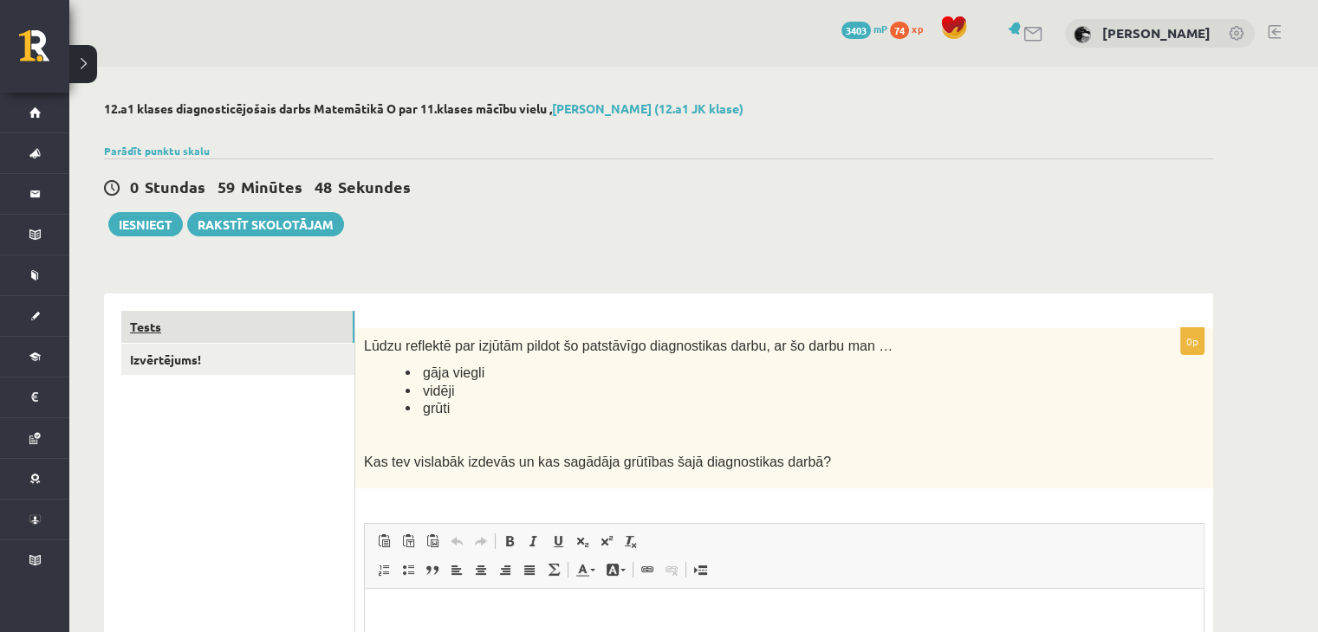
click at [272, 333] on link "Tests" at bounding box center [237, 327] width 233 height 32
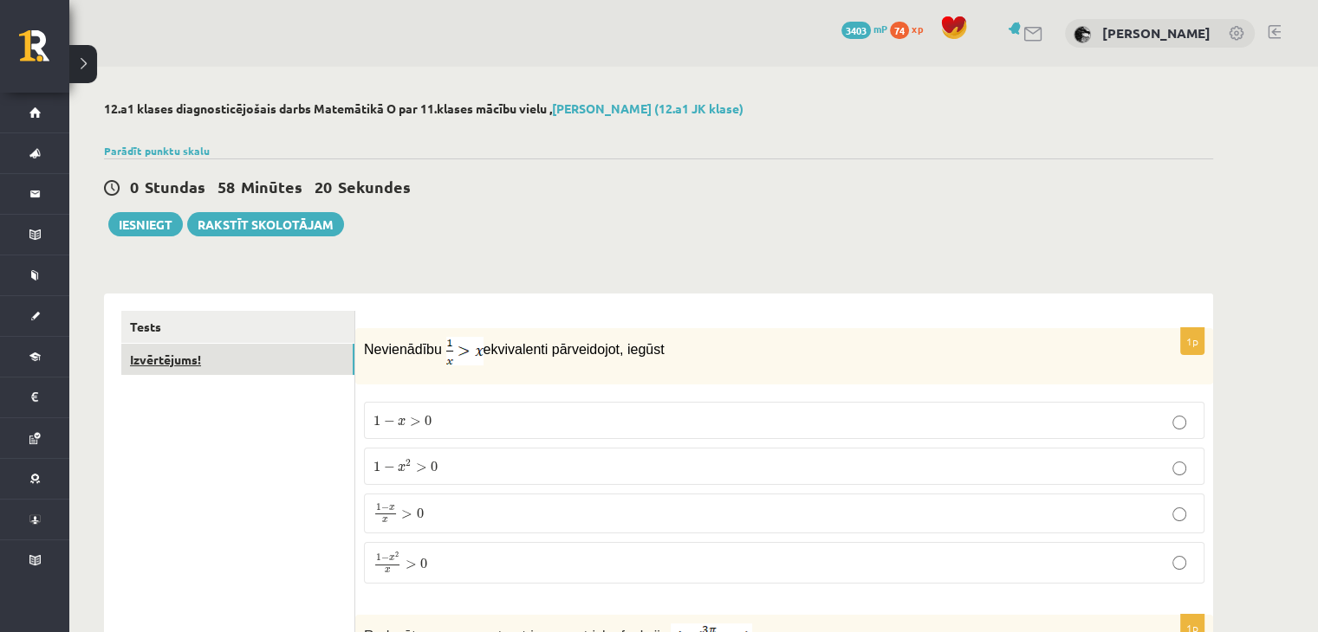
click at [256, 358] on link "Izvērtējums!" at bounding box center [237, 360] width 233 height 32
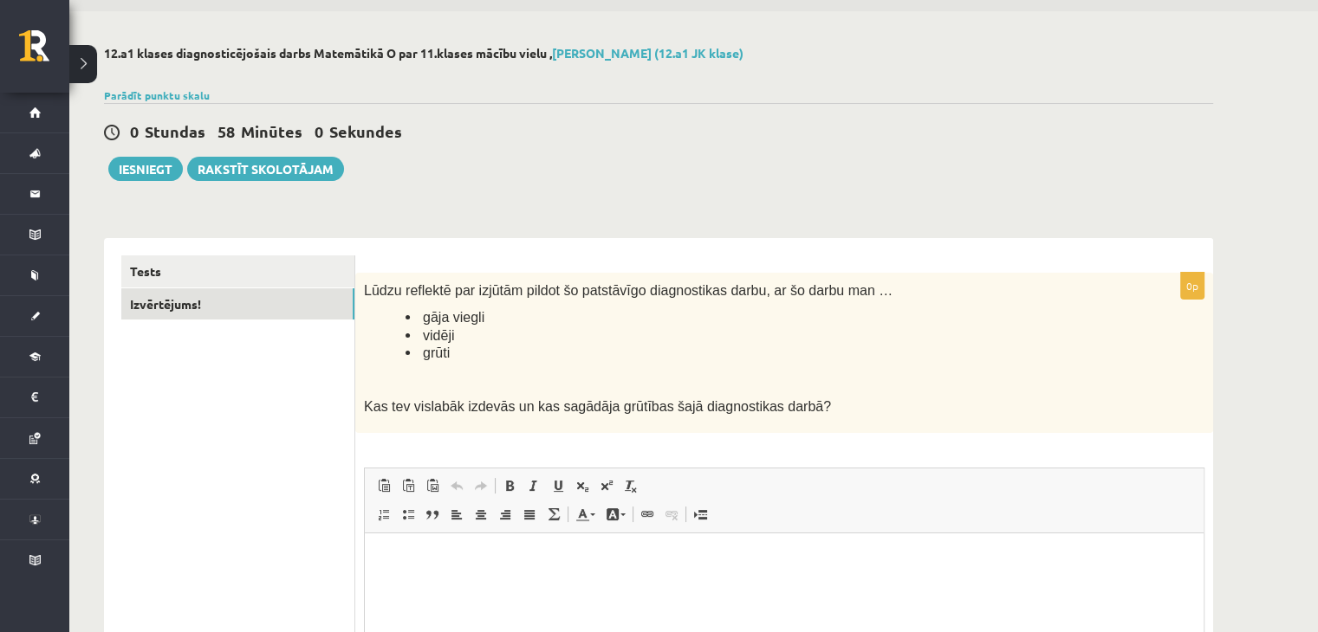
click at [285, 251] on div "Tests Izvērtējums!" at bounding box center [229, 541] width 251 height 607
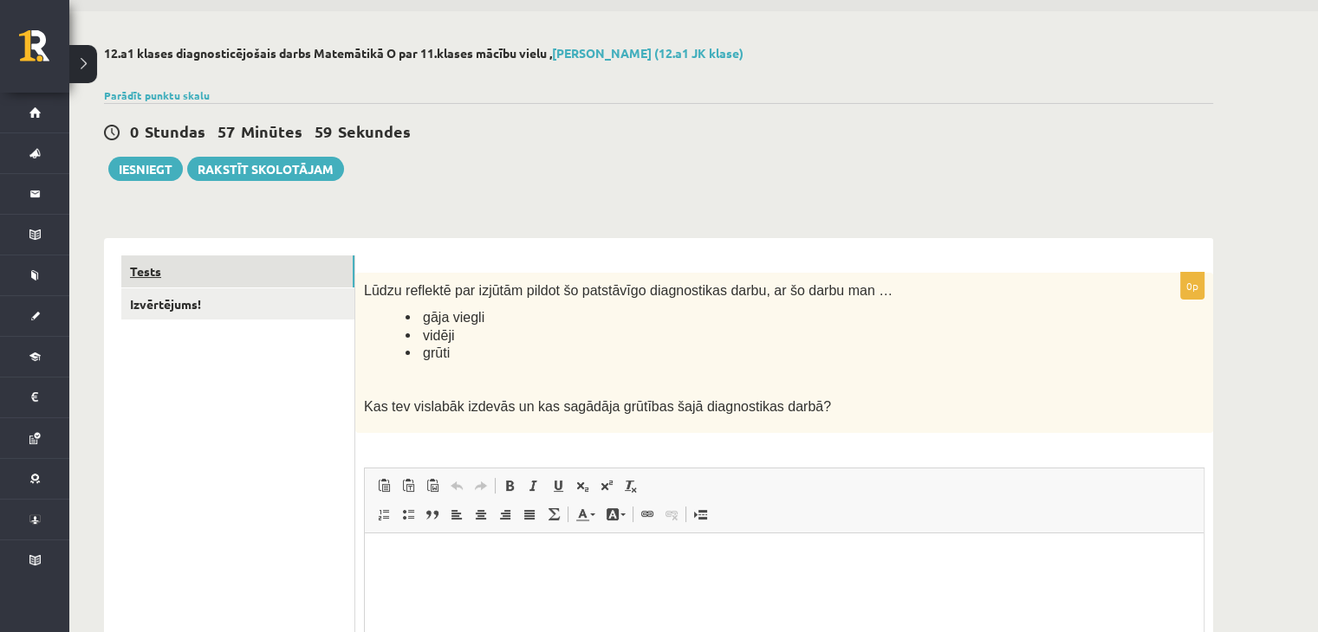
click at [278, 263] on link "Tests" at bounding box center [237, 272] width 233 height 32
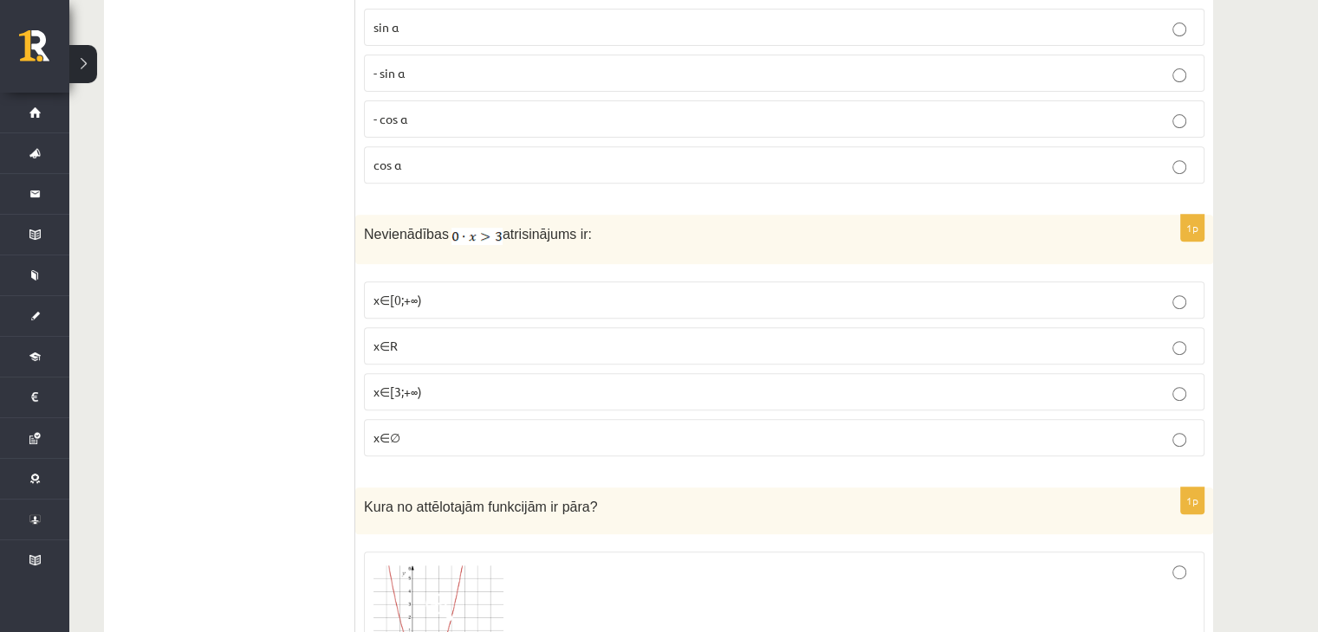
scroll to position [684, 0]
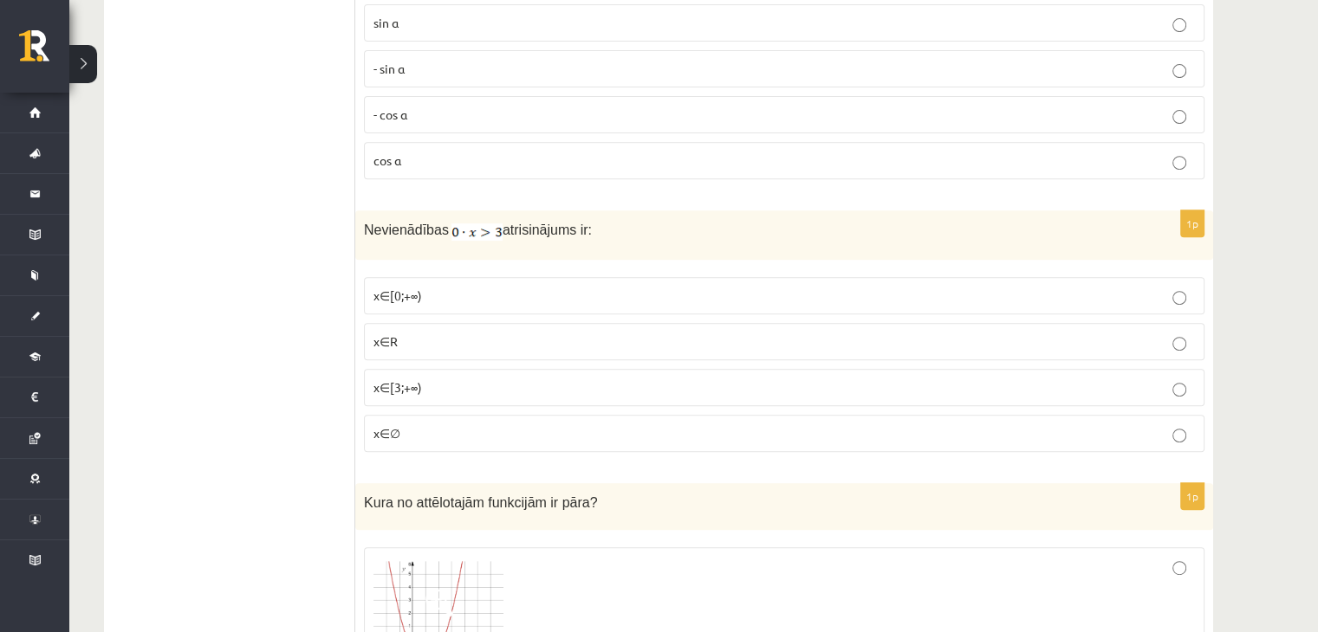
click at [380, 425] on span "x∈∅" at bounding box center [386, 433] width 27 height 16
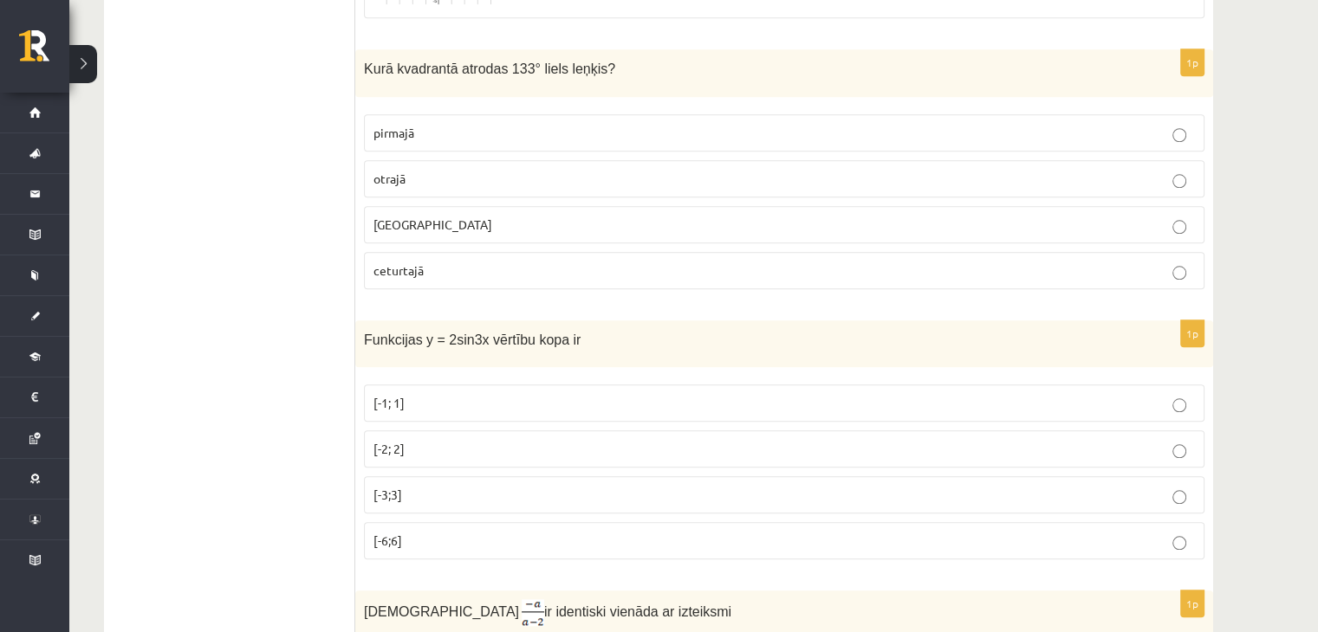
scroll to position [1707, 0]
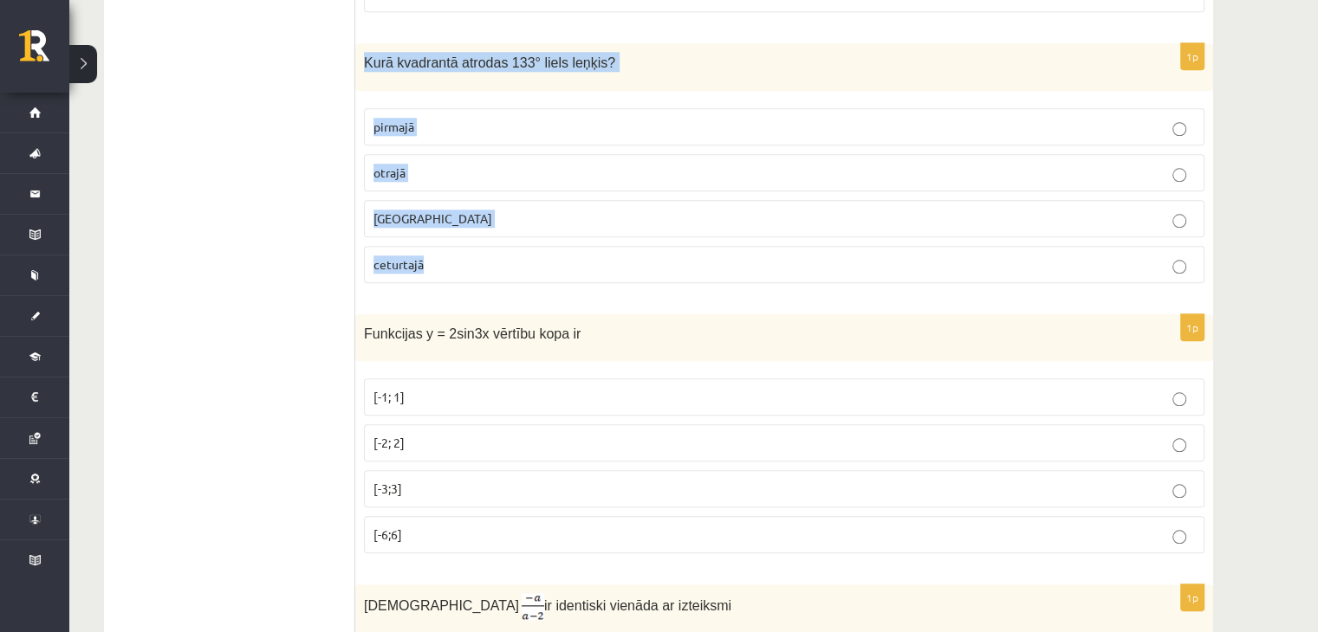
drag, startPoint x: 363, startPoint y: 60, endPoint x: 429, endPoint y: 243, distance: 195.1
click at [429, 243] on div "1p Kurā kvadrantā atrodas 133° liels leņķis? pirmajā otrajā trešajā ceturtajā" at bounding box center [784, 170] width 858 height 254
copy div "Kurā kvadrantā atrodas 133° liels leņķis? pirmajā otrajā trešajā ceturtajā"
click at [413, 164] on p "otrajā" at bounding box center [783, 173] width 821 height 18
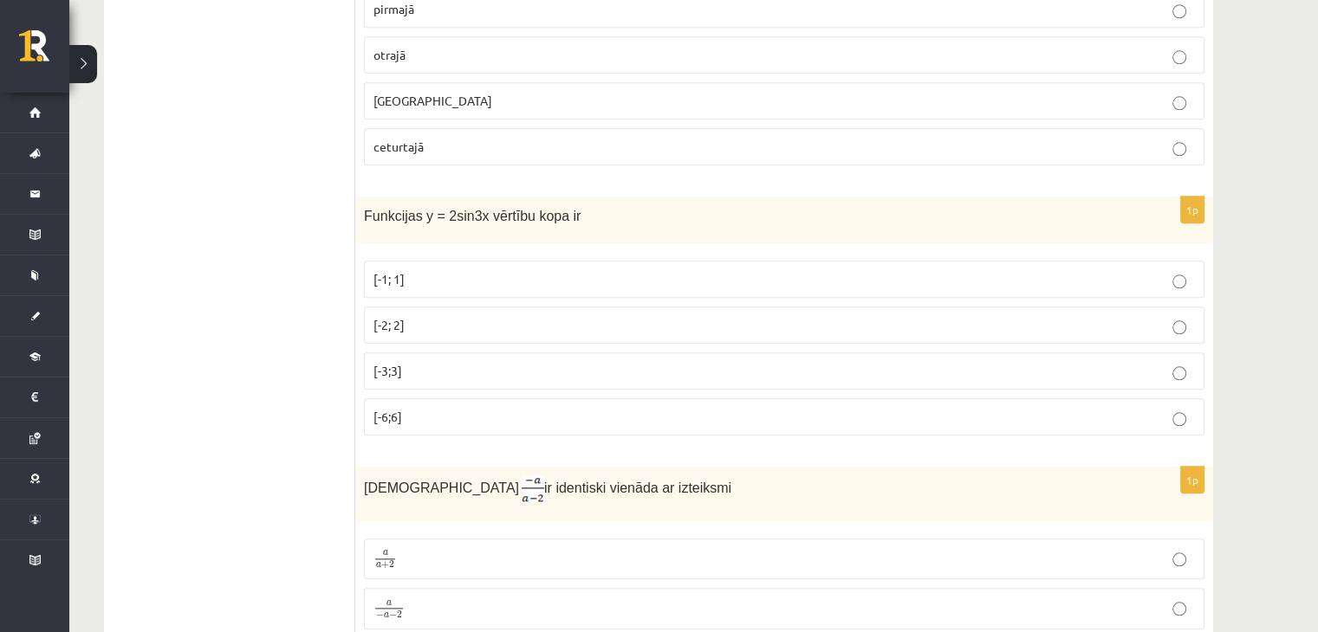
scroll to position [1907, 0]
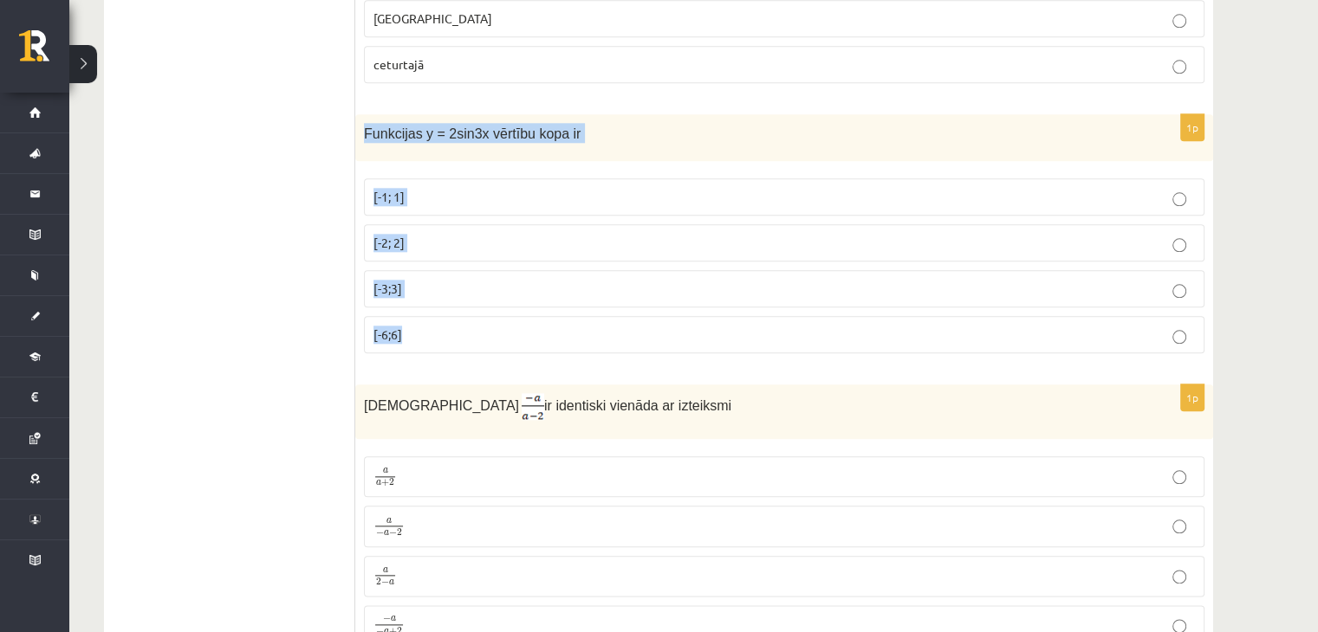
drag, startPoint x: 362, startPoint y: 126, endPoint x: 431, endPoint y: 347, distance: 232.4
click at [431, 347] on div "1p Funkcijas y = 2sin3x vērtību kopa ir [-1; 1] [-2; 2] [-3;3] [-6;6]" at bounding box center [784, 241] width 858 height 254
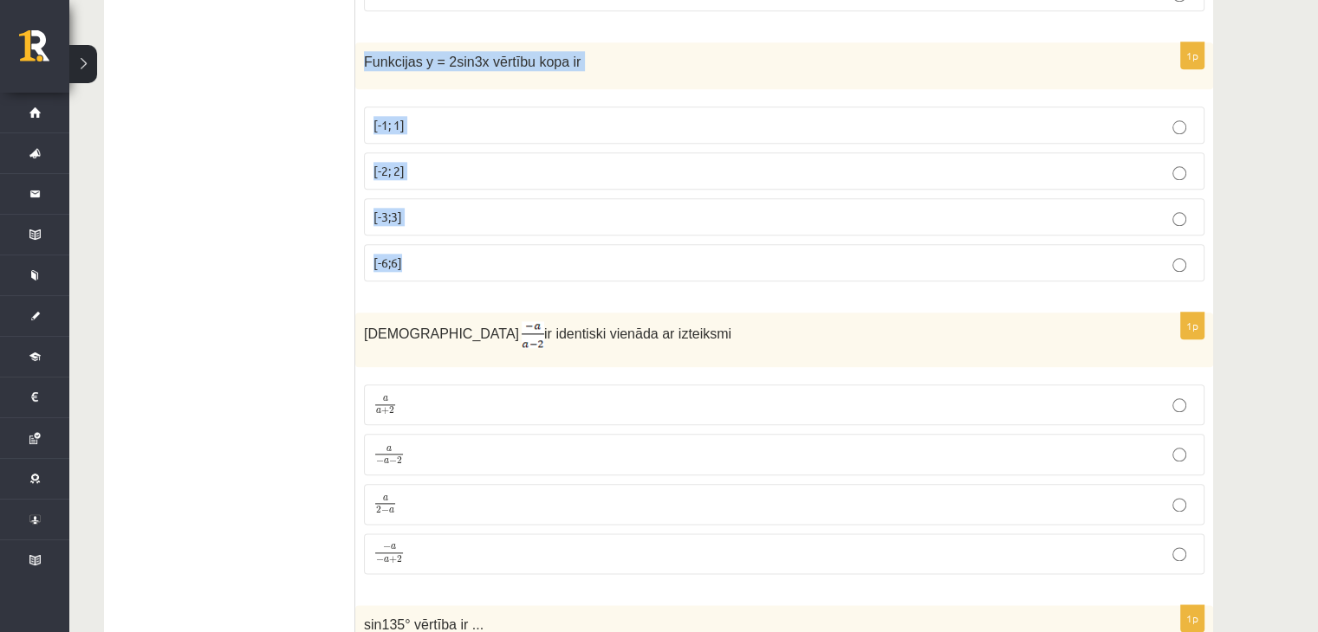
scroll to position [1980, 0]
click at [522, 335] on img at bounding box center [533, 334] width 23 height 27
copy div "Funkcijas y = 2sin3x vērtību kopa ir [-1; 1] [-2; 2] [-3;3] [-6;6]"
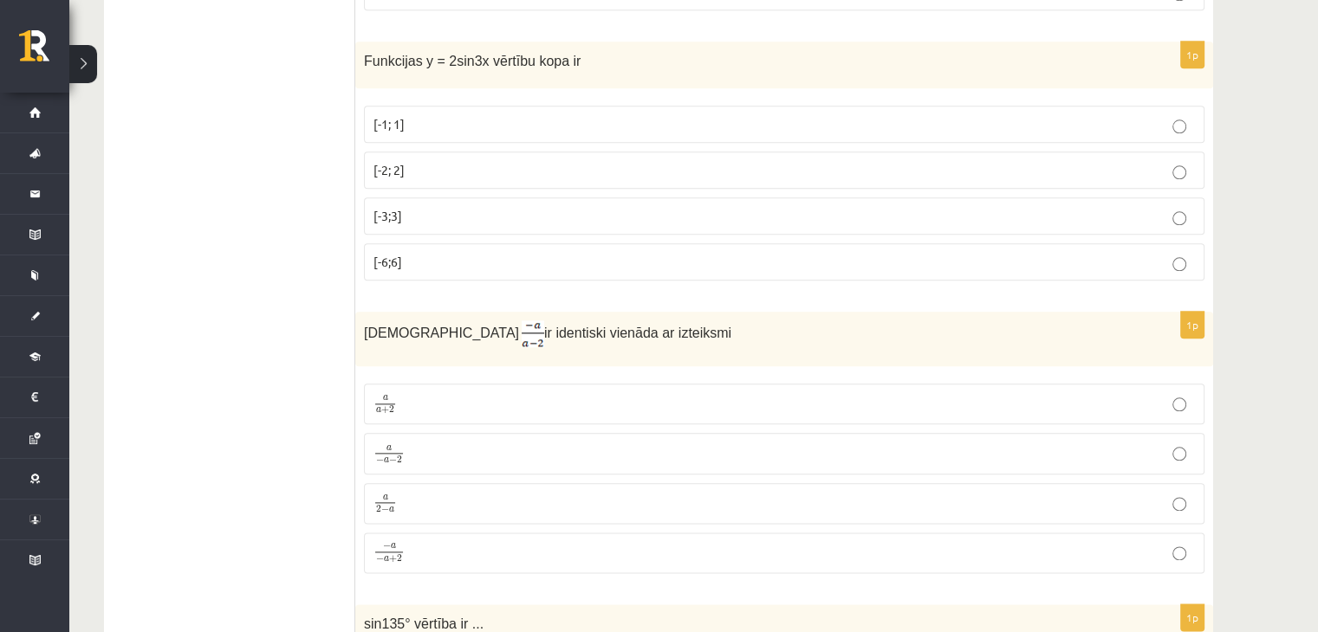
click at [381, 168] on p "[-2; 2]" at bounding box center [783, 170] width 821 height 18
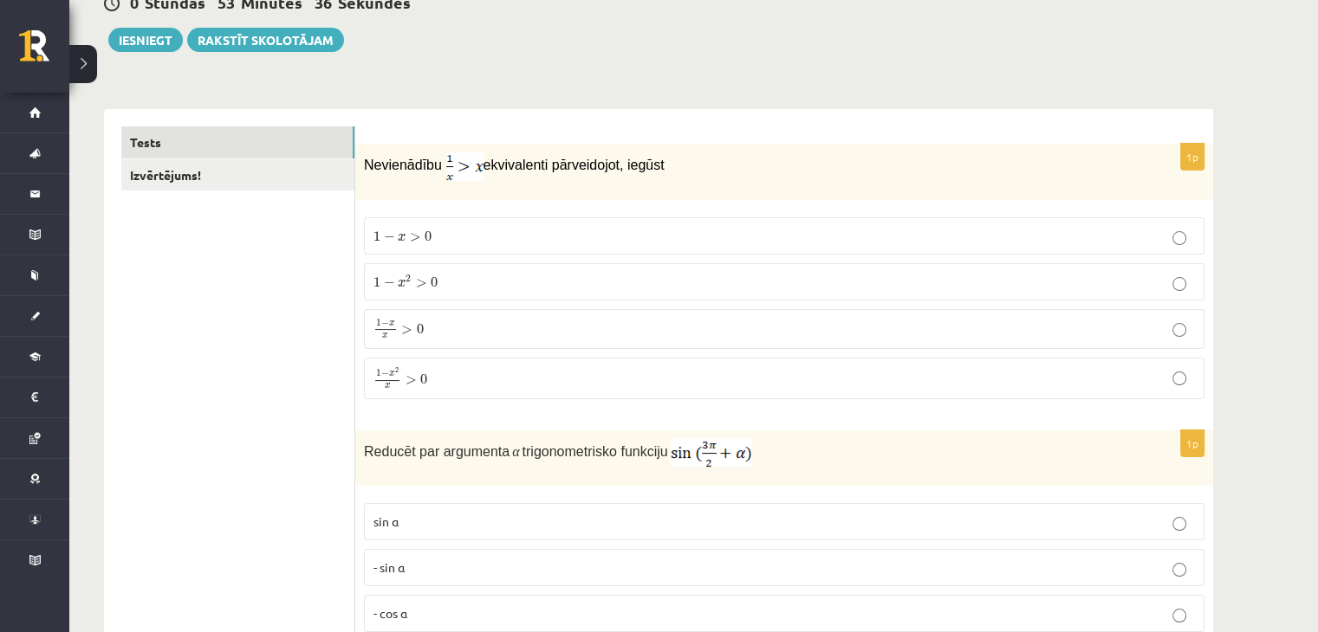
scroll to position [183, 0]
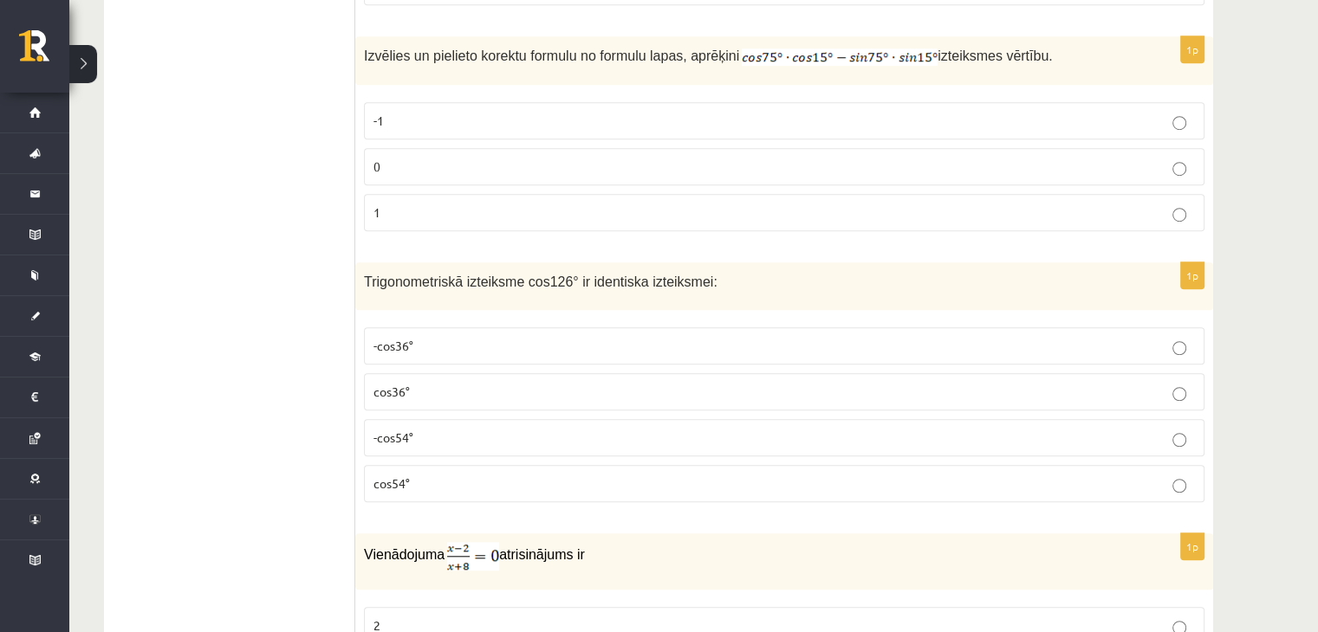
scroll to position [7770, 0]
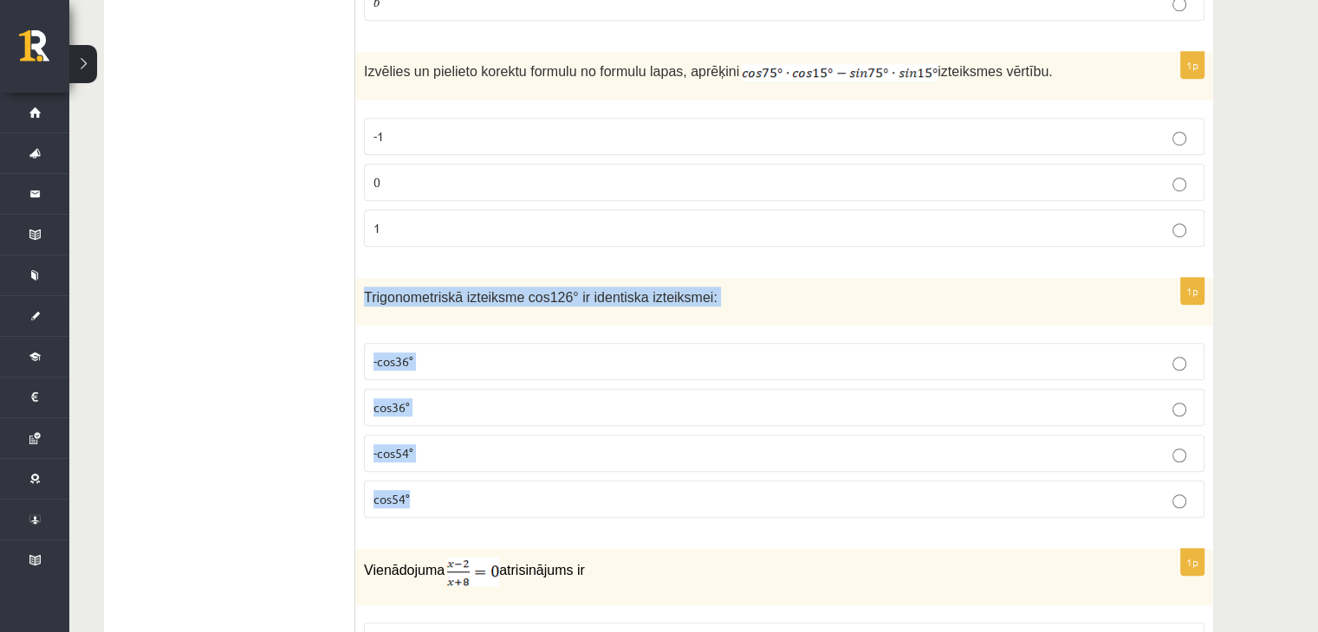
drag, startPoint x: 364, startPoint y: 253, endPoint x: 430, endPoint y: 431, distance: 189.4
click at [430, 431] on div "1p Trigonometriskā izteiksme cos126° ir identiska izteiksmei: -cos36° cos36° -c…" at bounding box center [784, 405] width 858 height 254
copy div "Trigonometriskā izteiksme cos126° ir identiska izteiksmei: -cos36° cos36° -cos5…"
click at [372, 435] on label "-cos54°" at bounding box center [784, 453] width 840 height 37
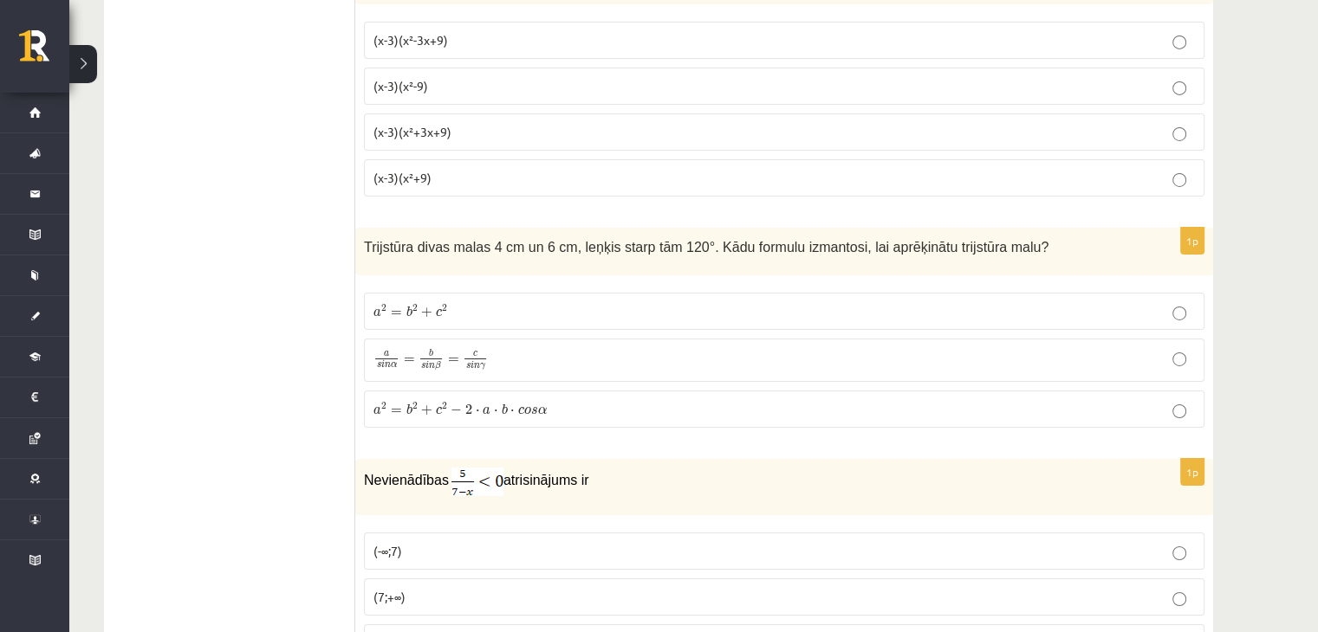
scroll to position [5996, 0]
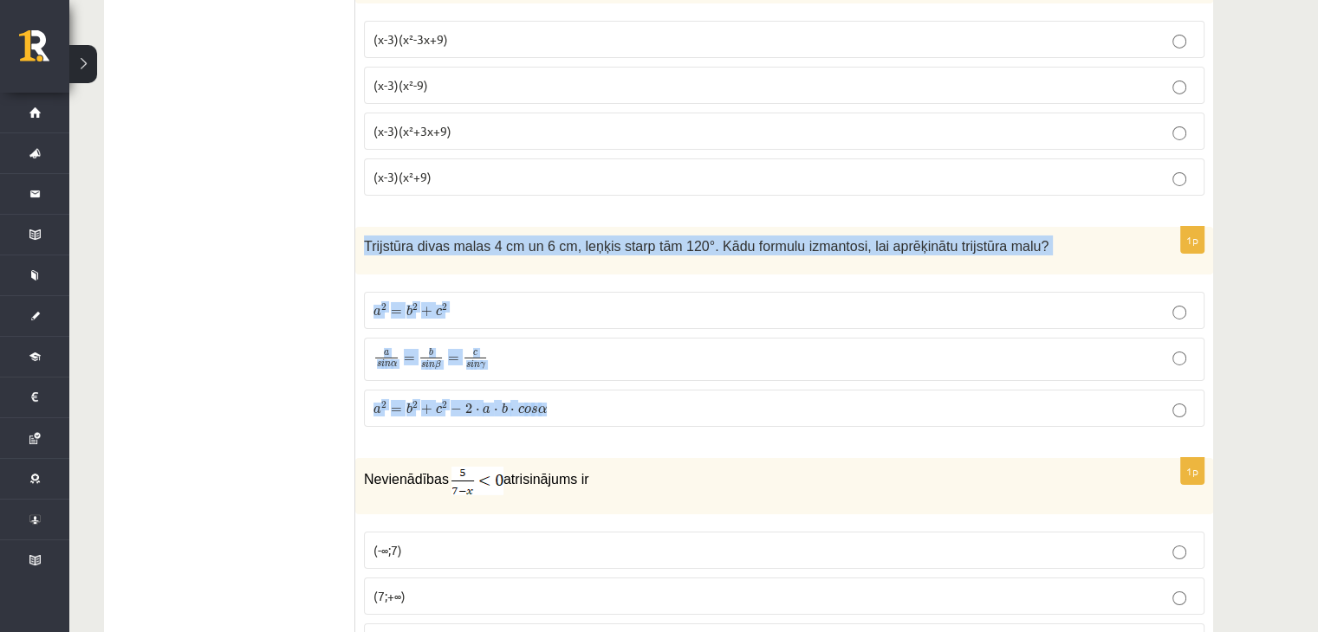
drag, startPoint x: 361, startPoint y: 212, endPoint x: 606, endPoint y: 360, distance: 286.5
click at [606, 360] on div "1p Trijstūra divas malas 4 cm un 6 cm, leņķis starp tām 120°. Kādu formulu izma…" at bounding box center [784, 333] width 858 height 213
copy div "Trijstūra divas malas 4 cm un 6 cm, leņķis starp tām 120°. Kādu formulu izmanto…"
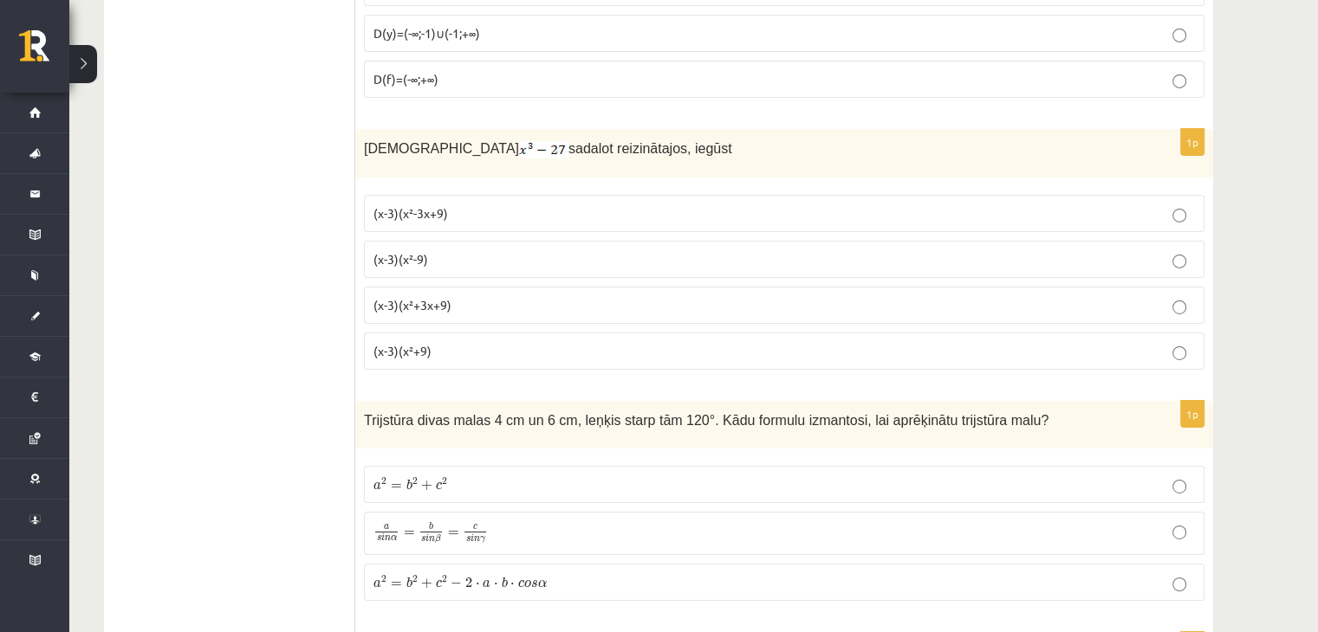
scroll to position [5822, 0]
click at [391, 296] on span "(x-3)(x²+3x+9)" at bounding box center [412, 304] width 78 height 16
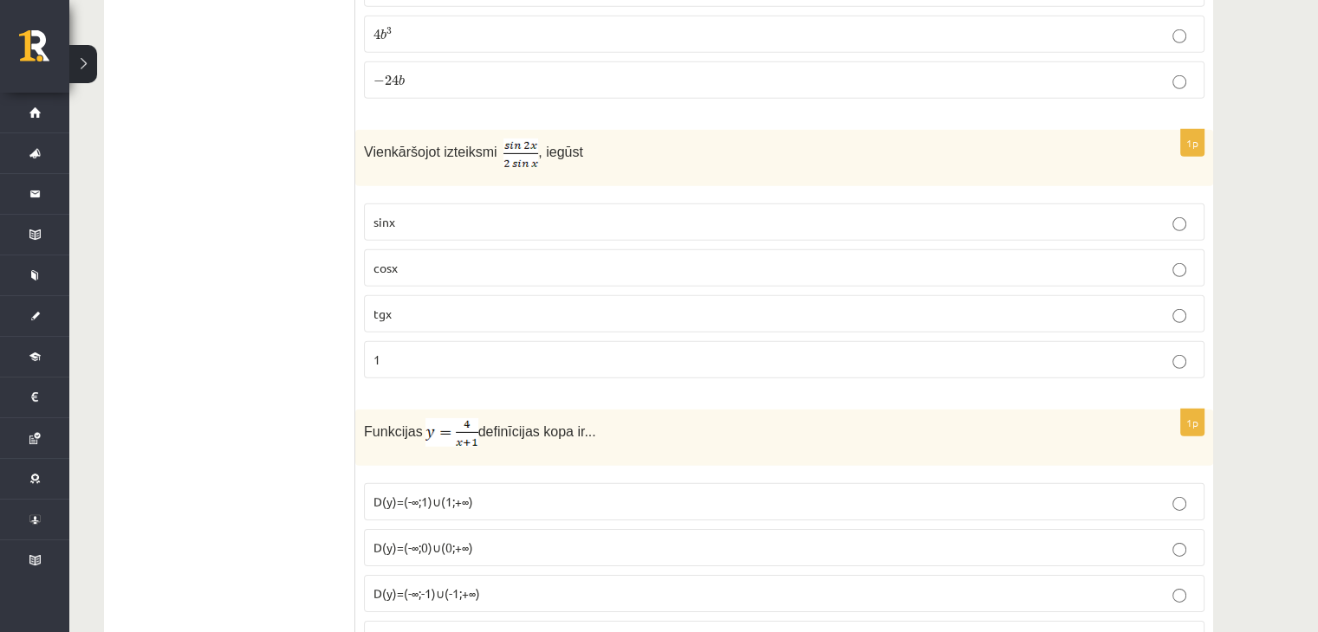
scroll to position [5256, 0]
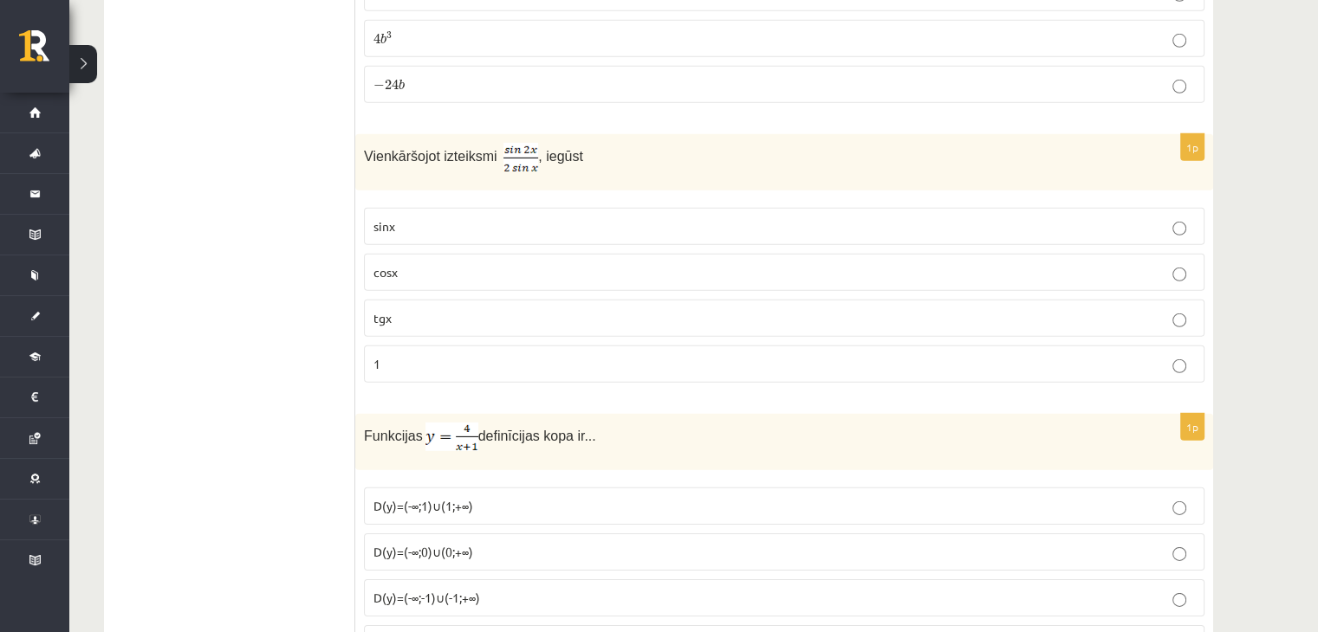
click at [388, 257] on label "cosx" at bounding box center [784, 272] width 840 height 37
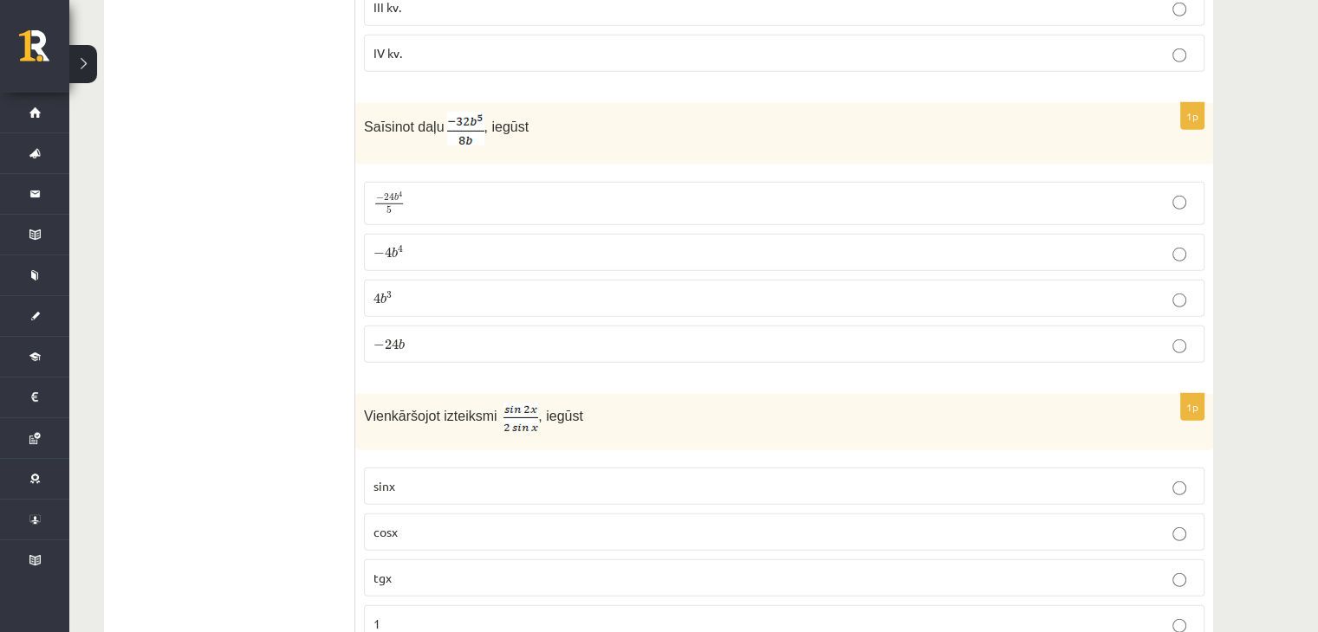
scroll to position [4995, 0]
click at [393, 236] on label "− 4 b 4 − 4 b 4" at bounding box center [784, 254] width 840 height 37
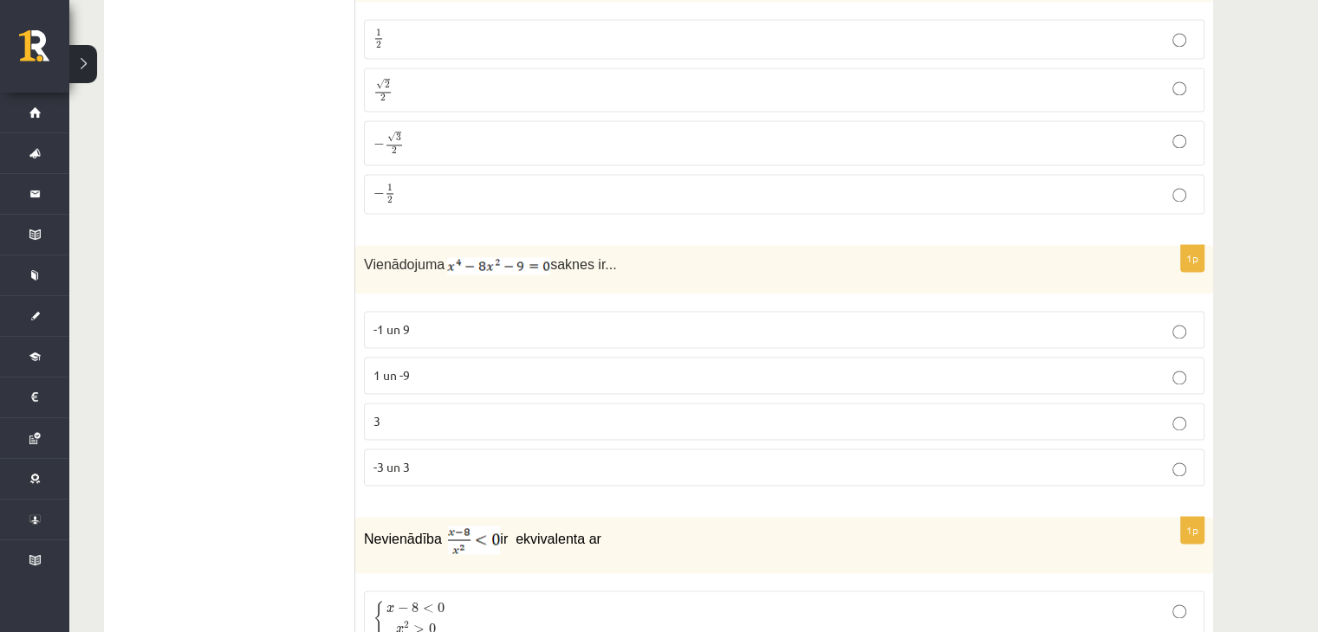
scroll to position [2452, 0]
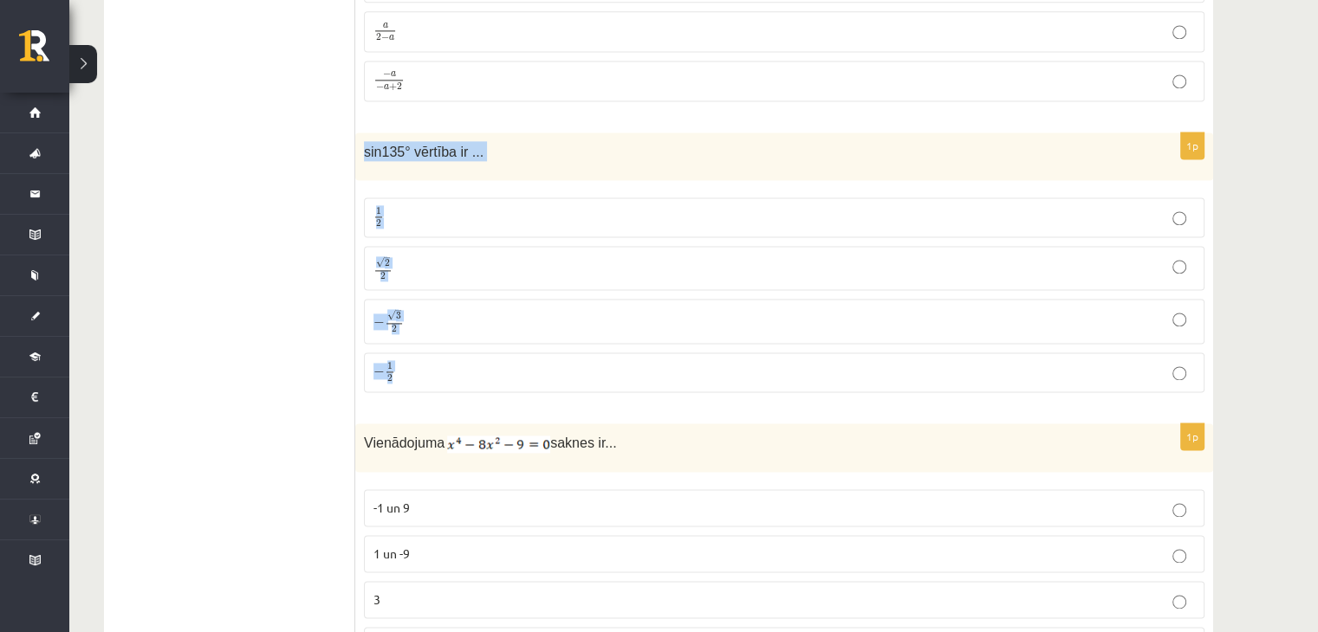
drag, startPoint x: 366, startPoint y: 132, endPoint x: 416, endPoint y: 340, distance: 214.8
click at [416, 340] on div "1p sin135° vērtība ir ... 1 2 1 2 √ 2 2 2 2 − √ 3 2 − 3 2 − 1 2 − 1 2" at bounding box center [784, 270] width 858 height 274
copy div "sin135° vērtība ir ... 1 2 1 2 √ 2 2 2 2 − √ 3 2 − 3 2 − 1 2"
click at [399, 256] on p "√ 2 2 2 2" at bounding box center [783, 268] width 821 height 25
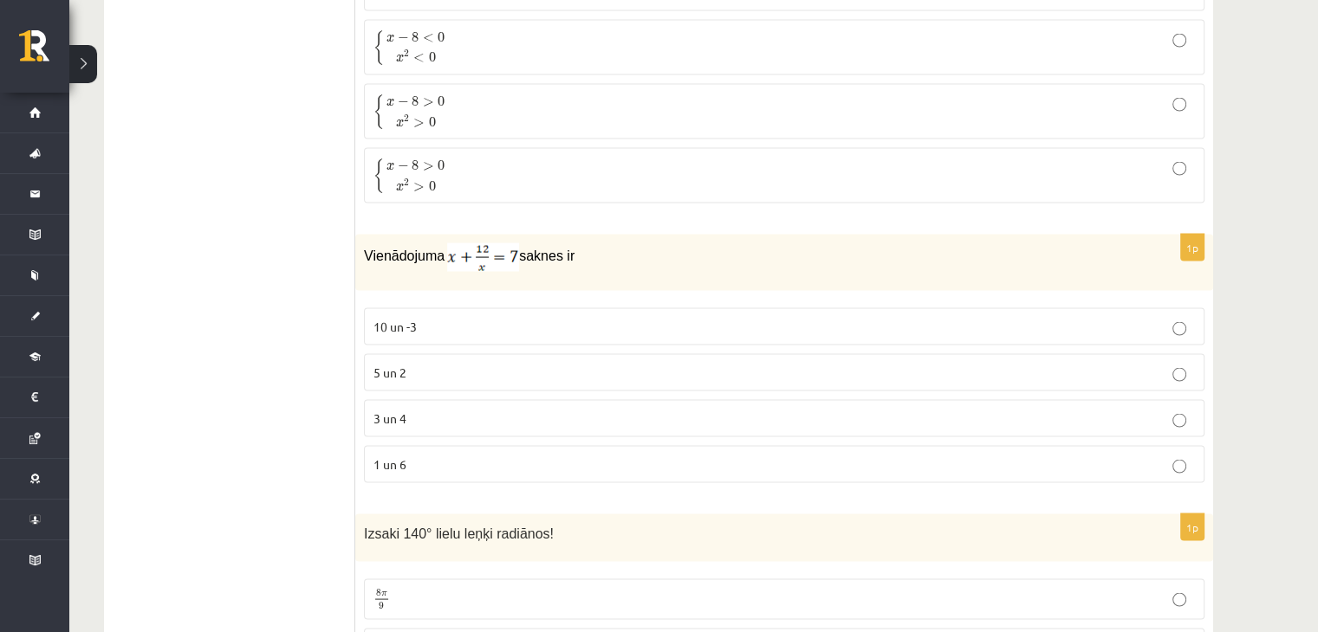
scroll to position [3268, 0]
click at [438, 399] on label "3 un 4" at bounding box center [784, 417] width 840 height 37
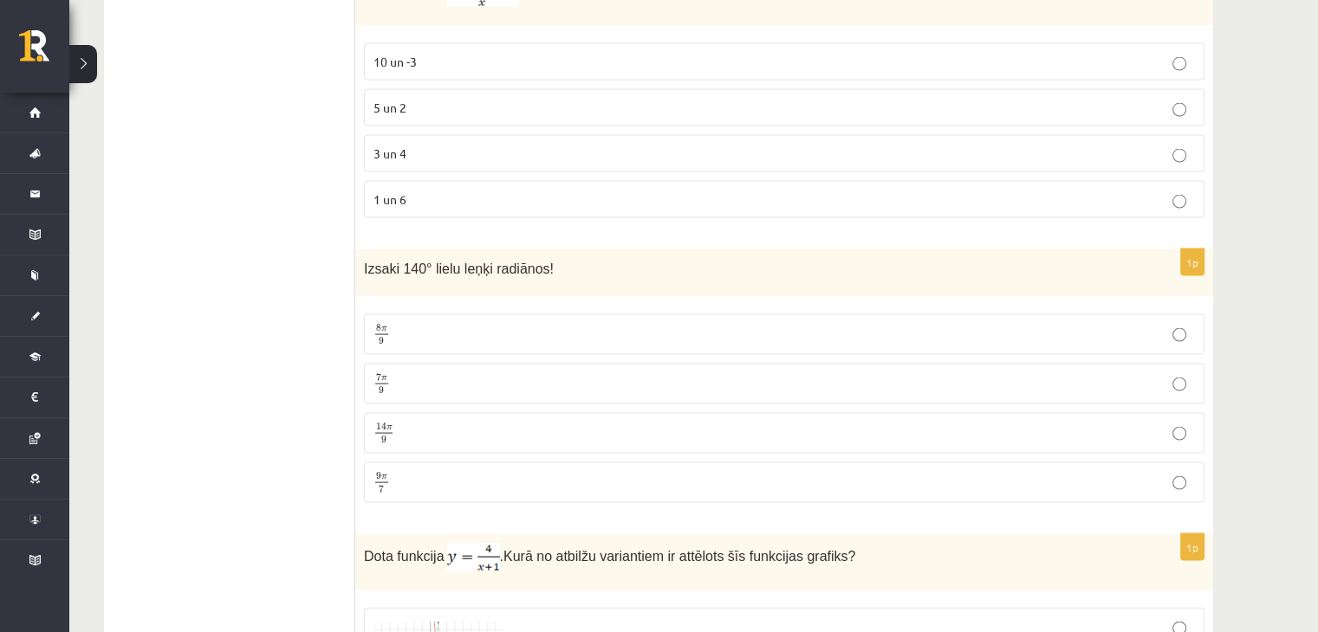
scroll to position [3533, 0]
drag, startPoint x: 360, startPoint y: 243, endPoint x: 431, endPoint y: 441, distance: 209.9
click at [431, 441] on div "1p Izsaki 140° lielu leņķi radiānos! 8 π 9 8 π 9 7 π 9 7 π 9 14 π 9 14 π 9 9 π …" at bounding box center [784, 382] width 858 height 268
copy div "Izsaki 140° lielu leņķi radiānos! 8 π 9 8 π 9 7 π 9 7 π 9 14 π 9 14 π 9 9 π 7"
click at [368, 369] on label "7 π 9 7 π 9" at bounding box center [784, 382] width 840 height 41
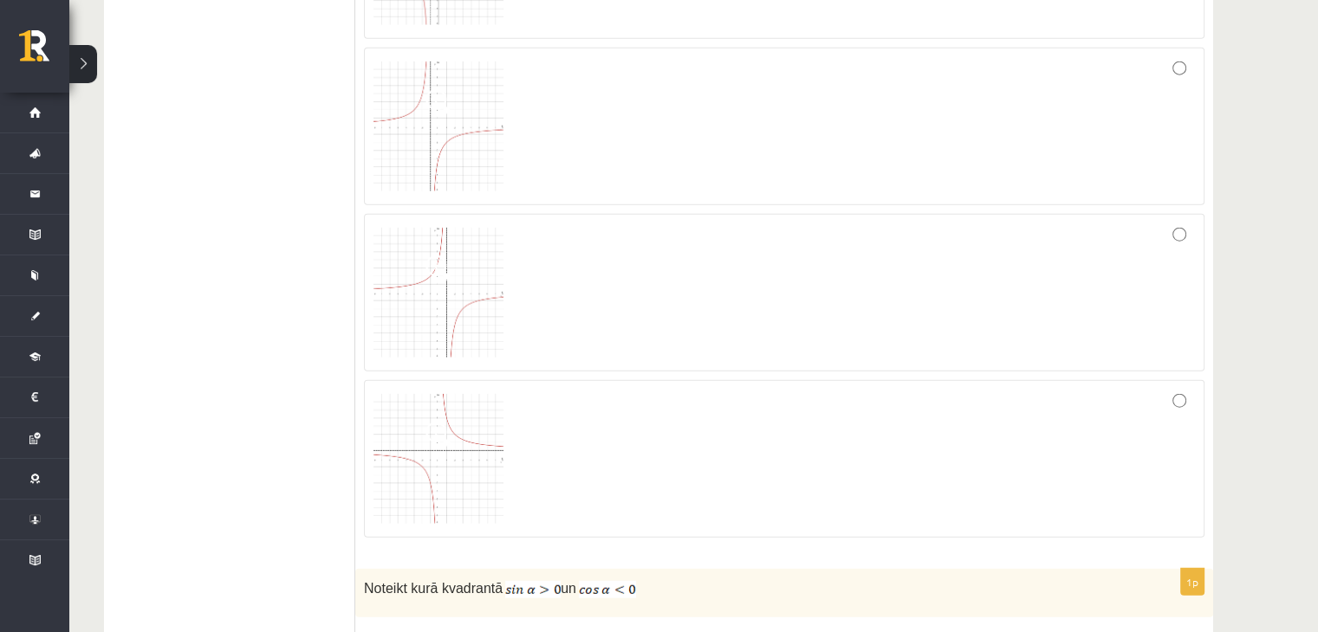
scroll to position [4285, 0]
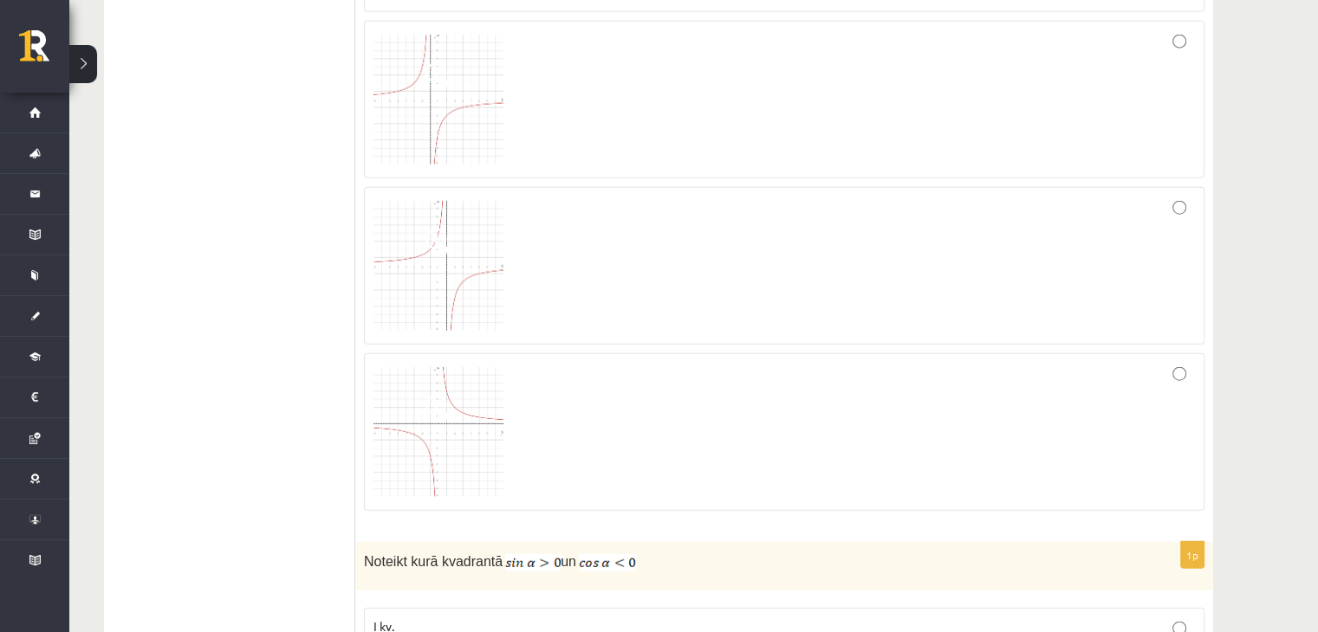
click at [613, 413] on div at bounding box center [783, 432] width 821 height 139
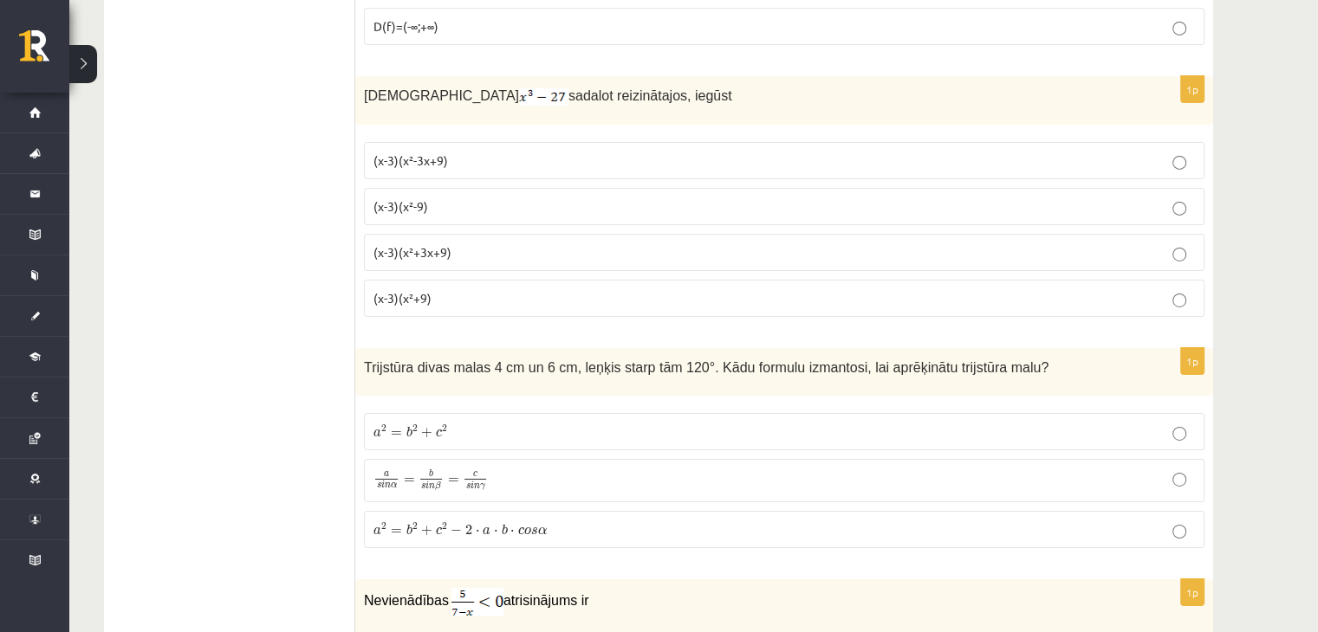
scroll to position [5877, 0]
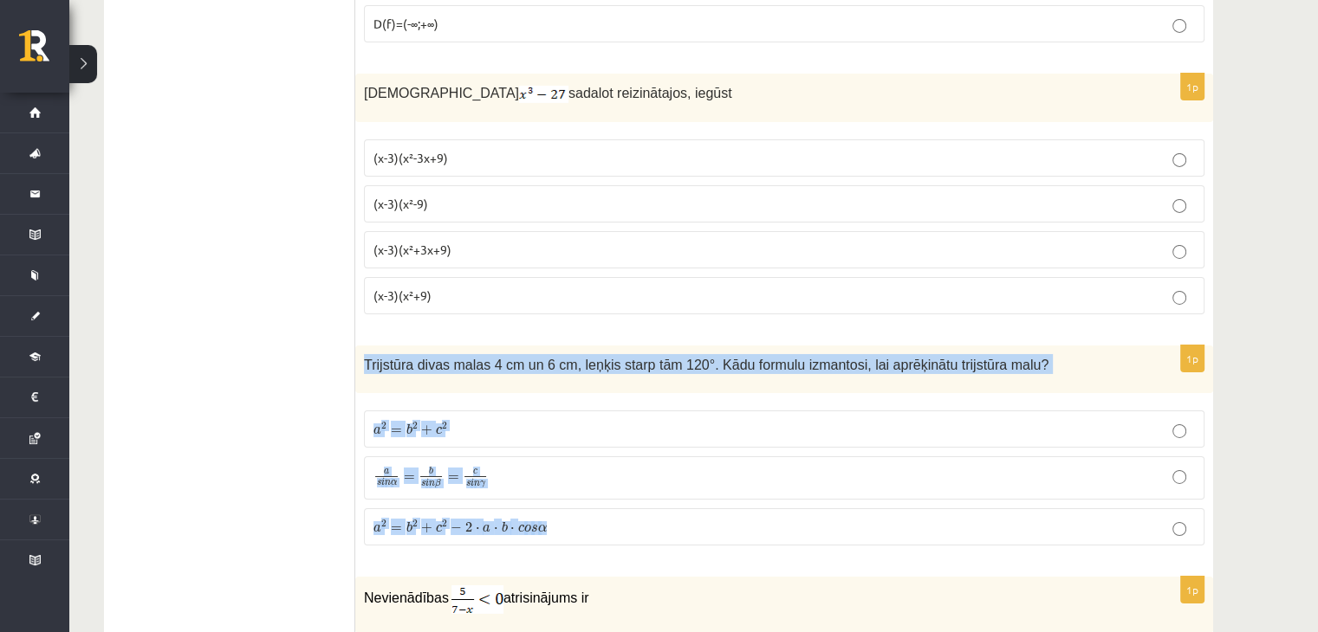
drag, startPoint x: 362, startPoint y: 334, endPoint x: 577, endPoint y: 484, distance: 262.0
click at [577, 484] on div "1p Trijstūra divas malas 4 cm un 6 cm, leņķis starp tām 120°. Kādu formulu izma…" at bounding box center [784, 452] width 858 height 213
copy div "Trijstūra divas malas 4 cm un 6 cm, leņķis starp tām 120°. Kādu formulu izmanto…"
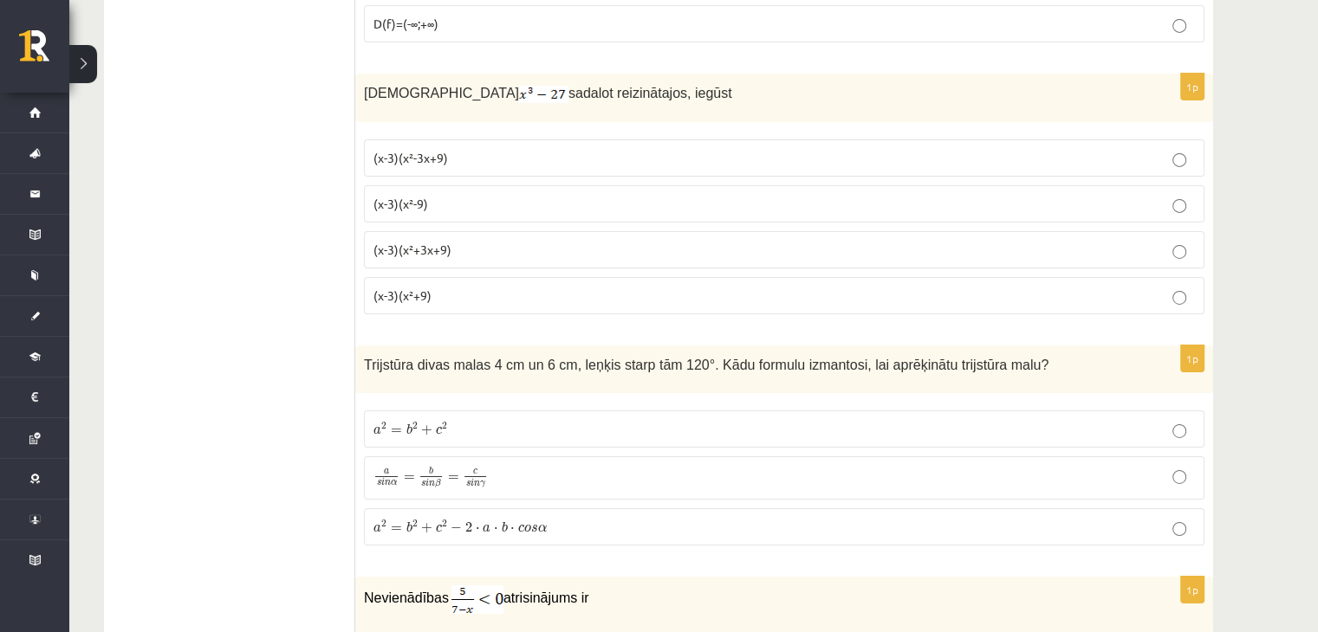
click at [403, 520] on span "a 2 = b 2 + c 2 − 2 ⋅ a ⋅ b ⋅ c o s α" at bounding box center [459, 526] width 173 height 13
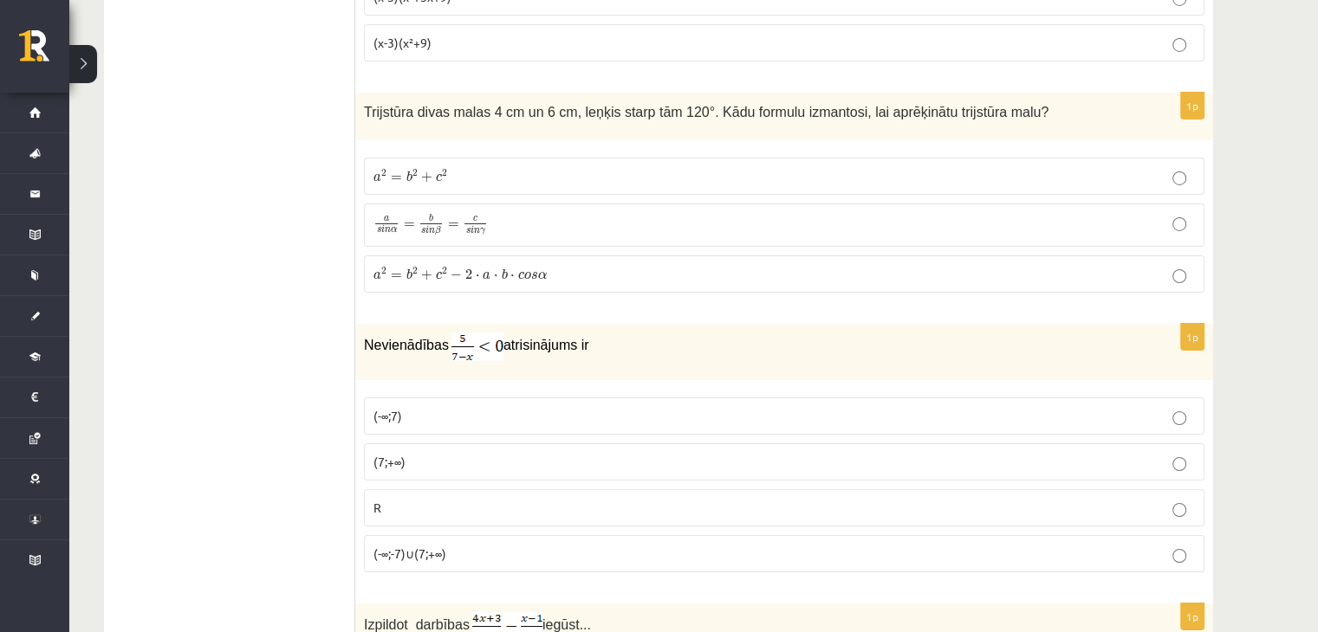
scroll to position [6158, 0]
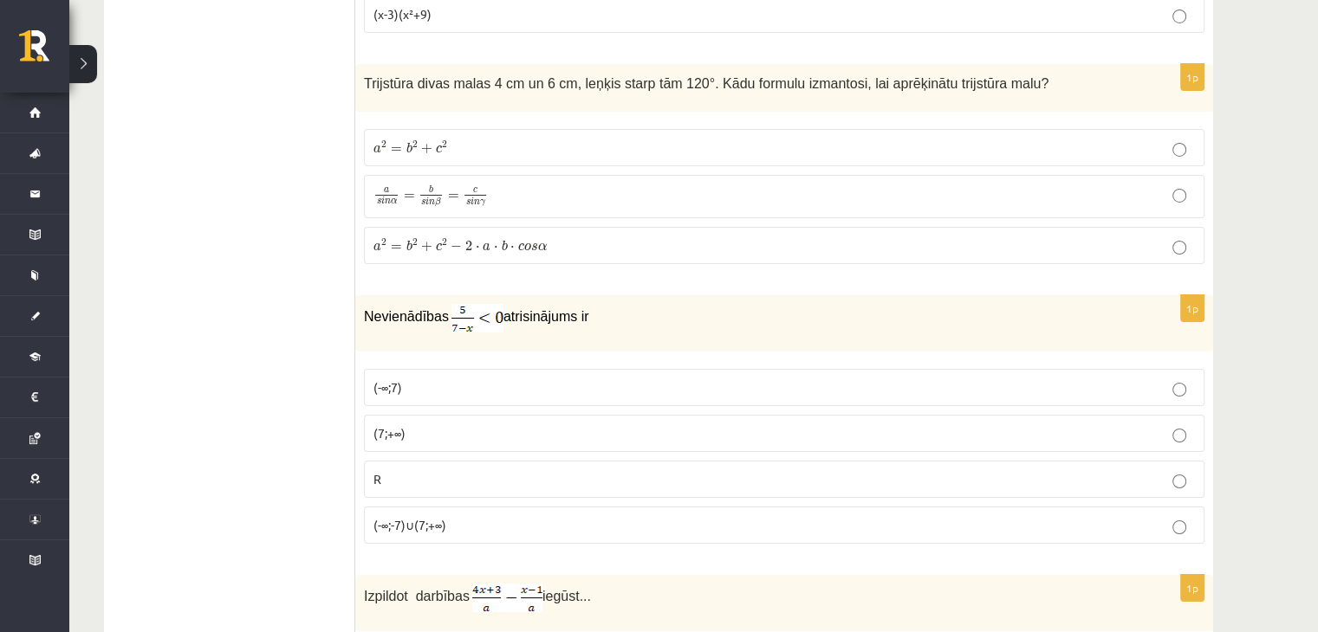
click at [405, 425] on span "(7;+∞)" at bounding box center [389, 433] width 32 height 16
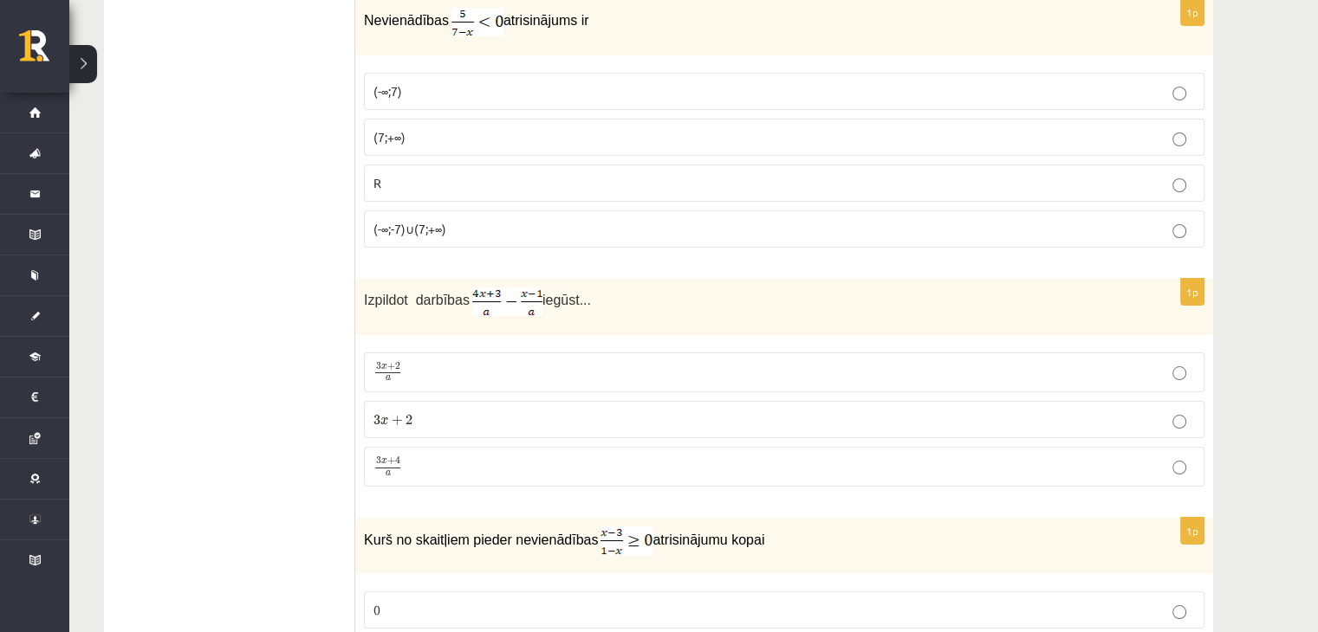
scroll to position [6456, 0]
click at [379, 360] on span "3 x + 2 a 3 x + 2 a" at bounding box center [387, 370] width 29 height 21
click at [381, 470] on span "a" at bounding box center [388, 473] width 26 height 6
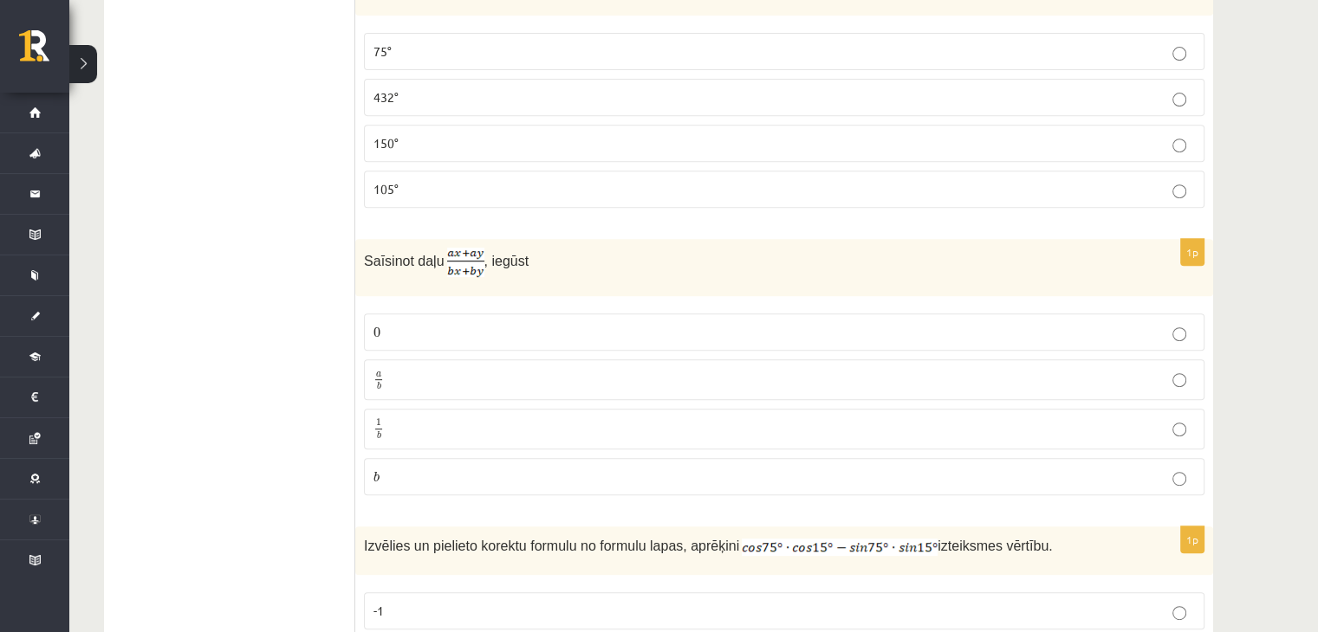
scroll to position [7301, 0]
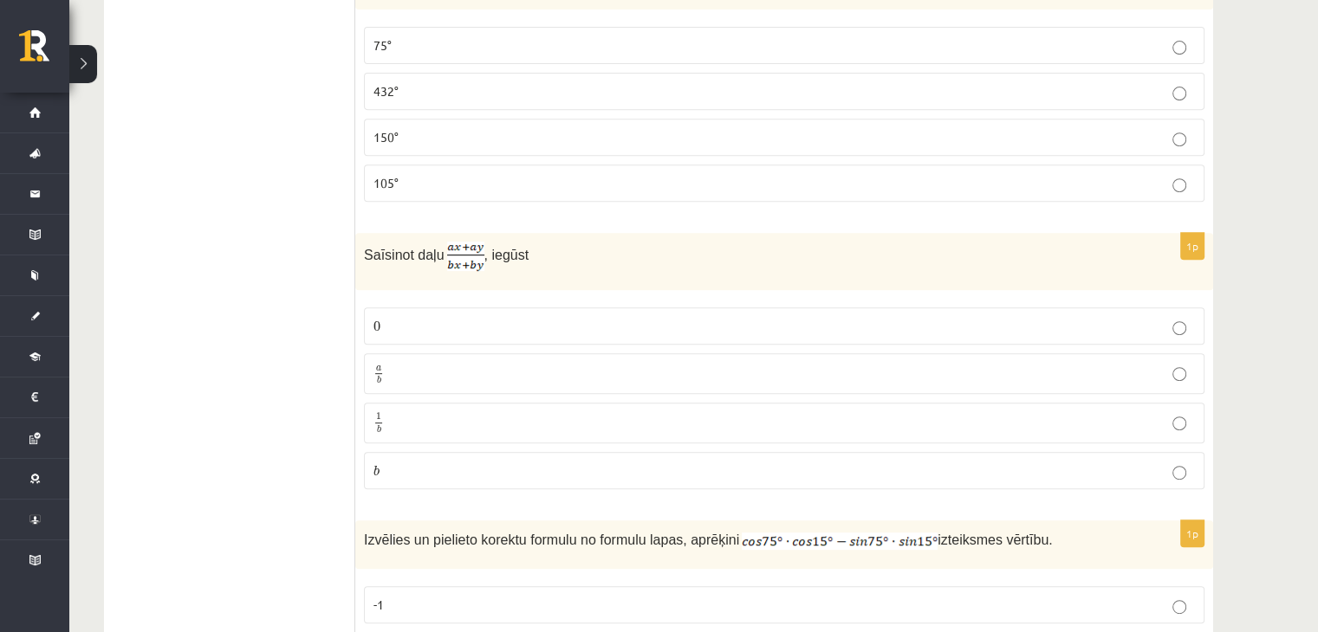
click at [406, 363] on p "a b a b" at bounding box center [783, 374] width 821 height 22
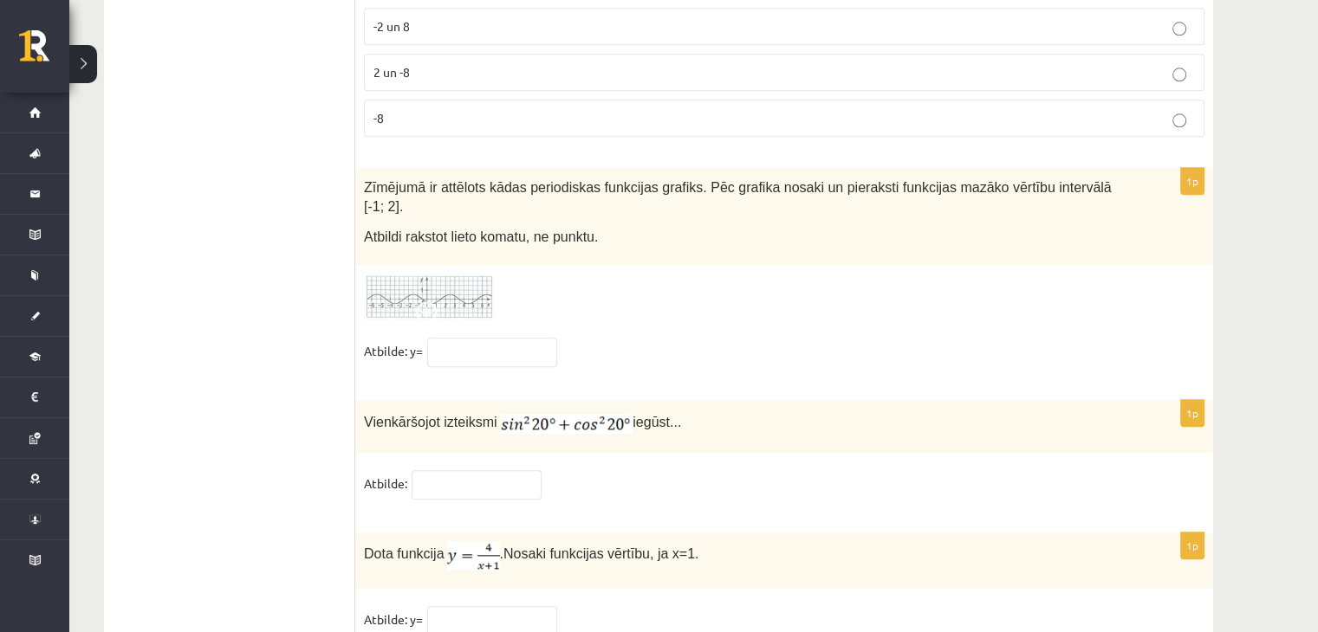
scroll to position [8444, 0]
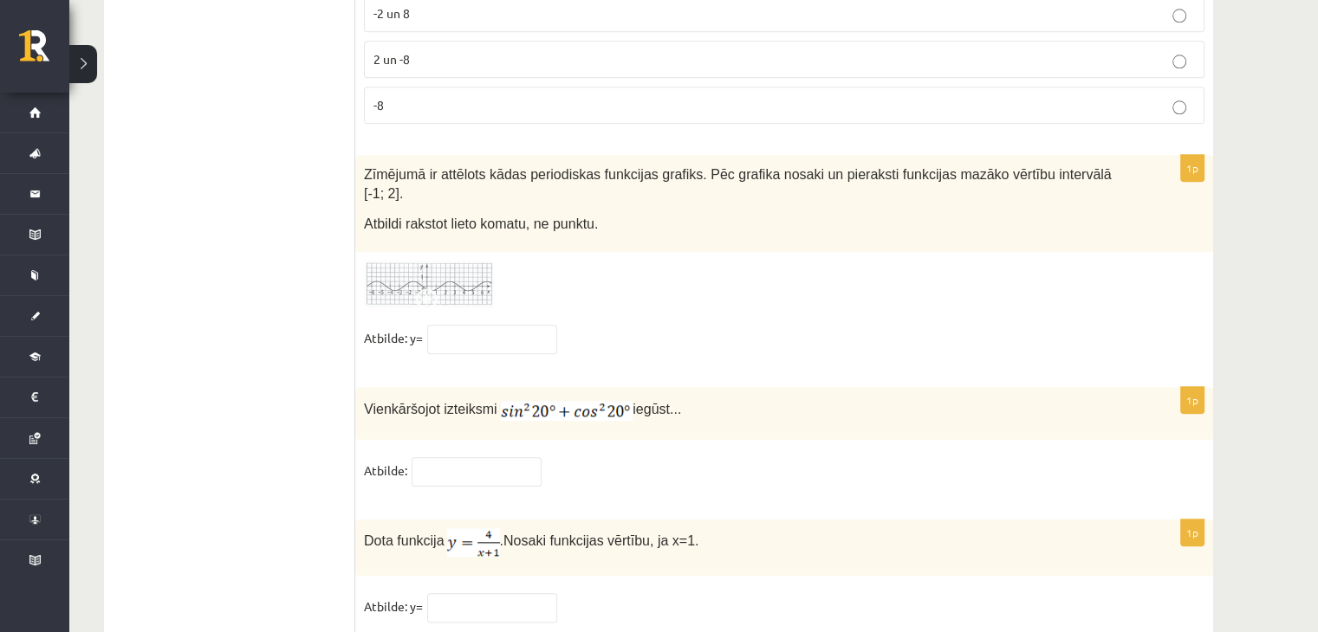
click at [392, 261] on img at bounding box center [429, 285] width 130 height 48
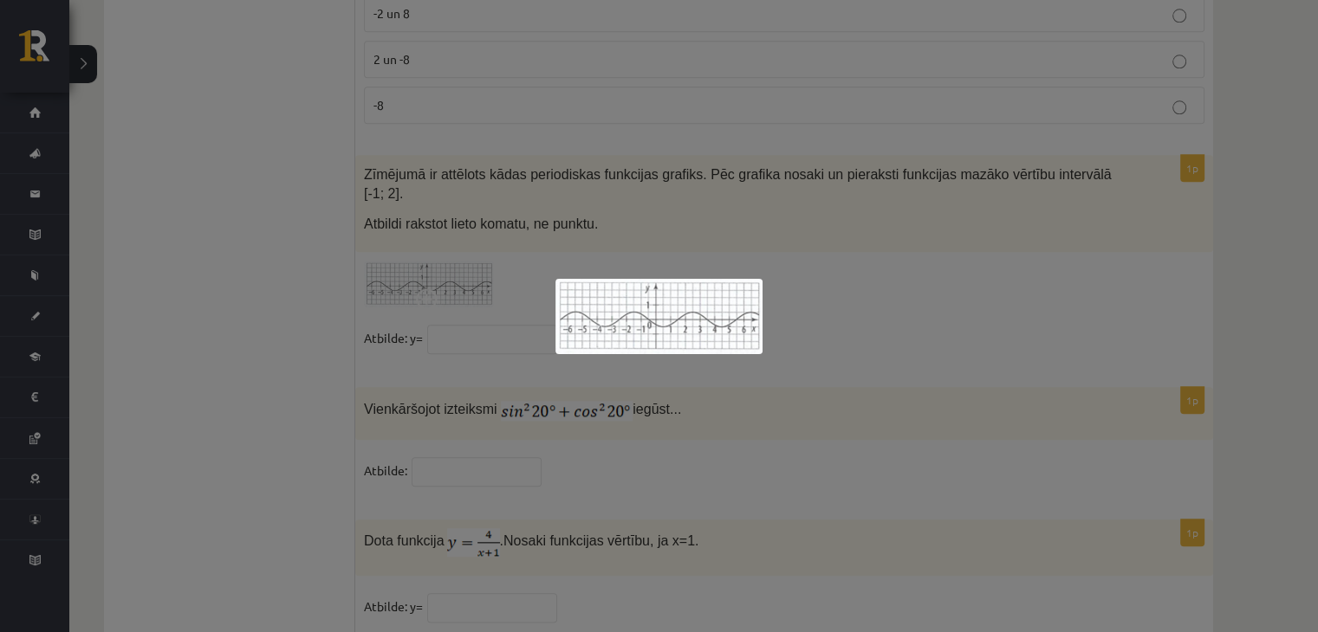
click at [652, 255] on div at bounding box center [659, 316] width 1318 height 632
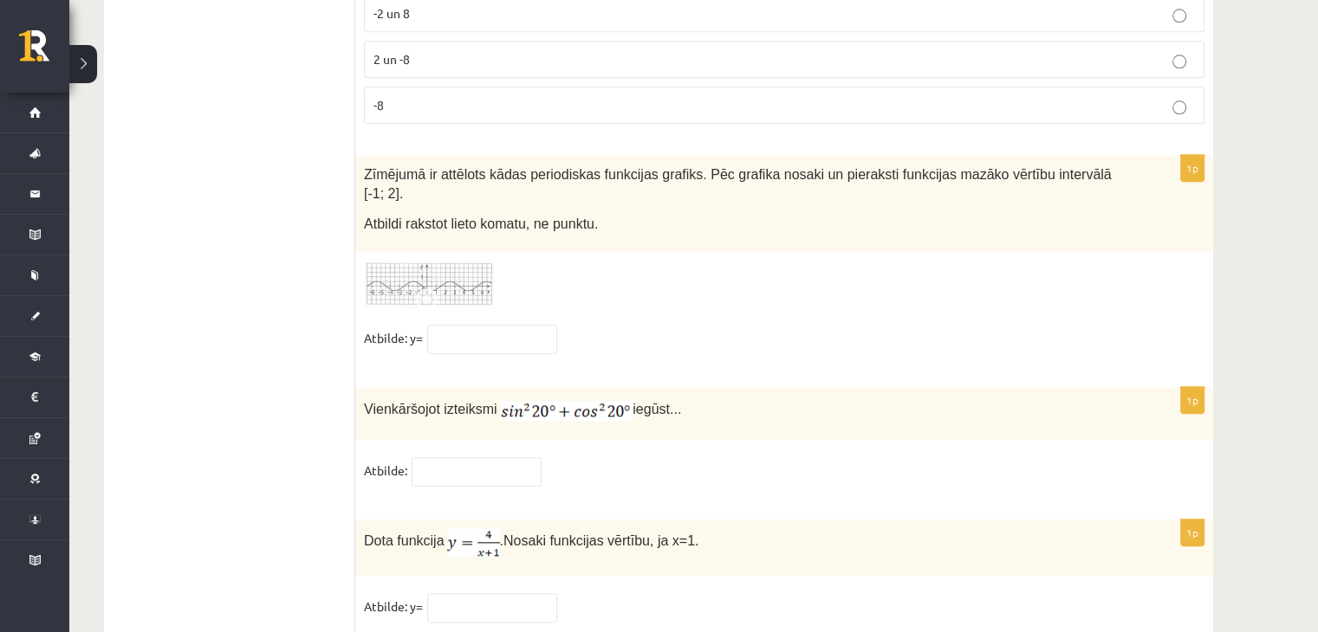
click at [543, 463] on span at bounding box center [476, 471] width 139 height 16
click at [526, 457] on input "text" at bounding box center [477, 471] width 130 height 29
type input "*"
click at [524, 593] on input "text" at bounding box center [492, 607] width 130 height 29
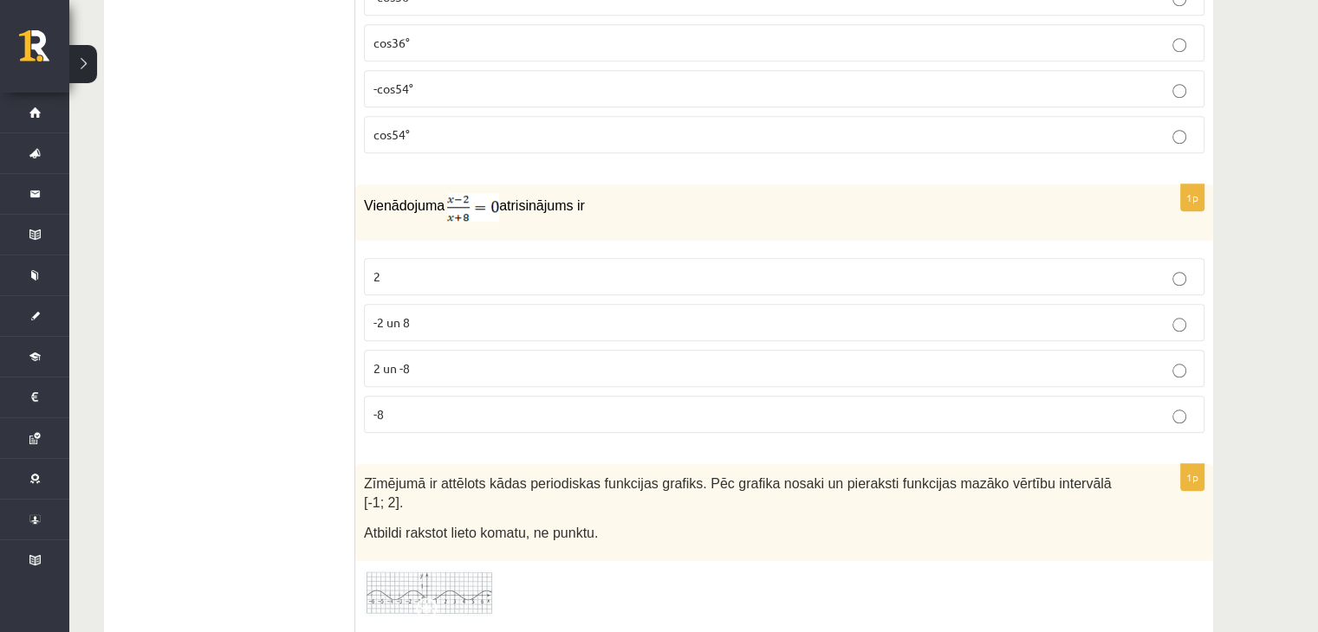
scroll to position [8136, 0]
type input "***"
click at [412, 349] on label "2 un -8" at bounding box center [784, 367] width 840 height 37
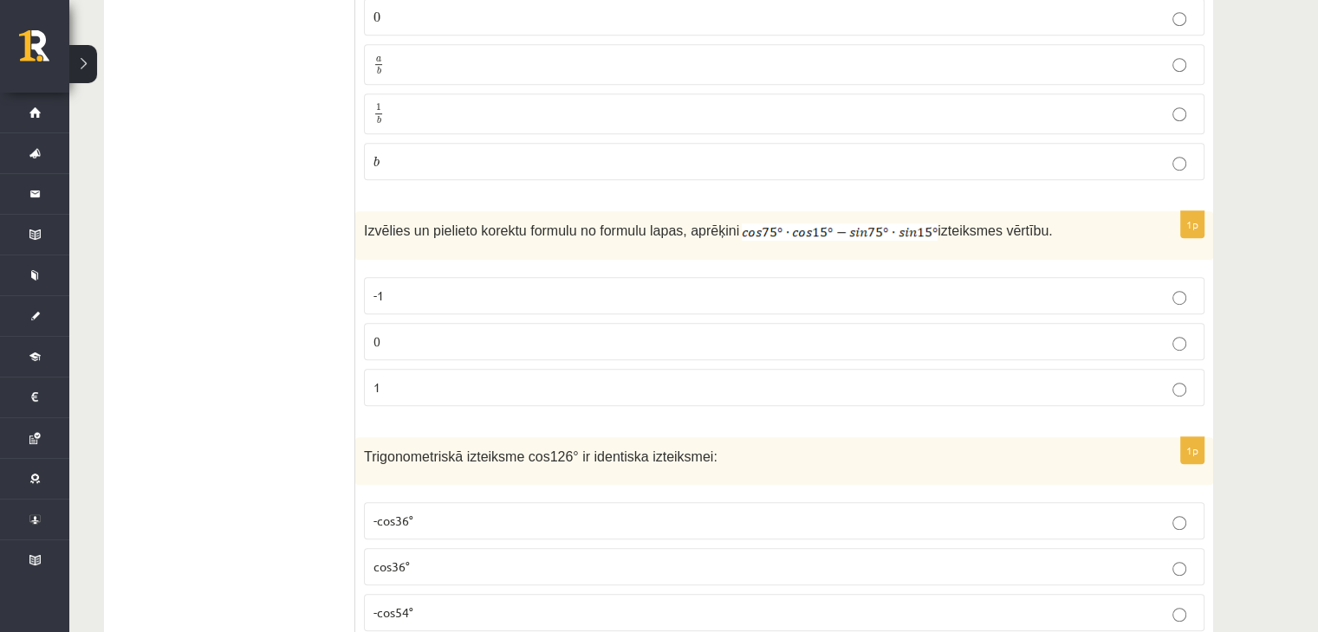
scroll to position [7611, 0]
click at [400, 332] on p "0" at bounding box center [783, 341] width 821 height 18
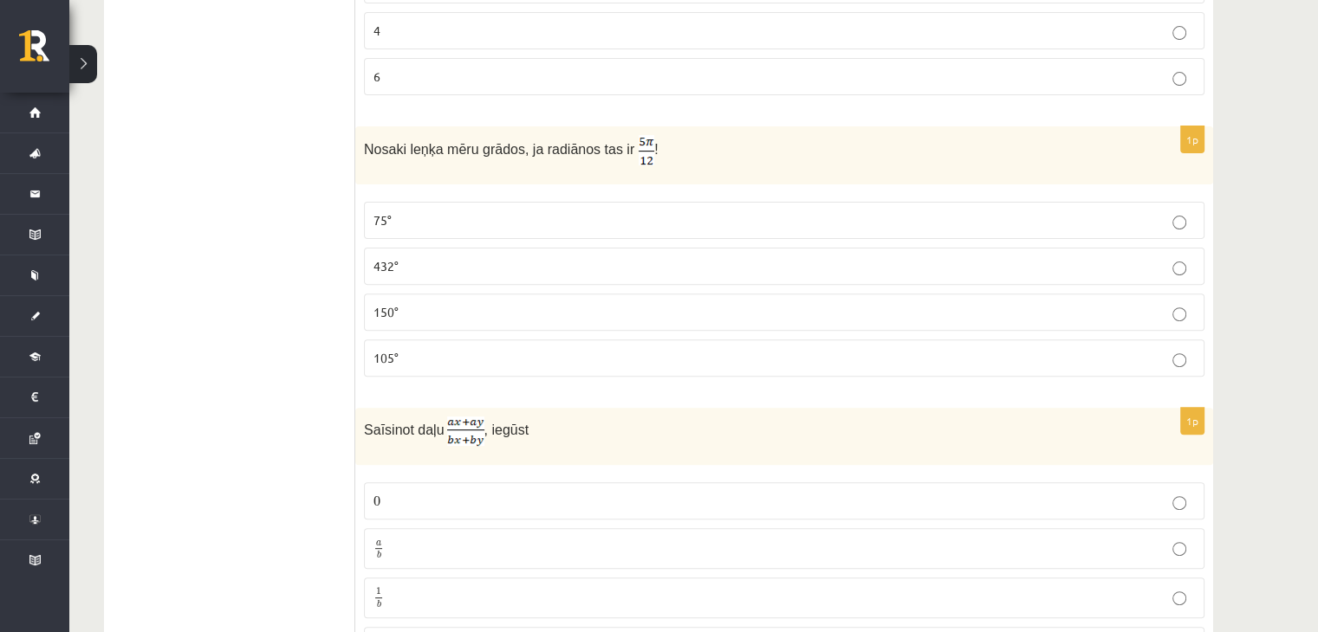
scroll to position [7036, 0]
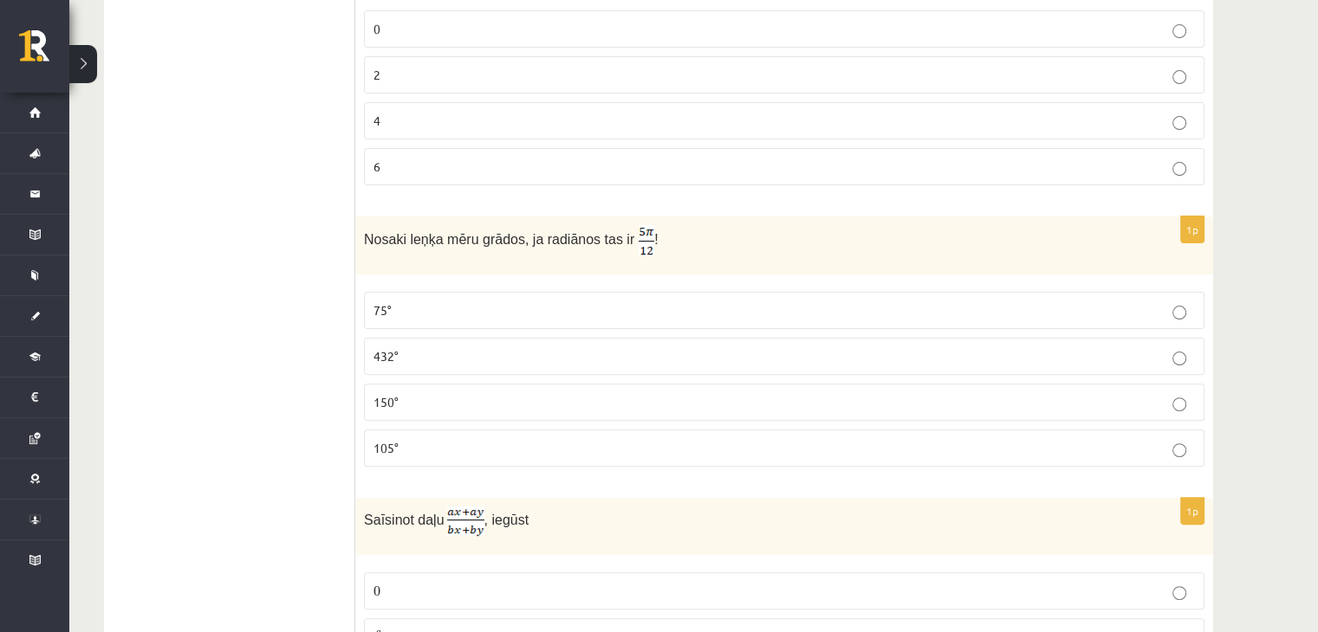
click at [412, 430] on label "105°" at bounding box center [784, 448] width 840 height 37
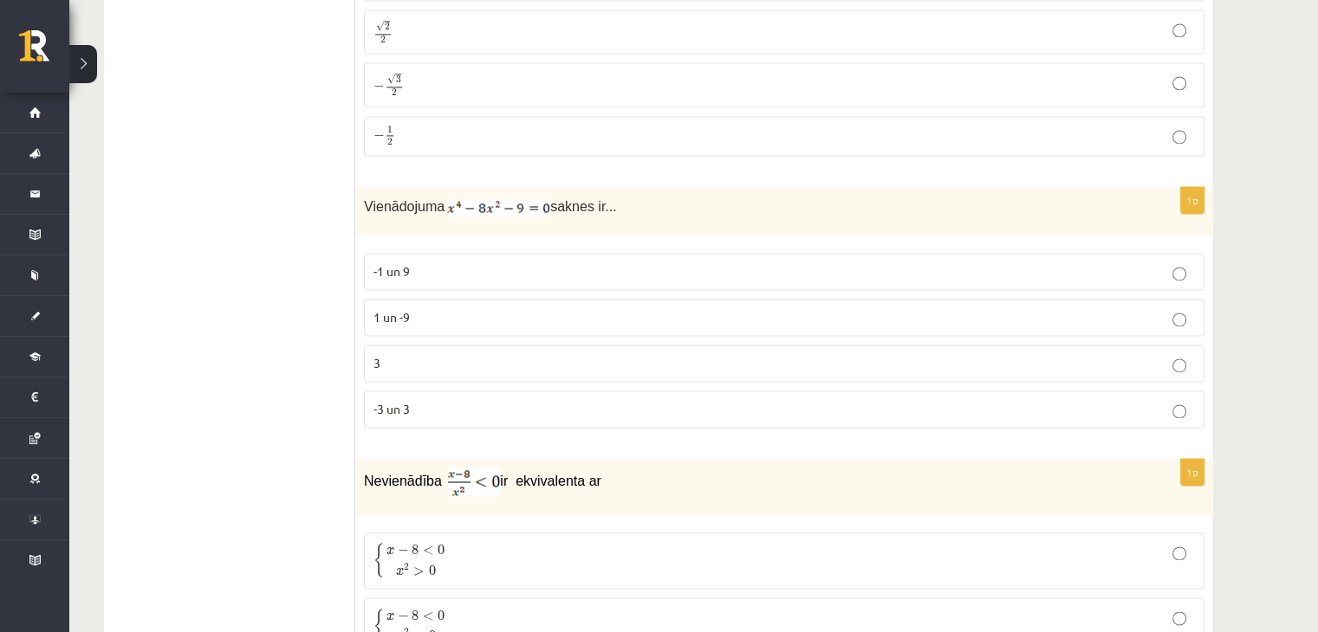
scroll to position [2688, 0]
click at [357, 401] on div "1p Vienādojuma saknes ir... -1 un 9 1 un -9 3 -3 un 3" at bounding box center [784, 315] width 858 height 255
click at [371, 392] on label "-3 un 3" at bounding box center [784, 410] width 840 height 37
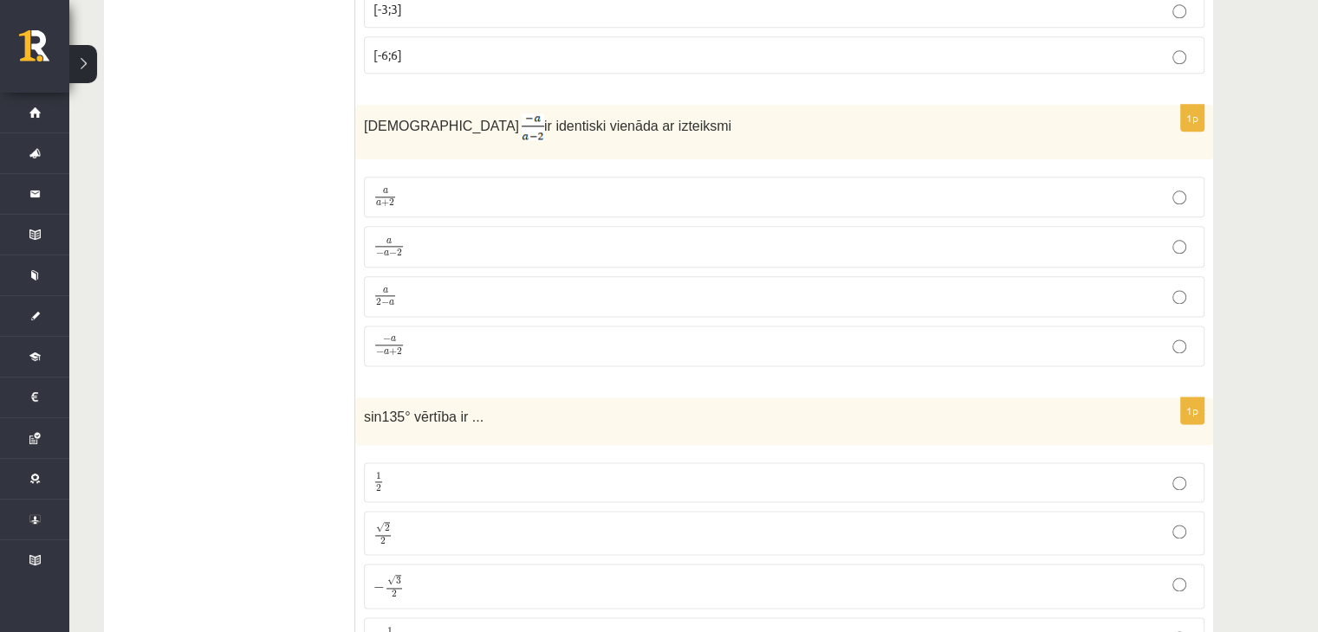
scroll to position [2189, 0]
click at [405, 243] on p "a − a − 2 a − a − 2" at bounding box center [783, 245] width 821 height 22
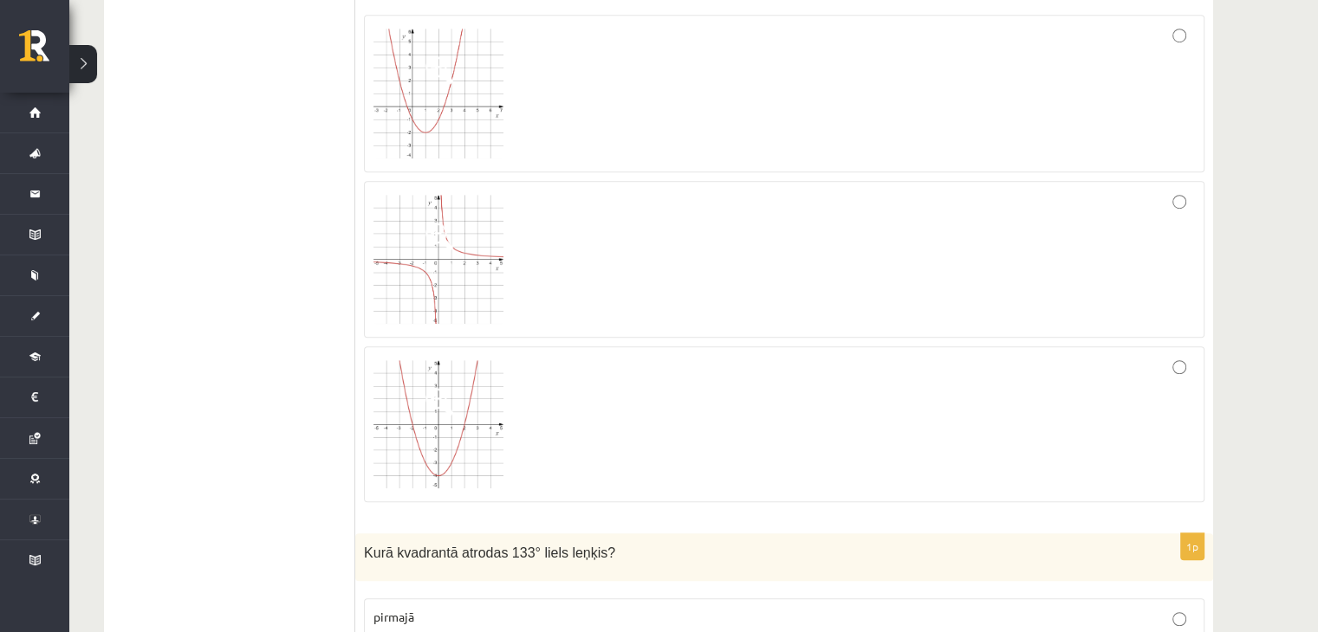
scroll to position [1303, 0]
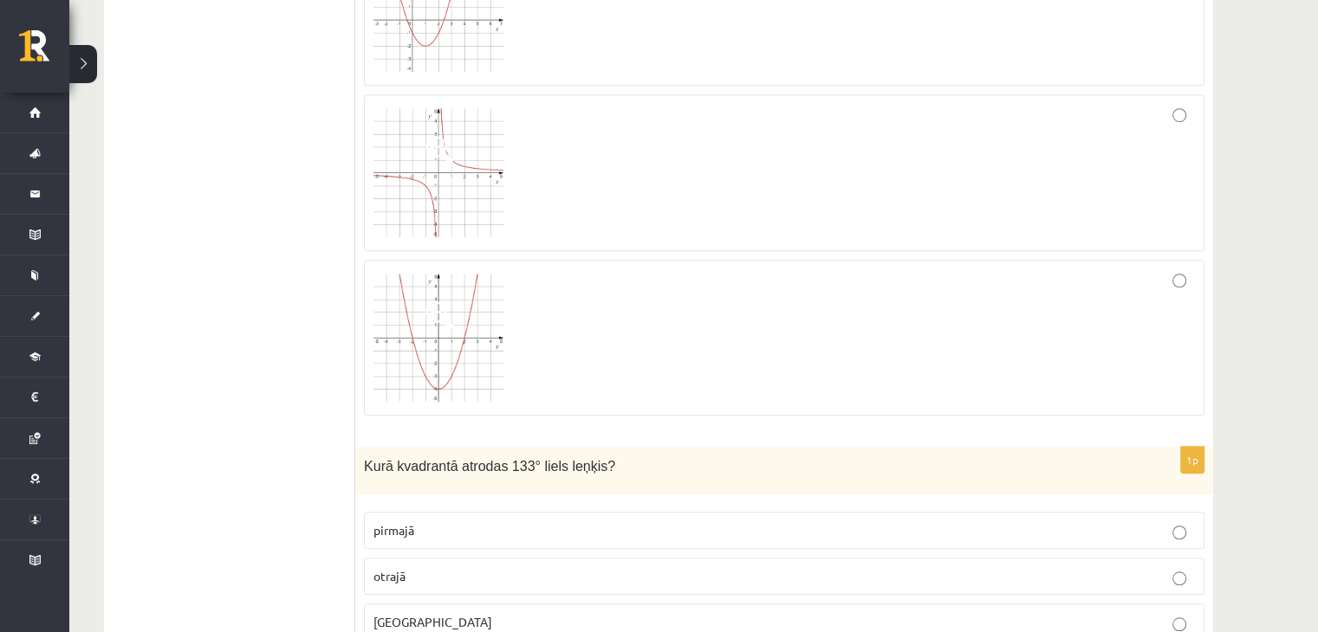
click at [497, 301] on img at bounding box center [438, 338] width 130 height 128
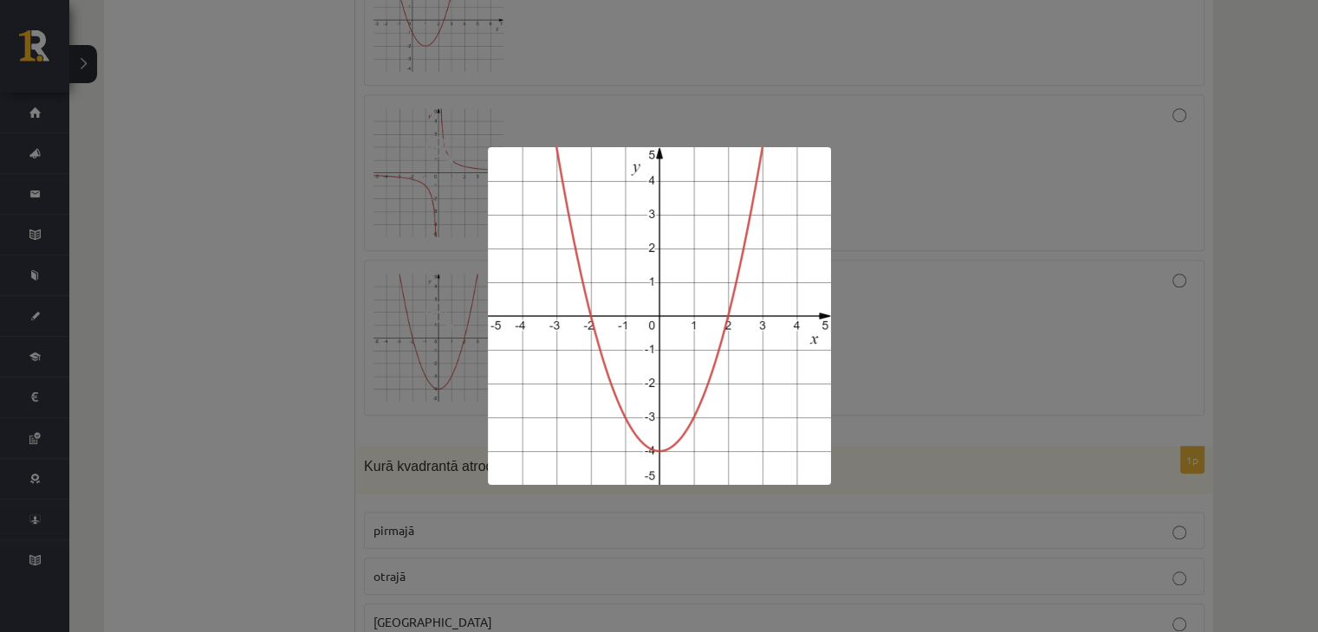
click at [938, 228] on div at bounding box center [659, 316] width 1318 height 632
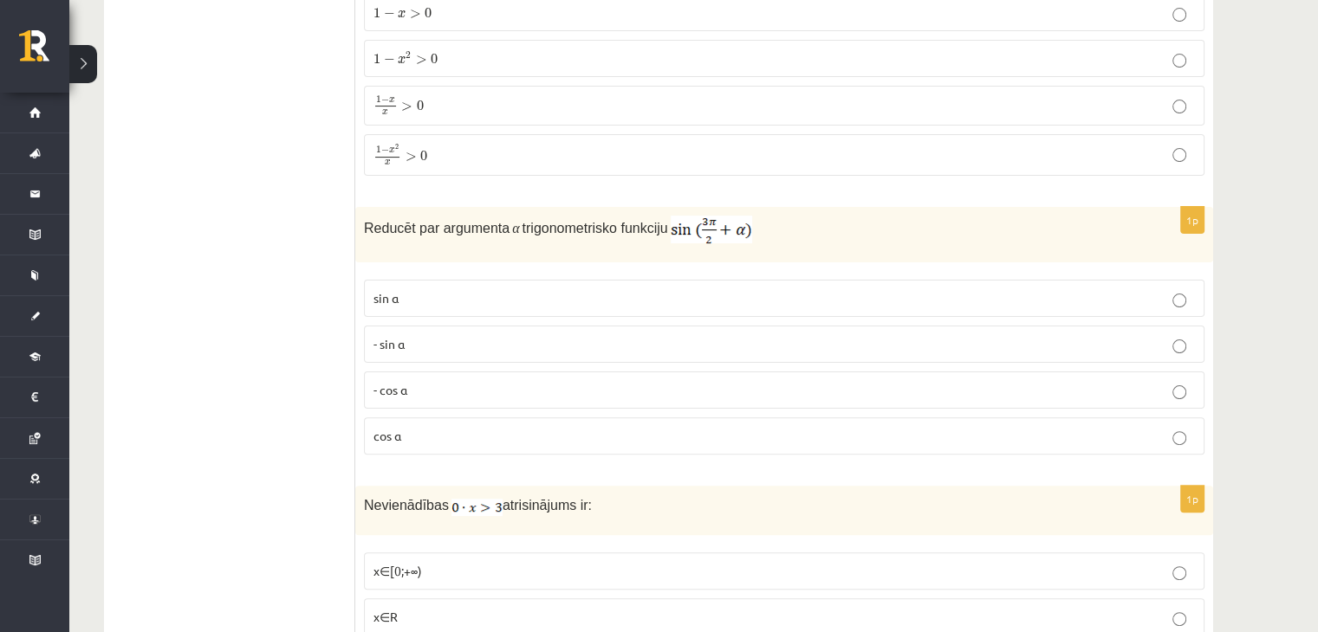
scroll to position [389, 0]
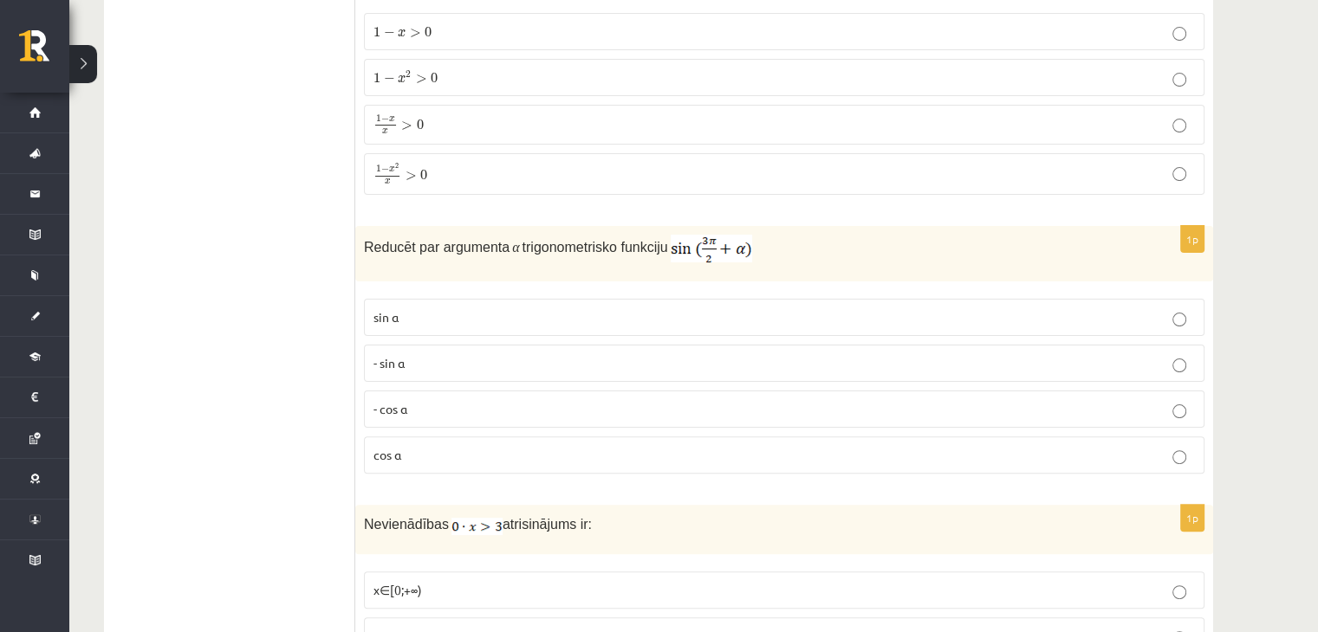
click at [402, 418] on label "- cos ⁡α" at bounding box center [784, 409] width 840 height 37
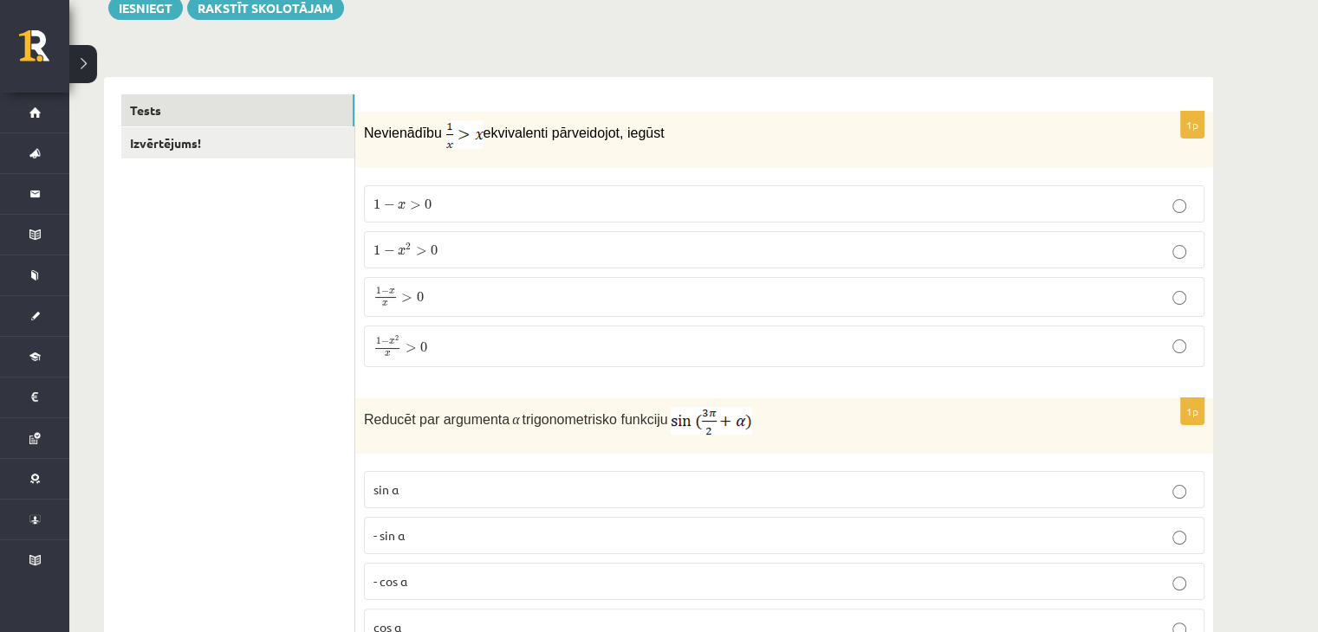
scroll to position [197, 0]
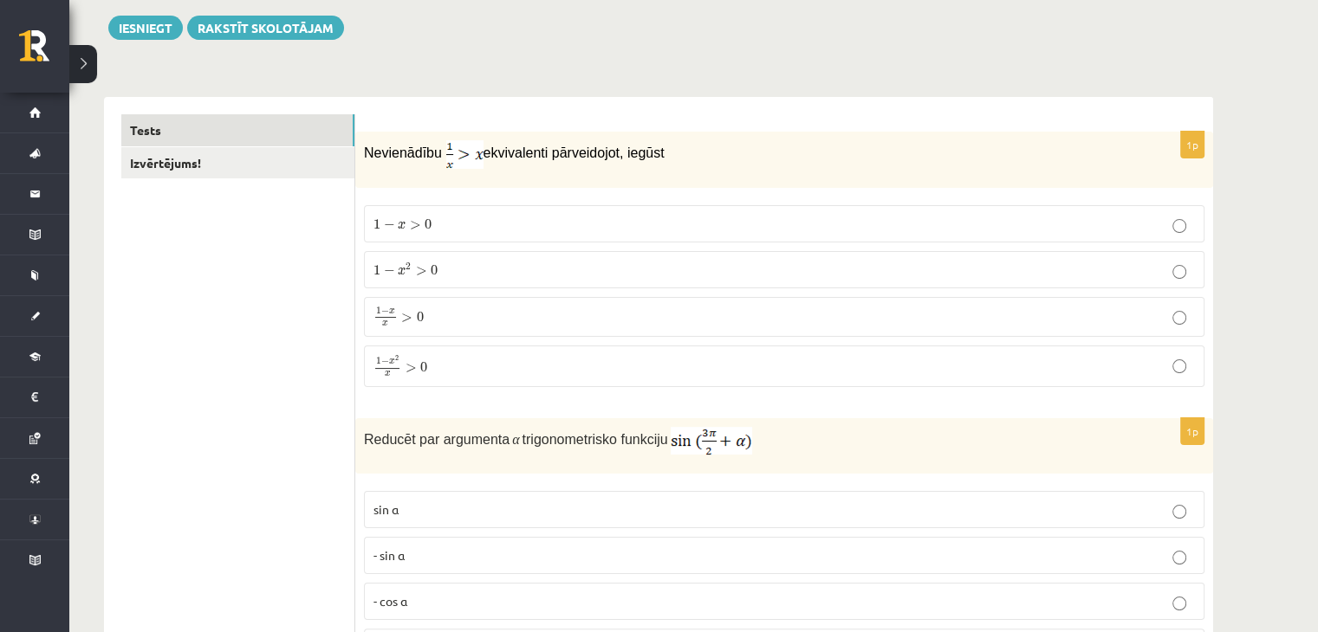
click at [375, 368] on span at bounding box center [387, 368] width 24 height 1
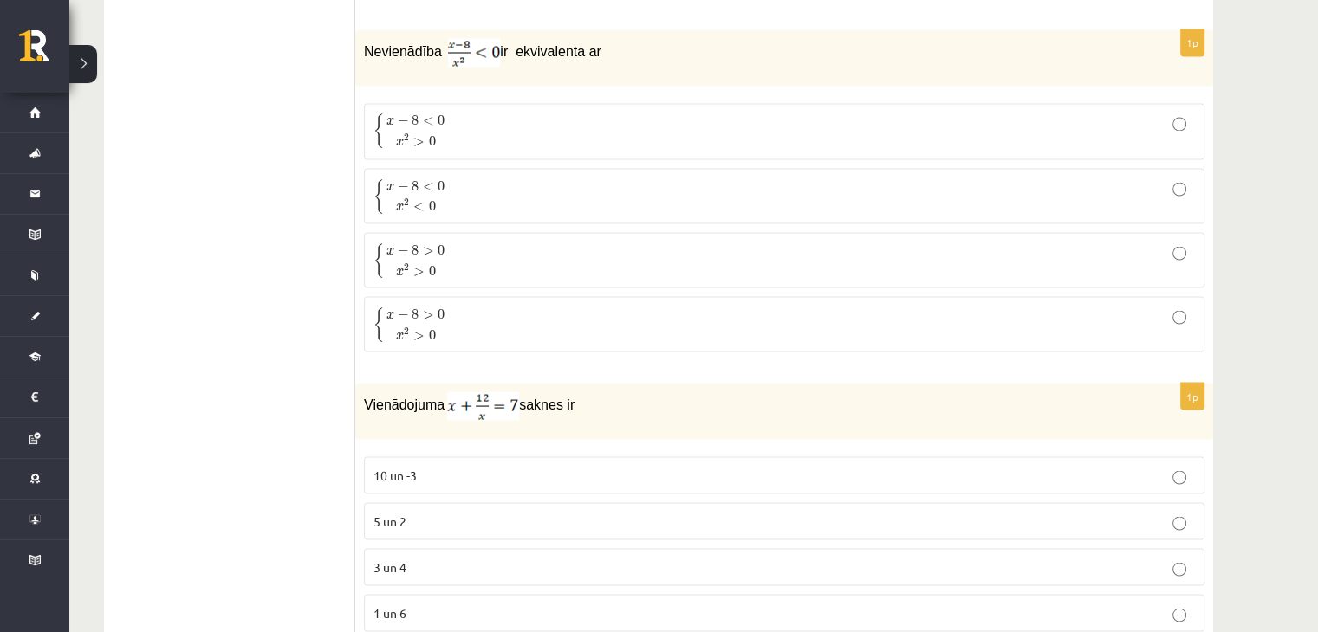
scroll to position [3081, 0]
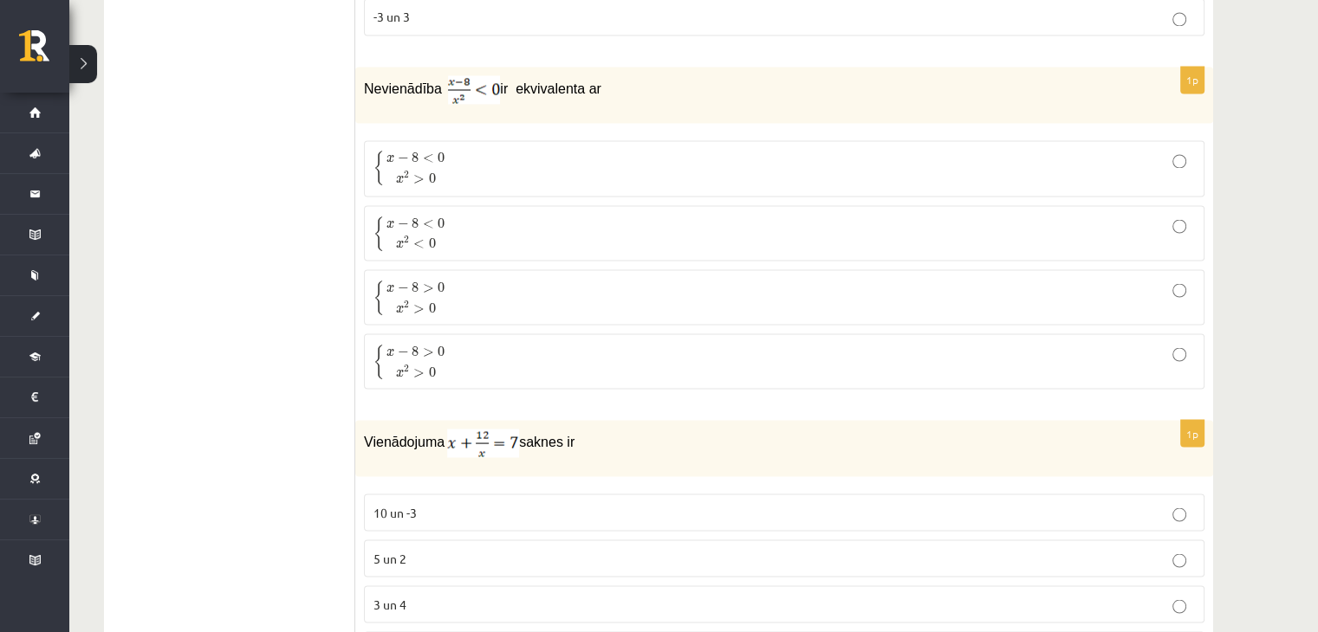
click at [441, 169] on span "{ x − 8 < 0 x 2 > 0 { x − 8 < 0 x 2 > 0" at bounding box center [410, 168] width 75 height 36
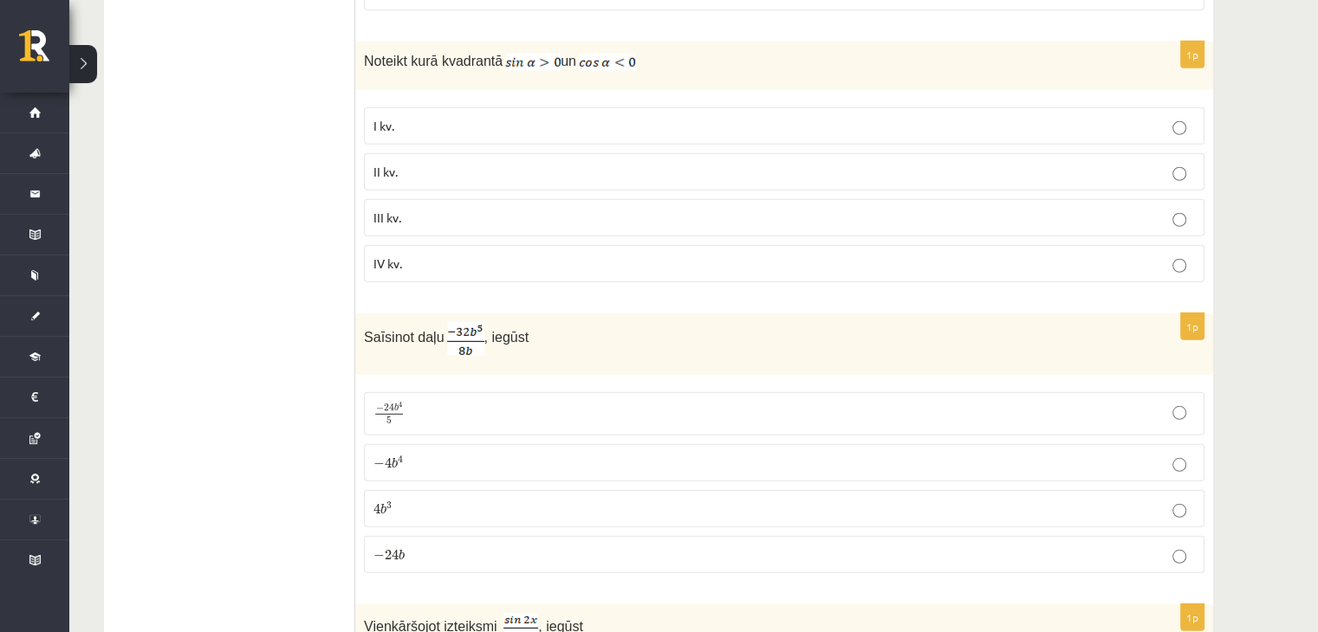
scroll to position [4772, 0]
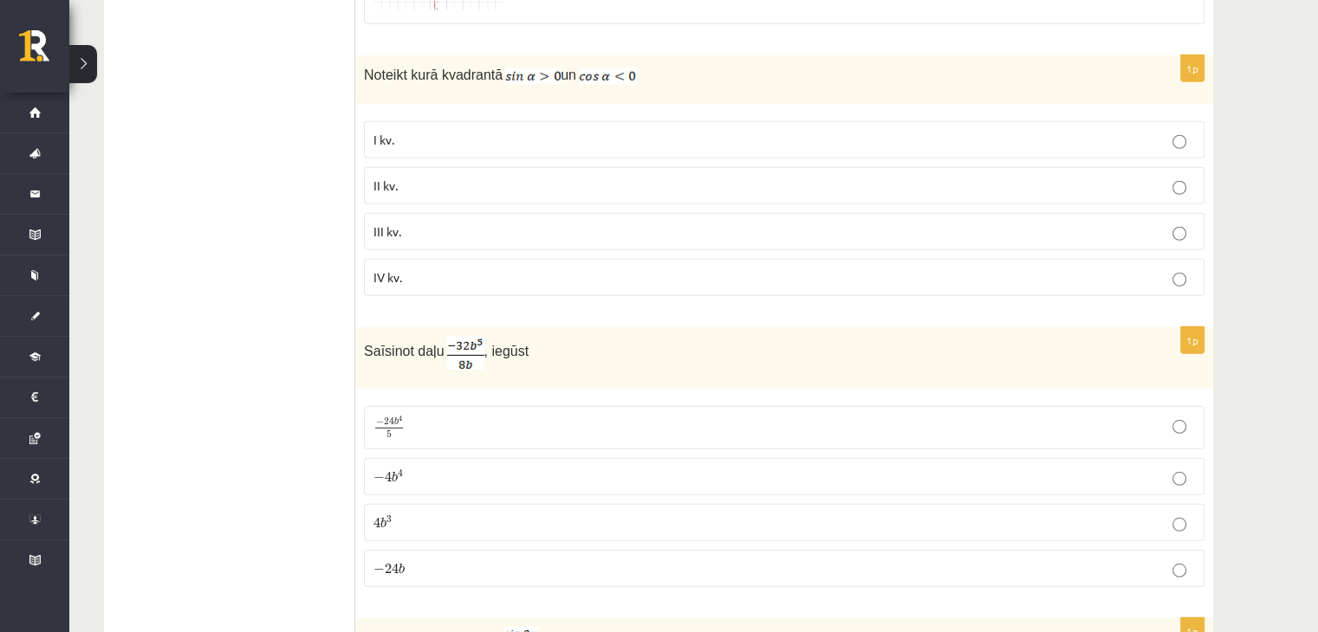
click at [392, 178] on span "II kv." at bounding box center [385, 186] width 24 height 16
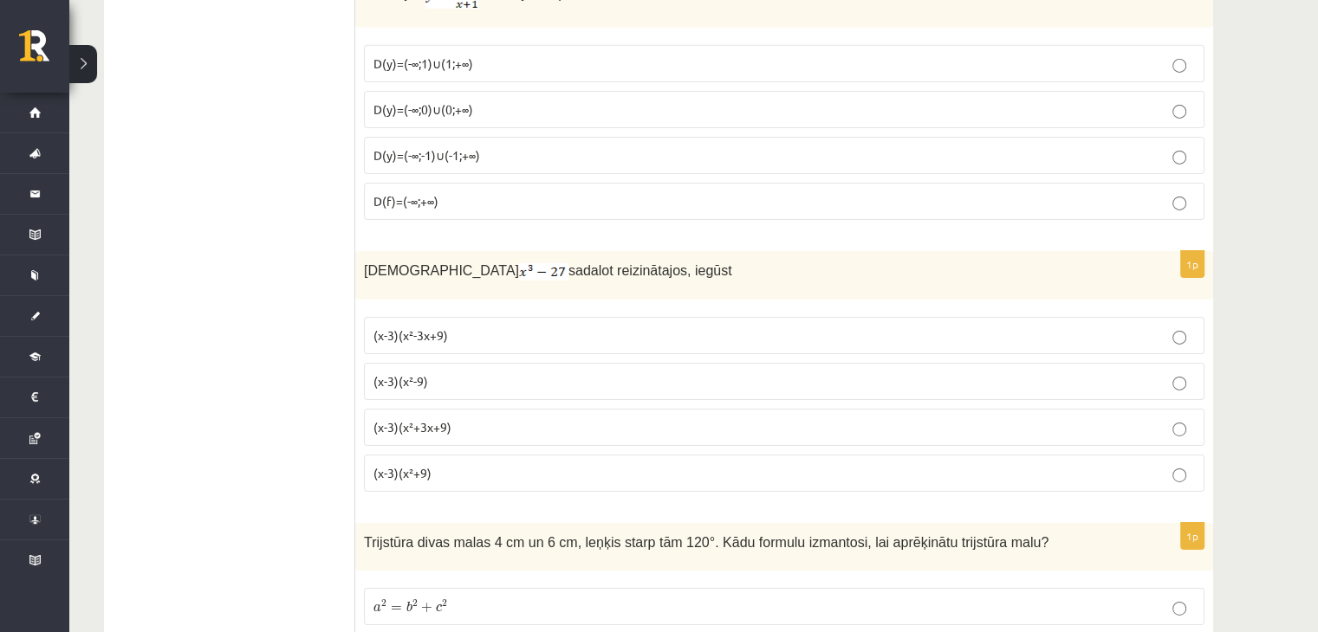
scroll to position [5649, 0]
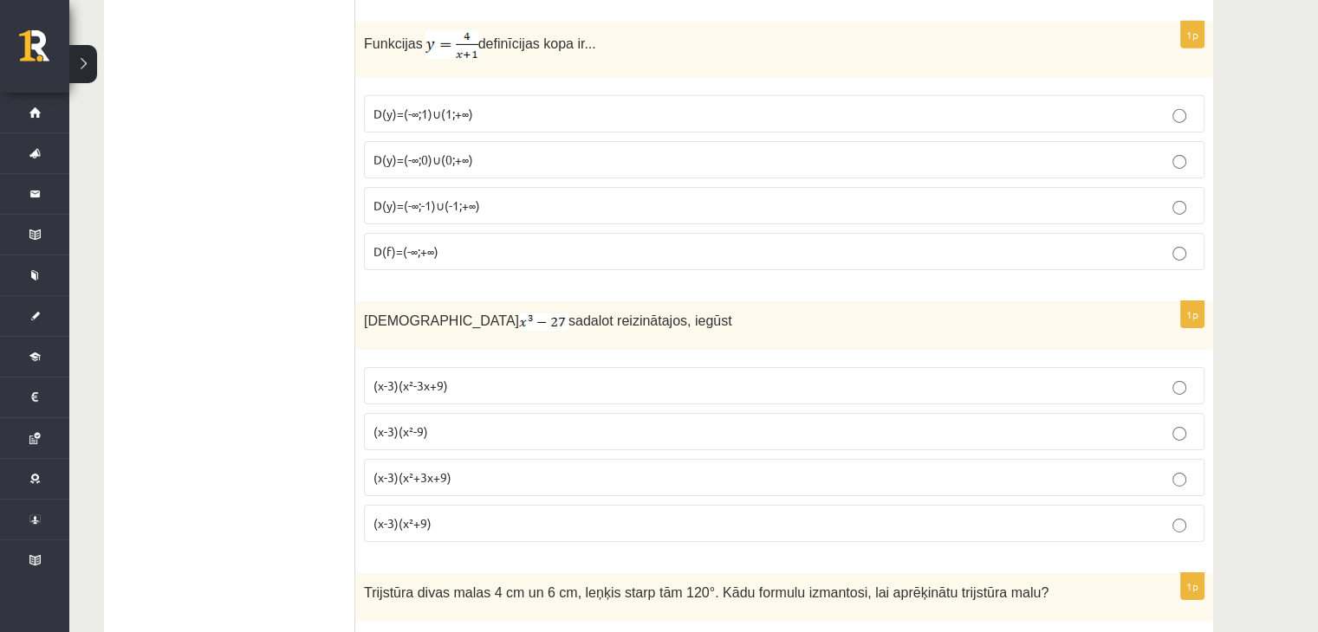
click at [425, 198] on span "D(y)=(-∞;-1)∪(-1;+∞)" at bounding box center [426, 206] width 107 height 16
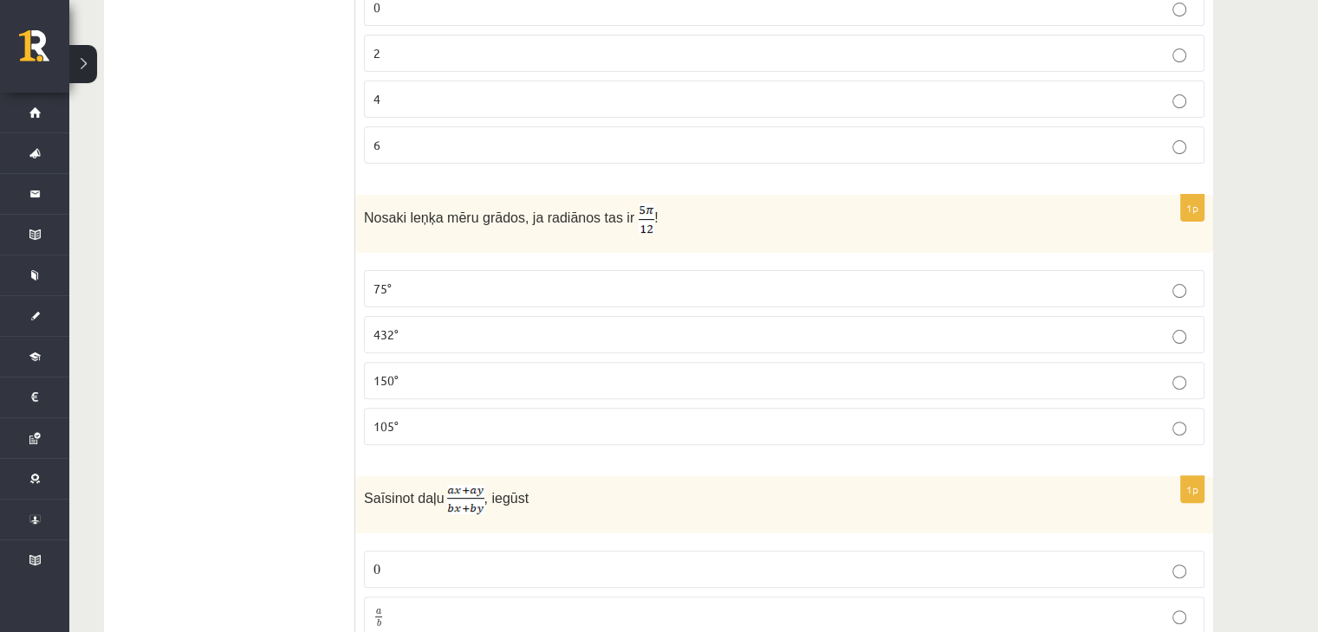
scroll to position [6919, 0]
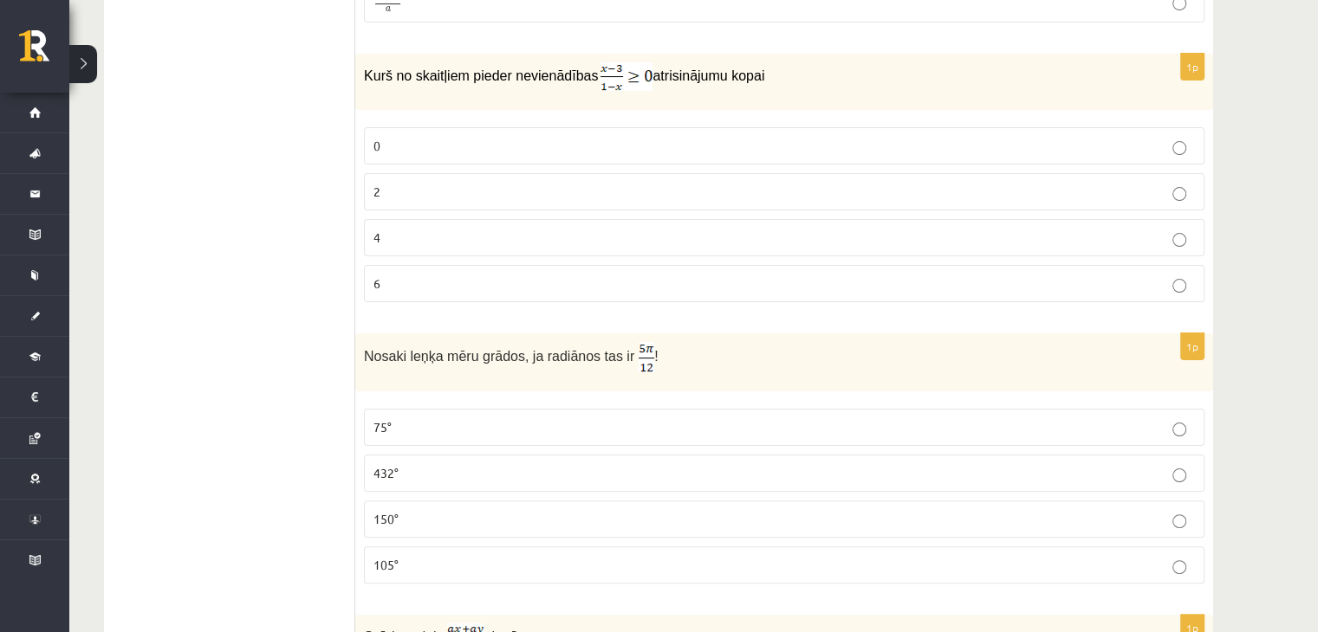
click at [434, 183] on p "2" at bounding box center [783, 192] width 821 height 18
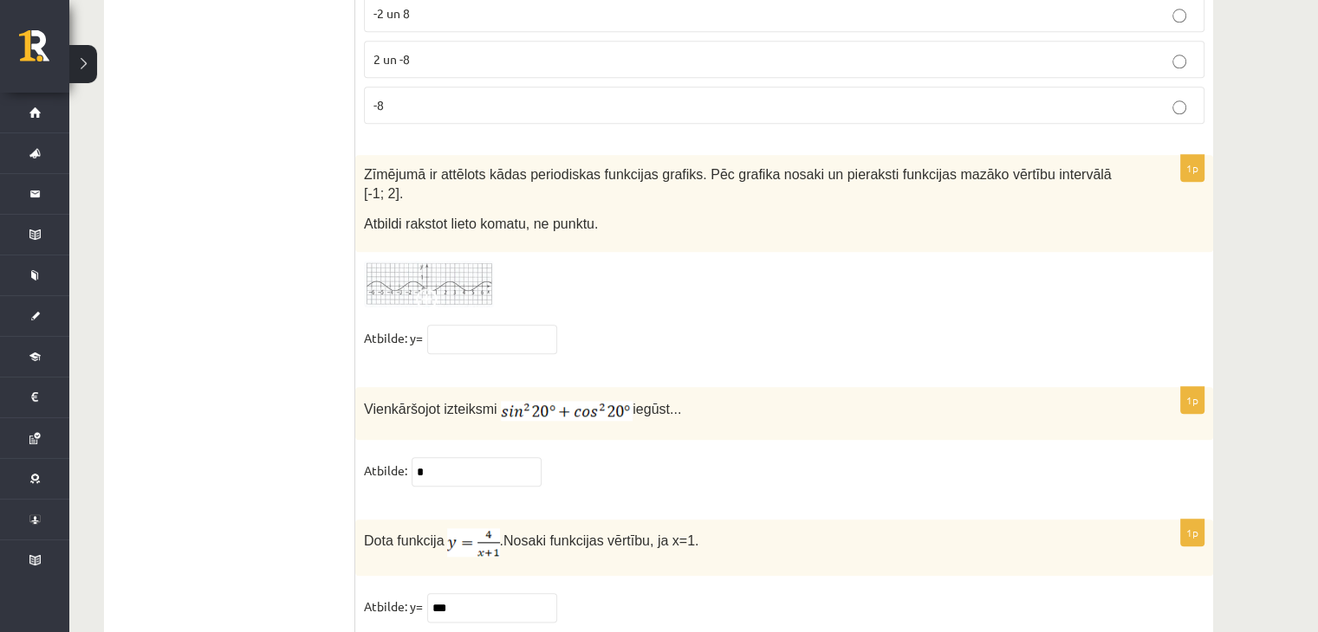
scroll to position [8375, 0]
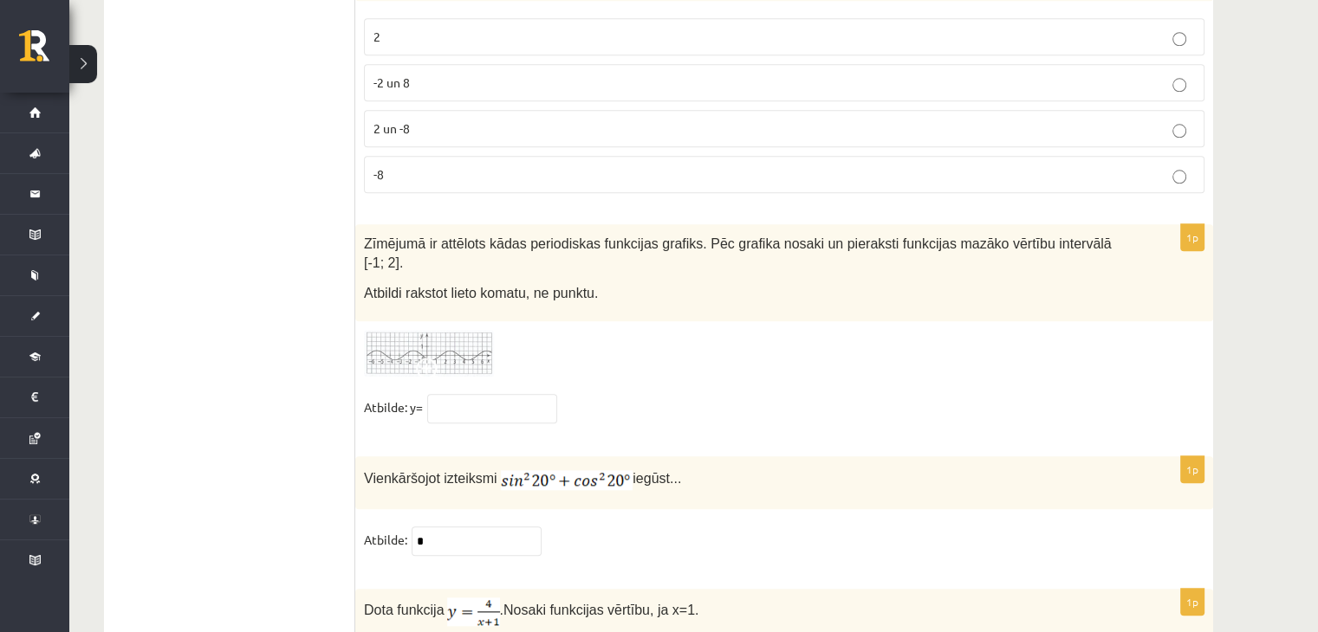
click at [447, 330] on img at bounding box center [429, 354] width 130 height 48
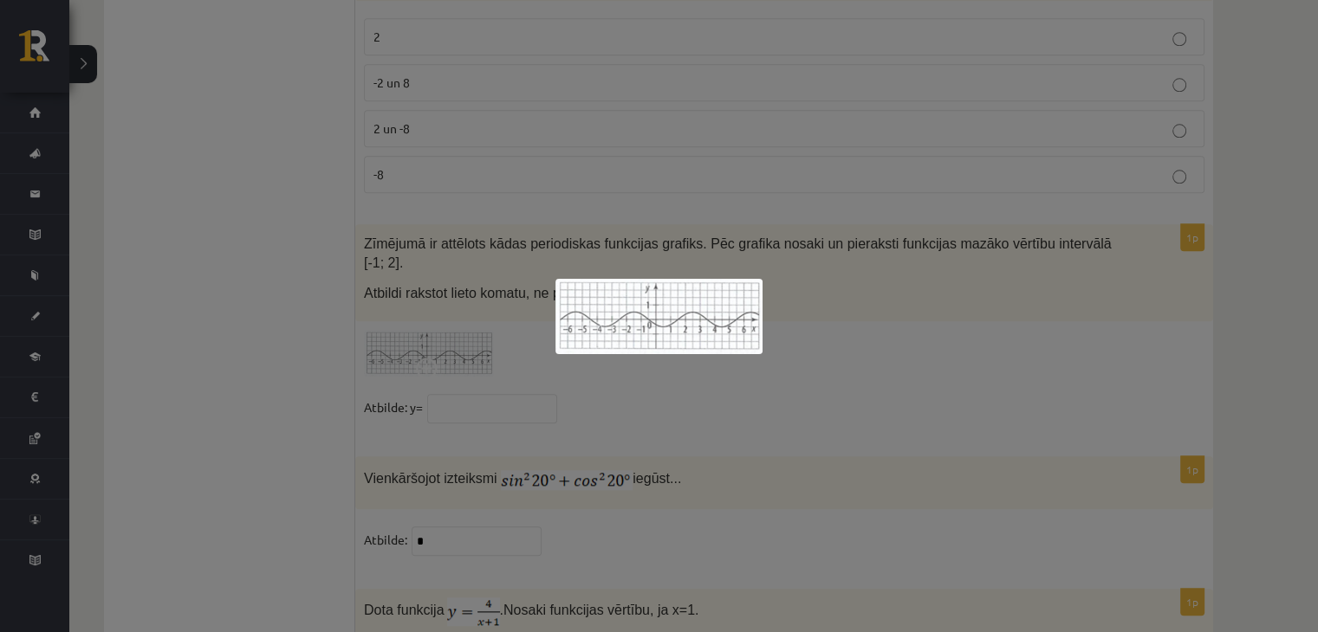
click at [615, 315] on img at bounding box center [658, 316] width 207 height 75
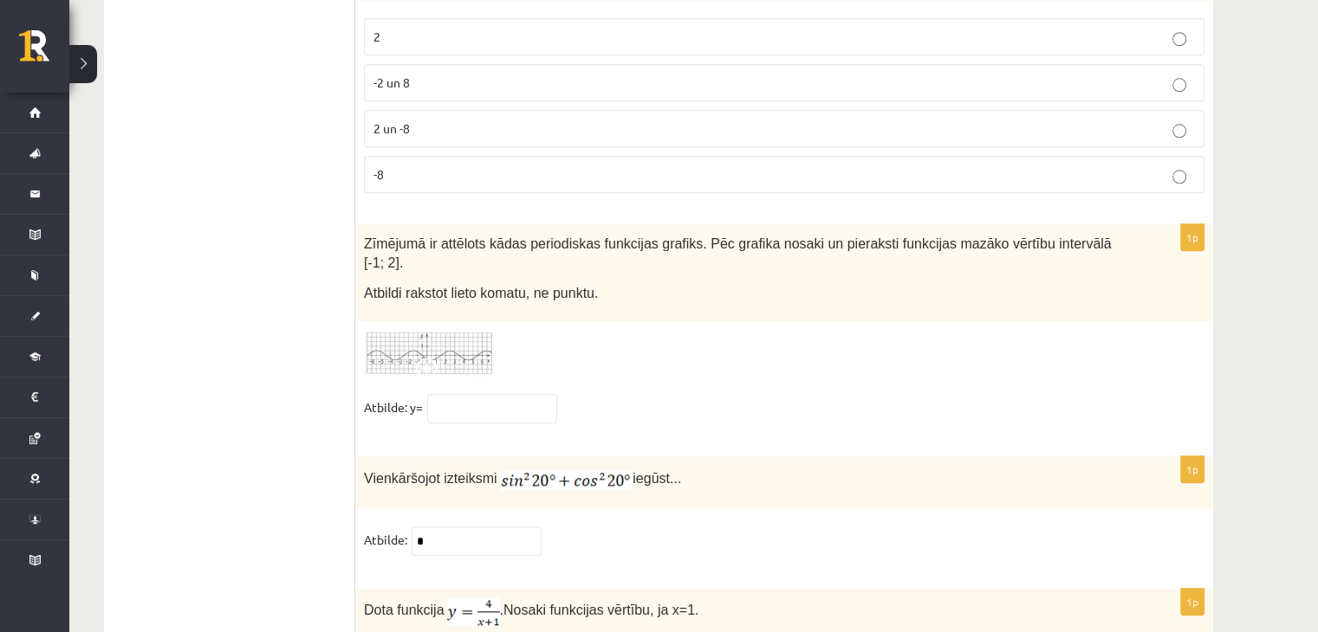
click at [475, 330] on img at bounding box center [429, 354] width 130 height 48
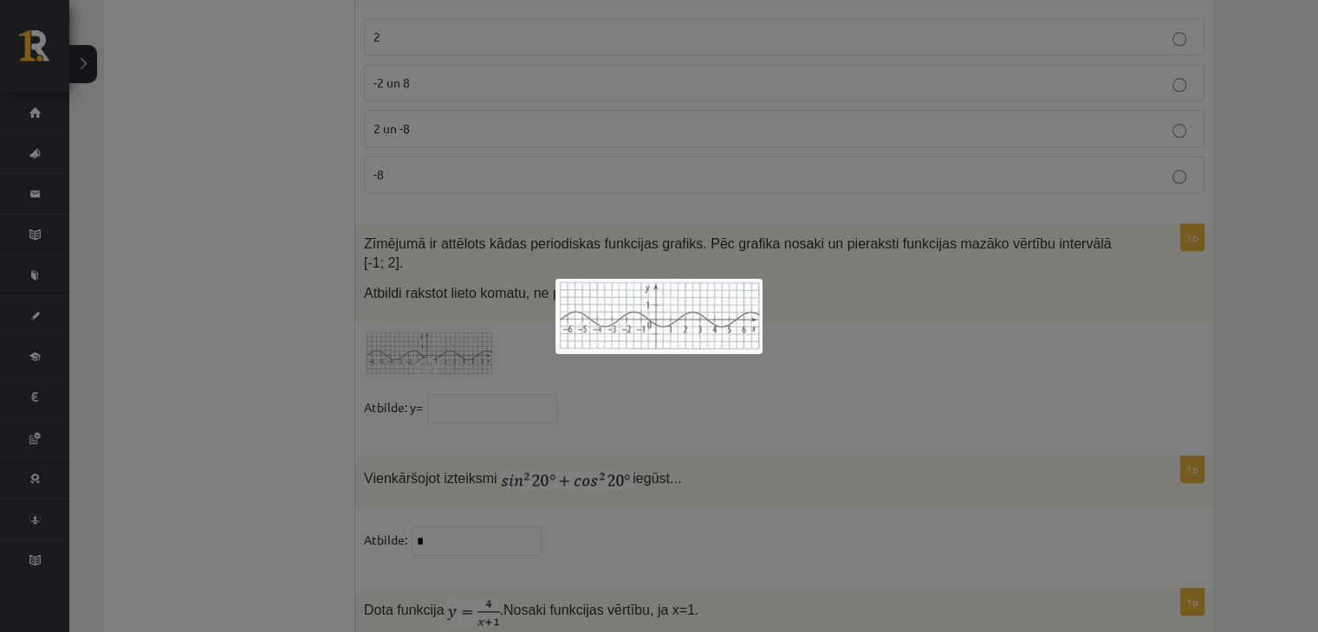
click at [496, 342] on div at bounding box center [659, 316] width 1318 height 632
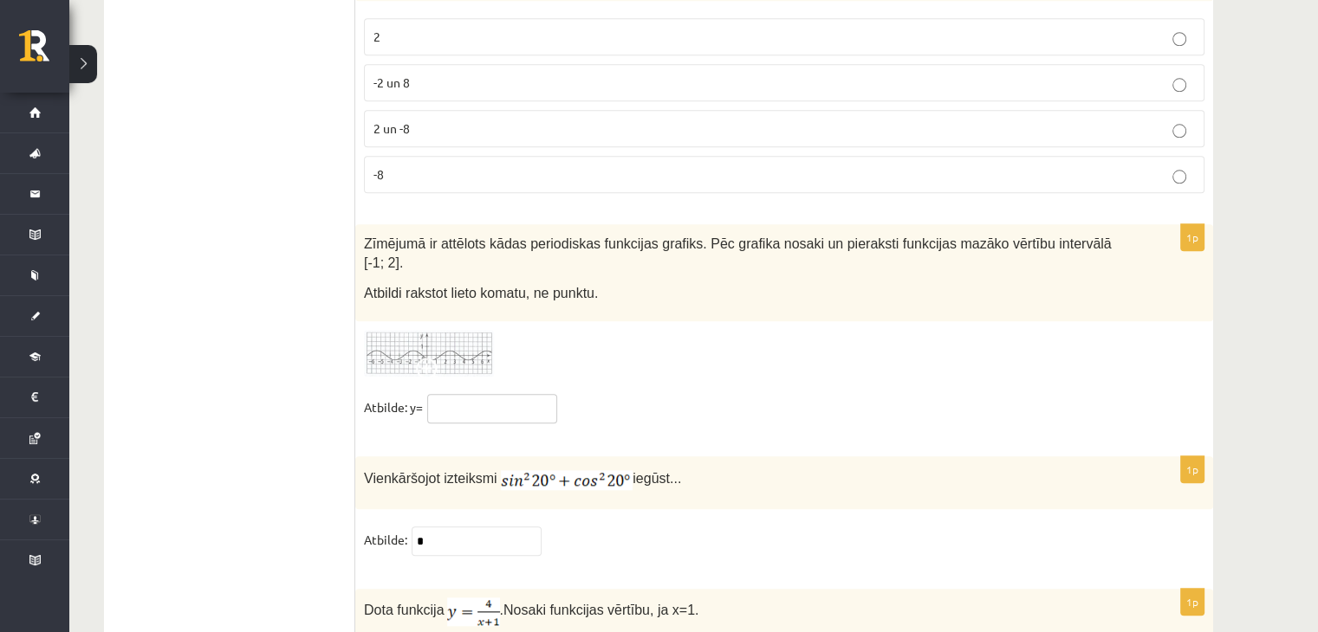
click at [496, 394] on input "text" at bounding box center [492, 408] width 130 height 29
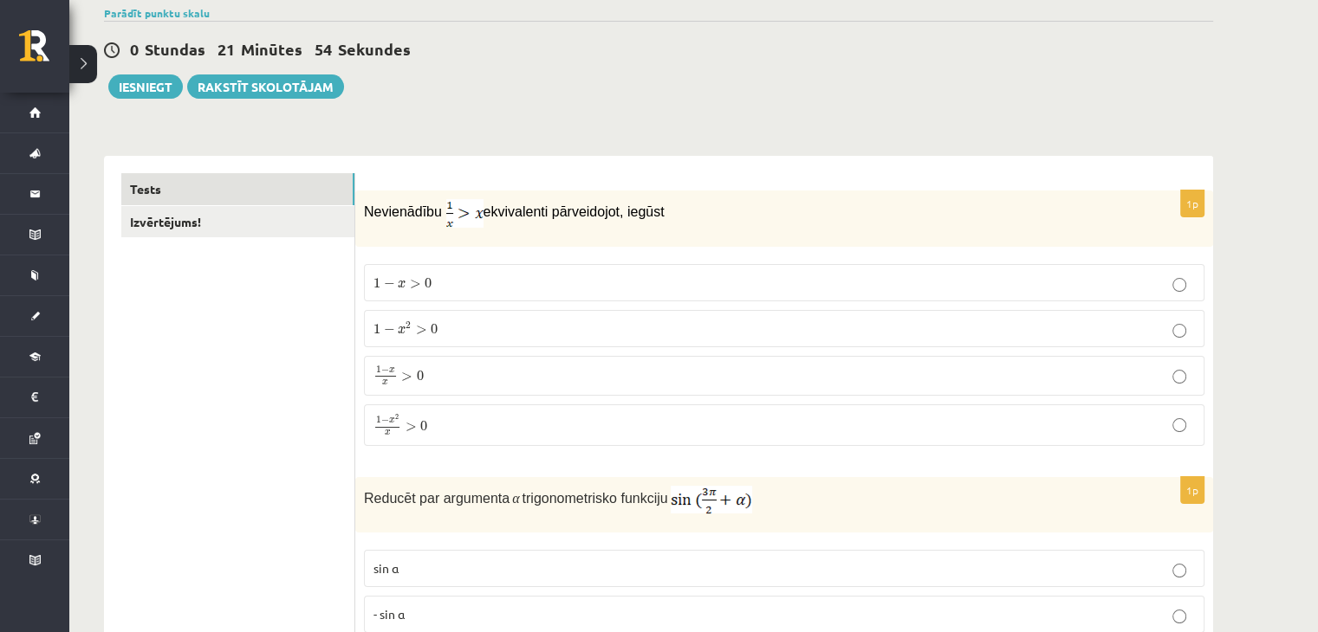
scroll to position [0, 0]
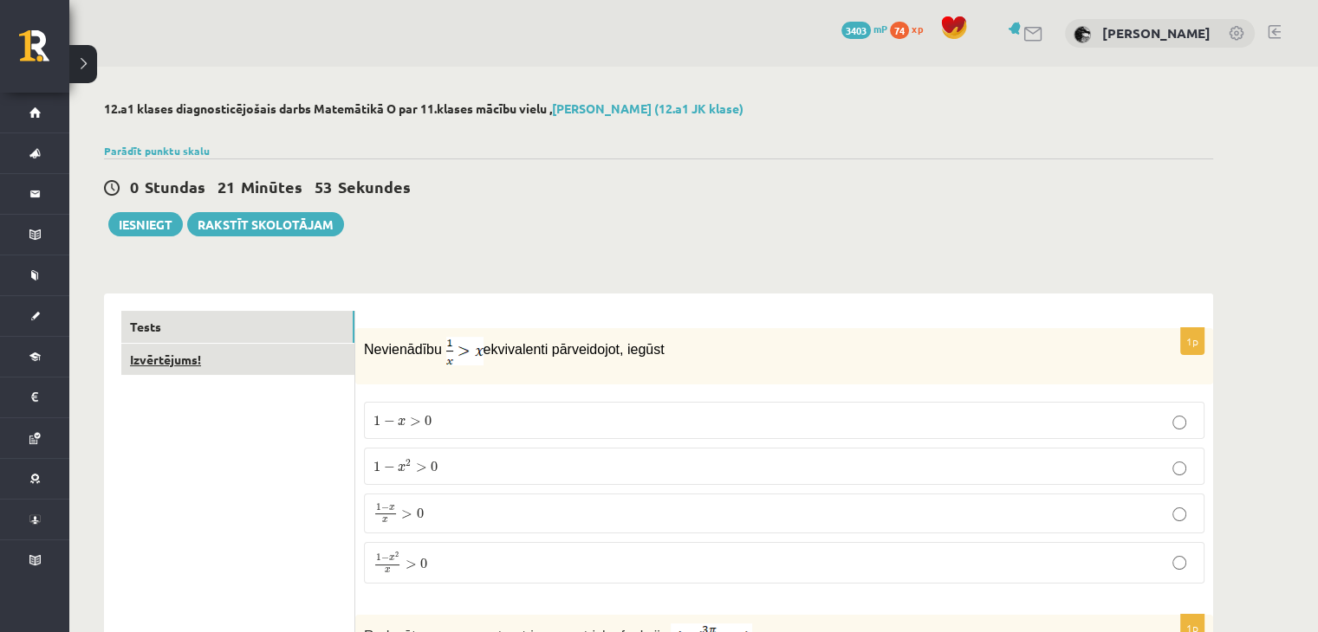
type input "***"
click at [326, 347] on link "Izvērtējums!" at bounding box center [237, 360] width 233 height 32
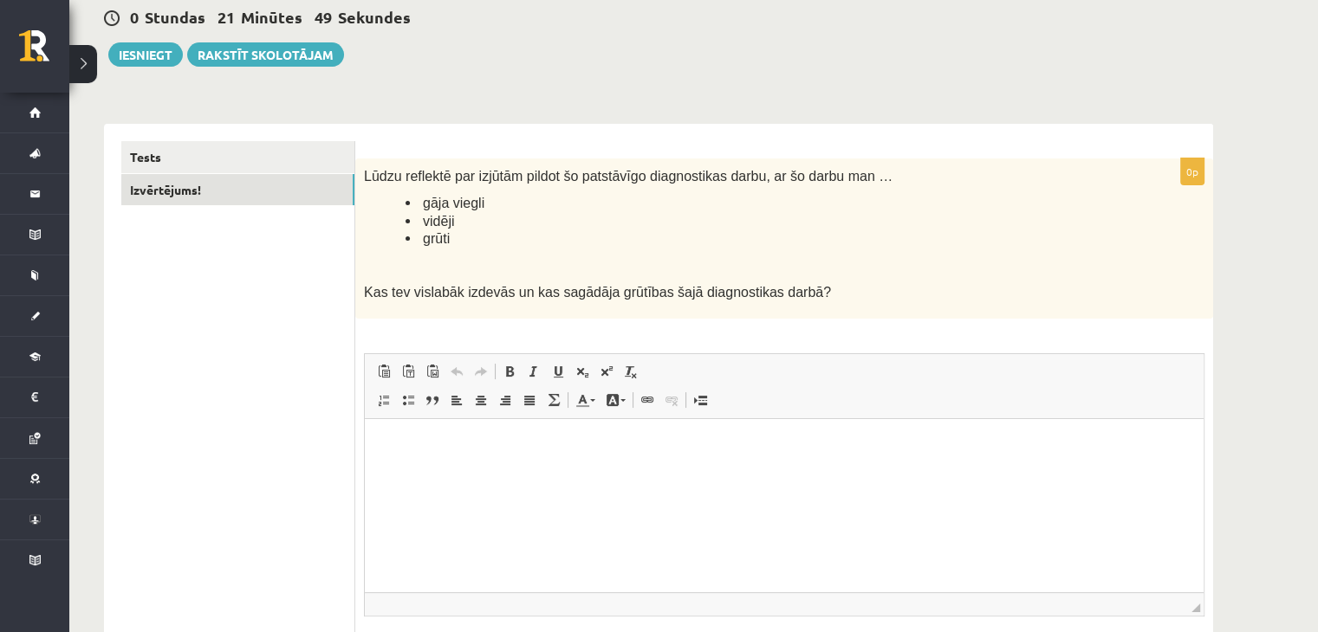
scroll to position [206, 0]
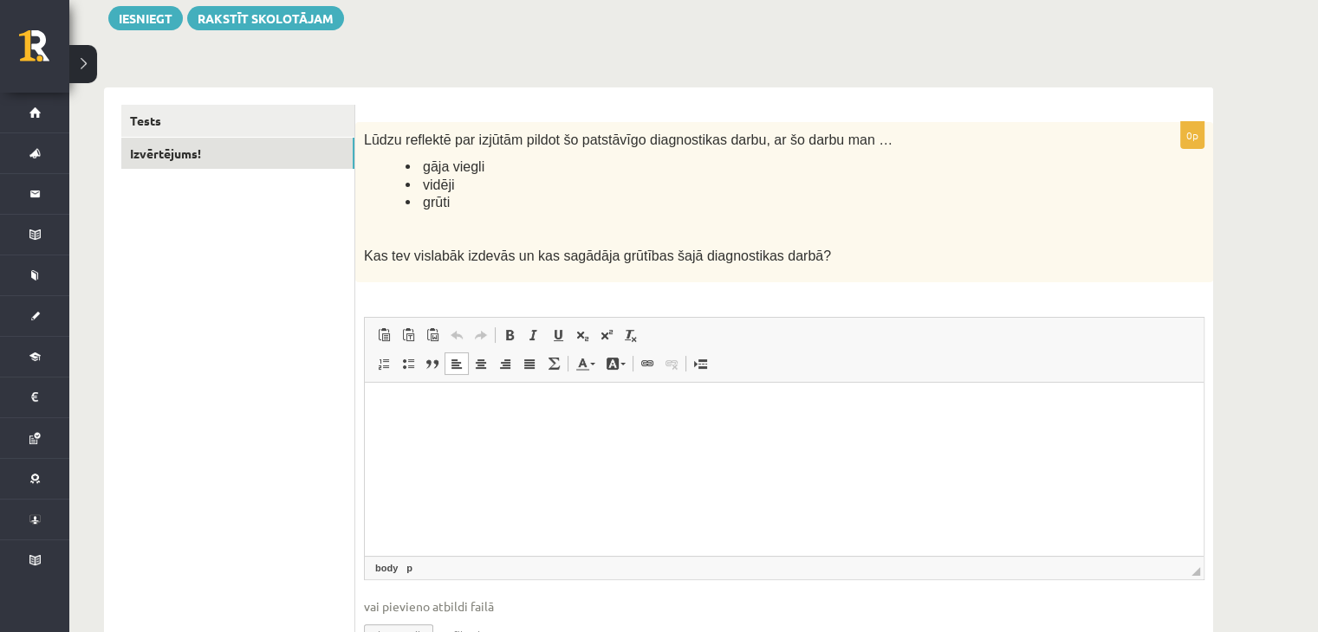
click at [496, 397] on html at bounding box center [784, 409] width 839 height 53
click at [665, 410] on p "**********" at bounding box center [784, 409] width 805 height 18
click at [461, 411] on p "**********" at bounding box center [784, 409] width 805 height 18
click at [492, 414] on p "**********" at bounding box center [784, 409] width 805 height 18
click at [671, 410] on p "**********" at bounding box center [784, 409] width 805 height 18
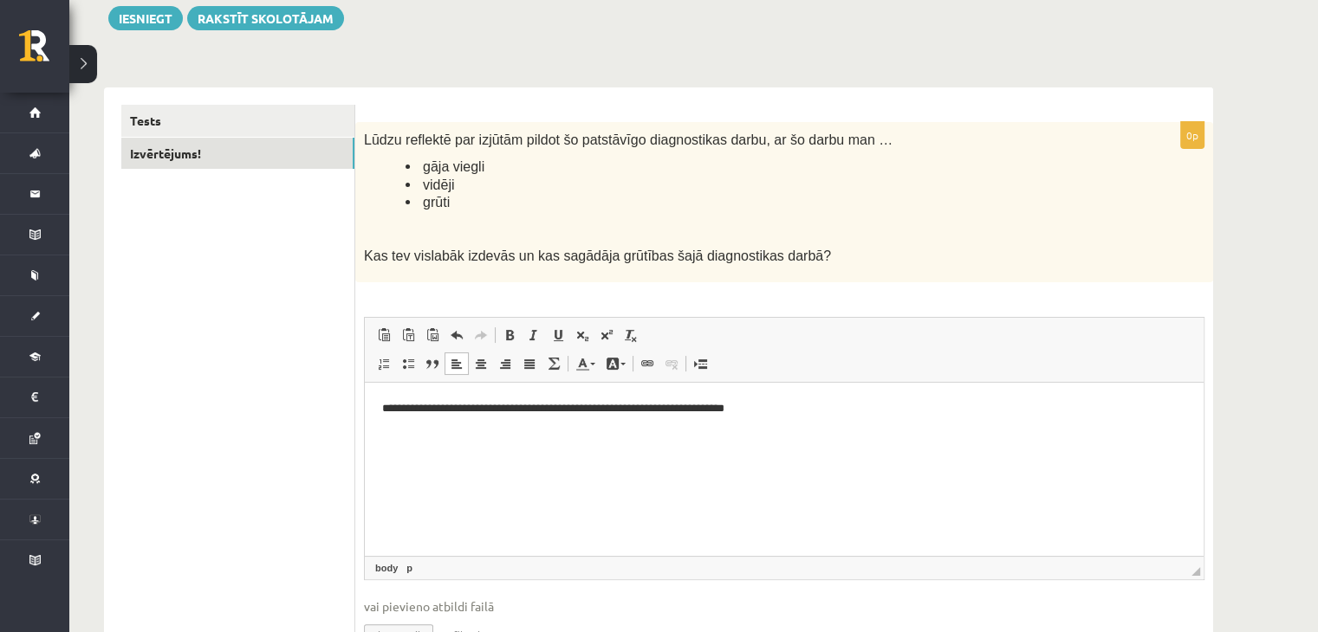
click at [756, 411] on p "**********" at bounding box center [784, 409] width 805 height 18
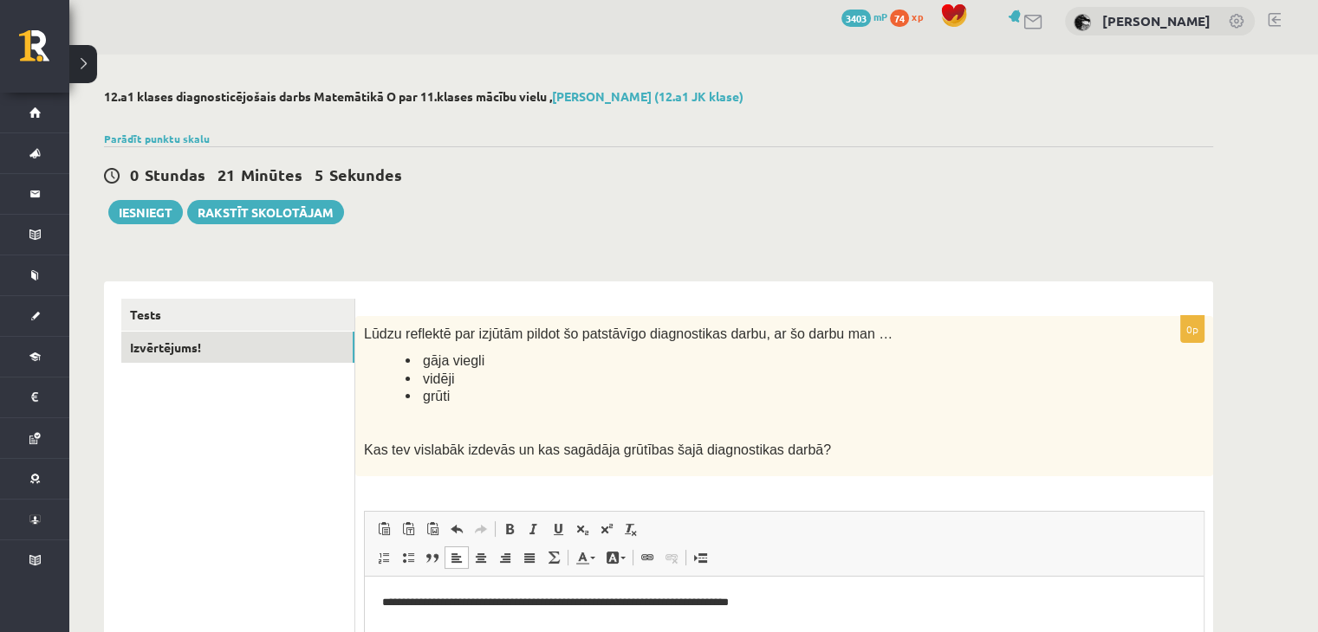
scroll to position [0, 0]
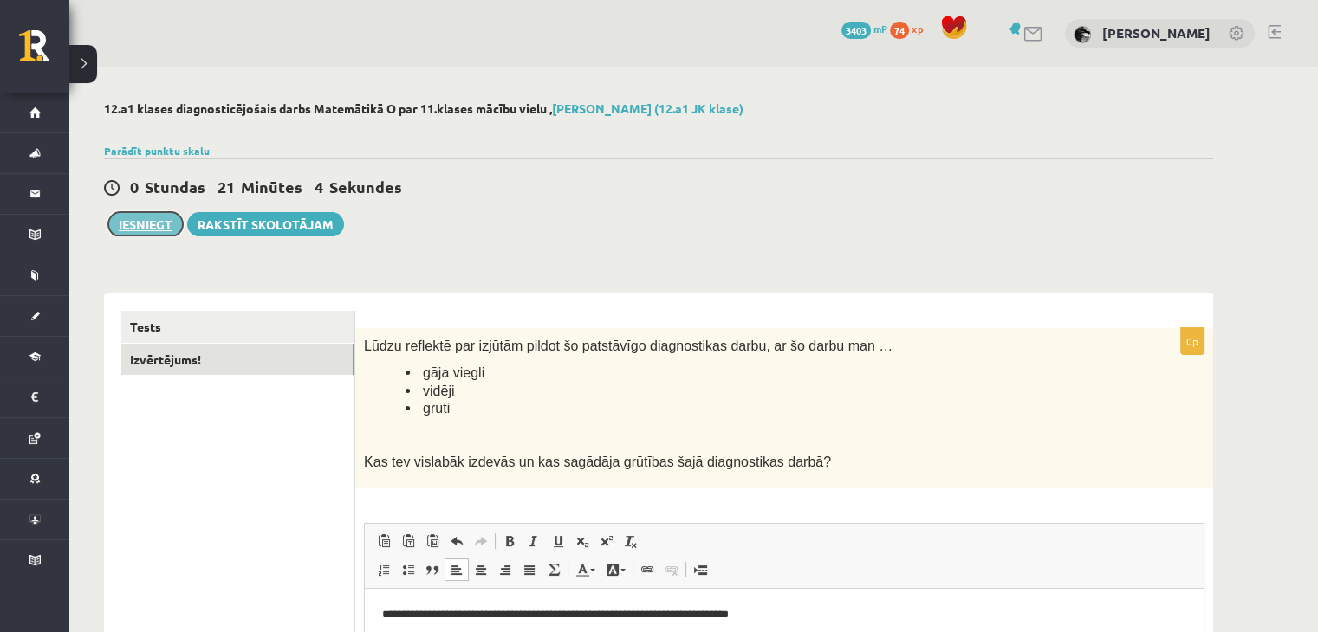
click at [173, 226] on button "Iesniegt" at bounding box center [145, 224] width 75 height 24
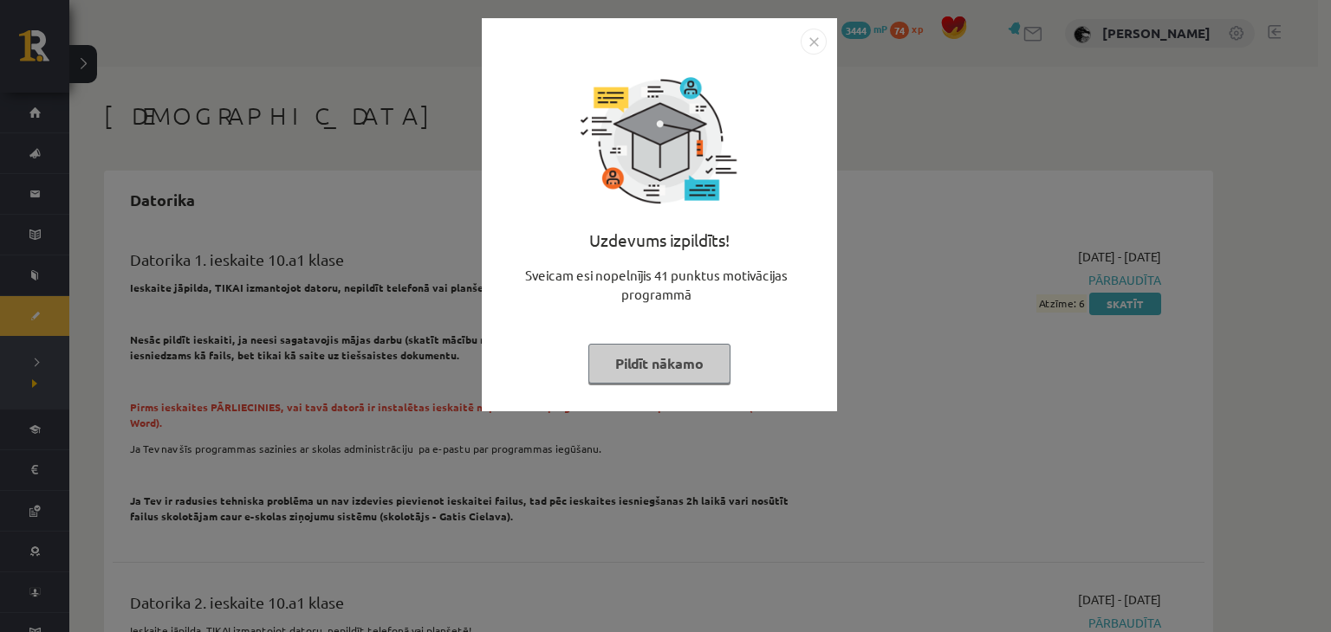
click at [653, 366] on button "Pildīt nākamo" at bounding box center [659, 364] width 142 height 40
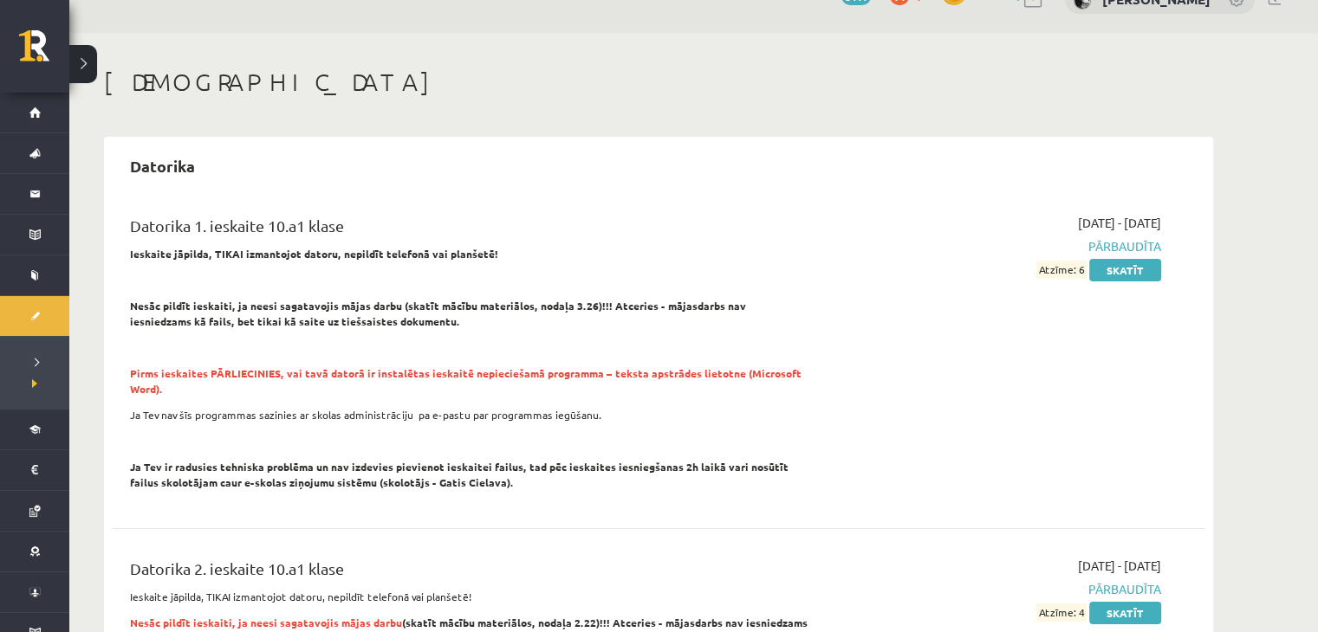
scroll to position [35, 0]
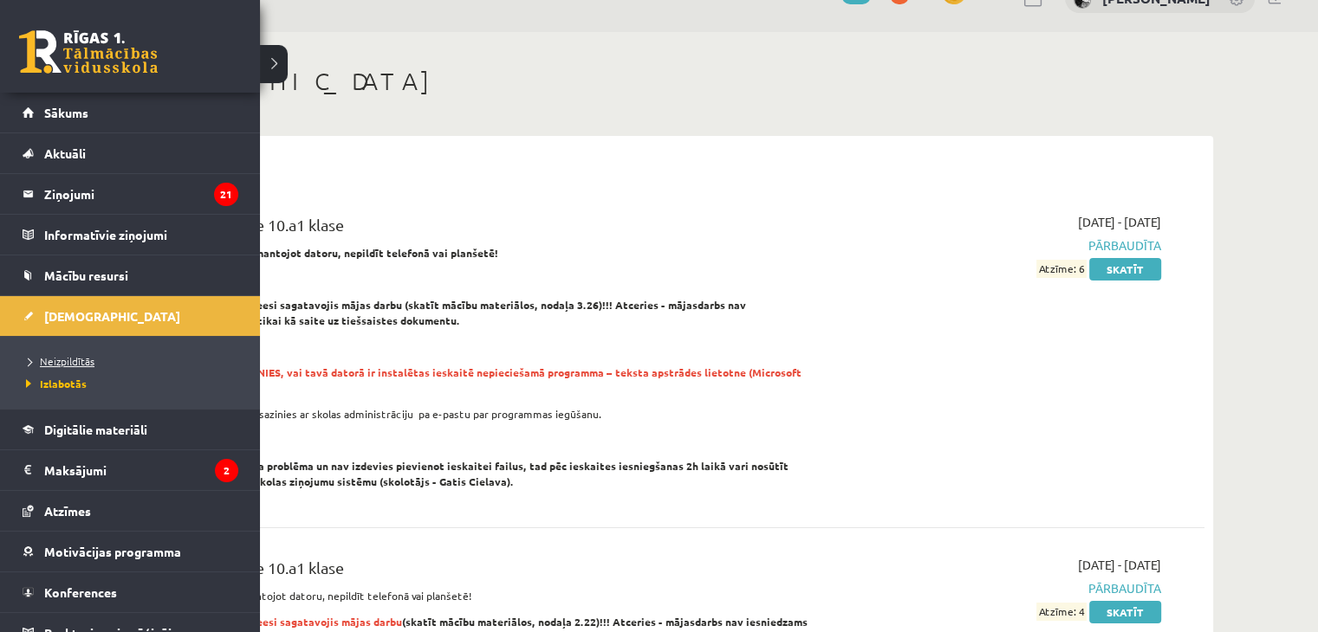
click at [30, 356] on span "Neizpildītās" at bounding box center [58, 361] width 73 height 14
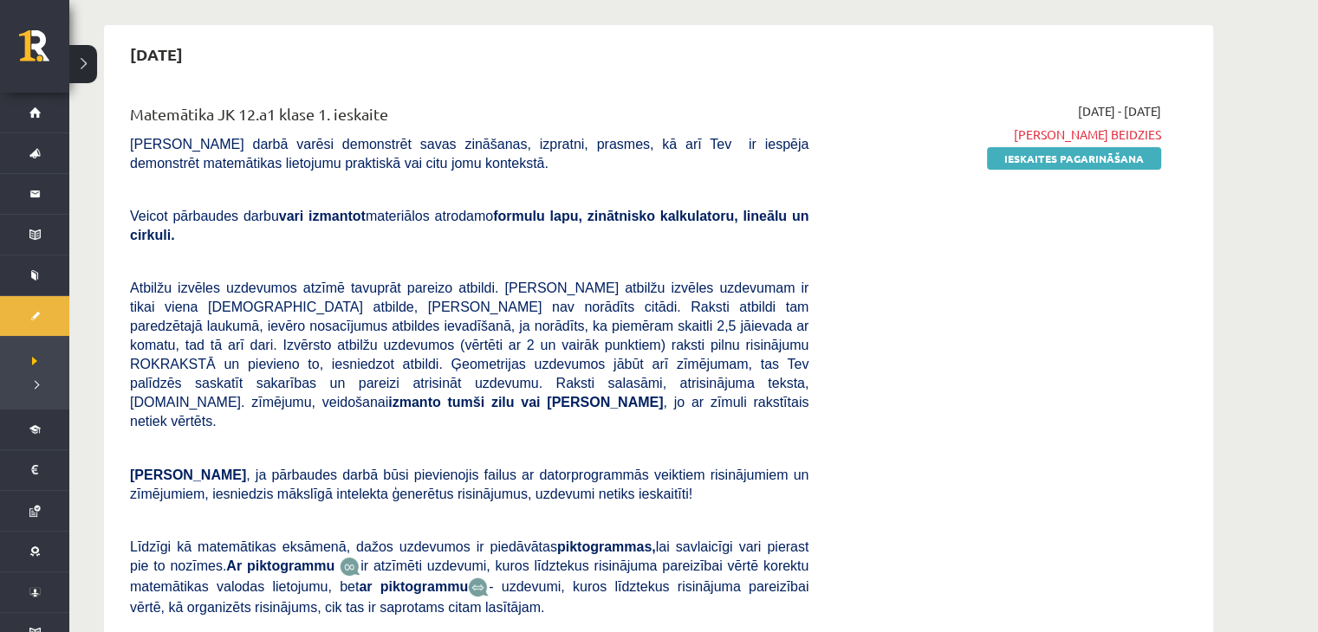
scroll to position [149, 0]
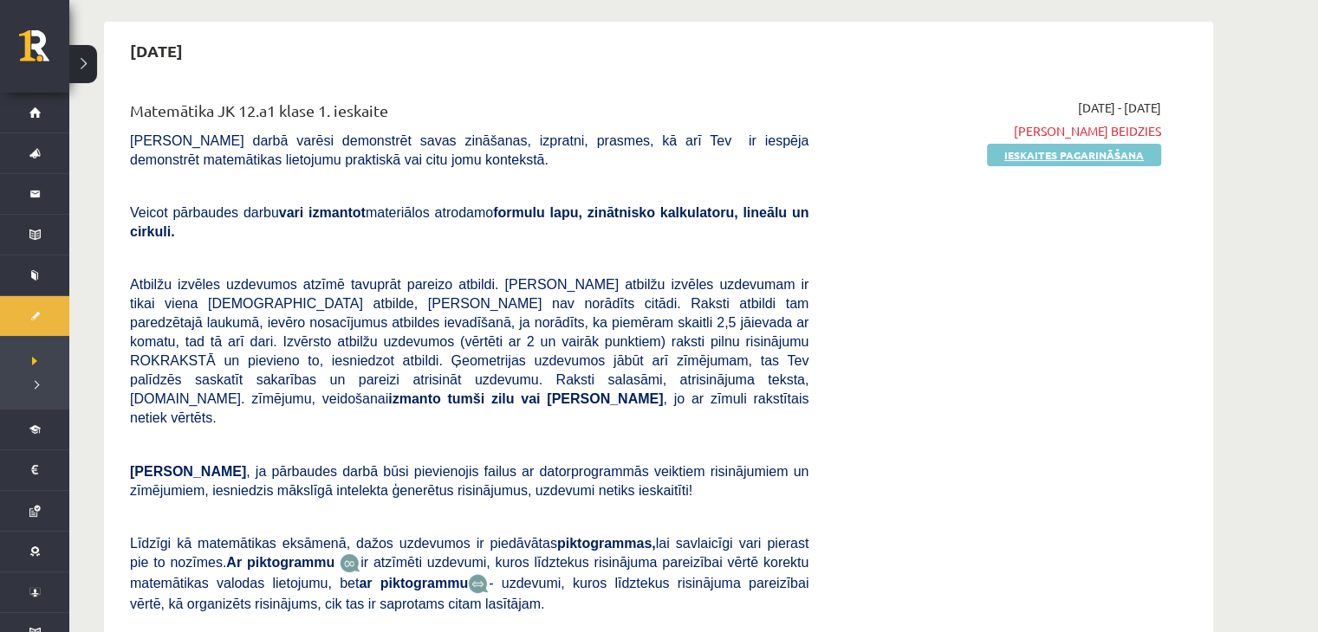
click at [1006, 156] on link "Ieskaites pagarināšana" at bounding box center [1074, 155] width 174 height 23
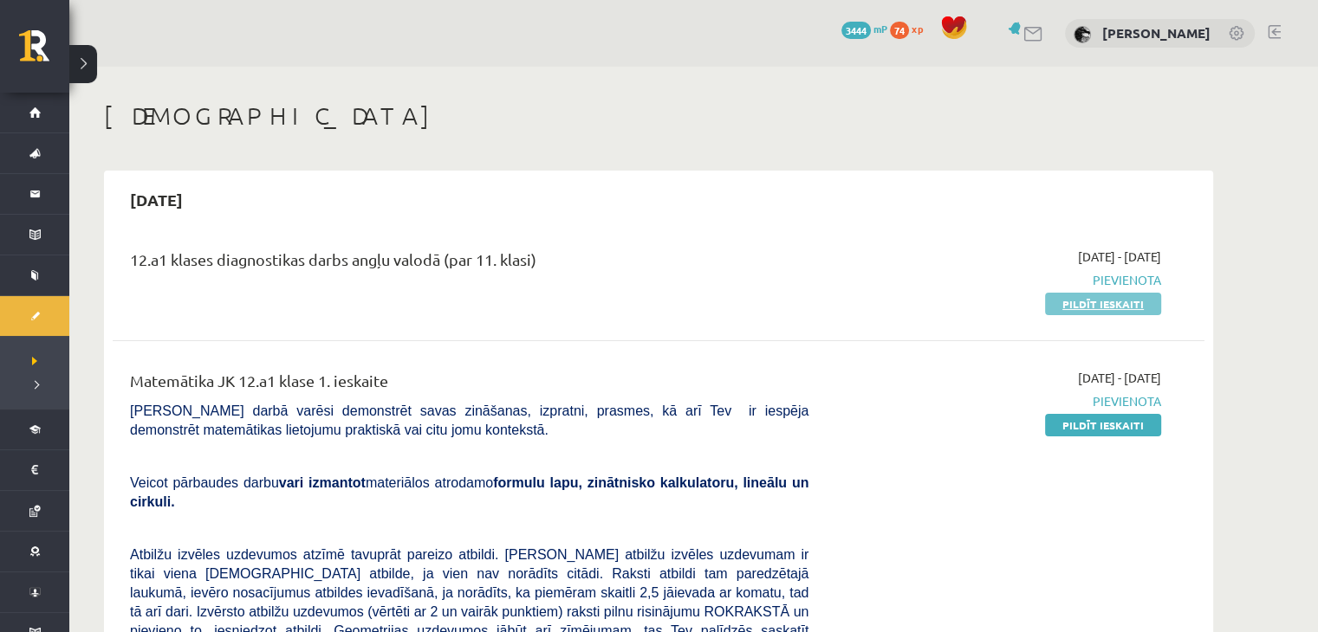
click at [1056, 310] on link "Pildīt ieskaiti" at bounding box center [1103, 304] width 116 height 23
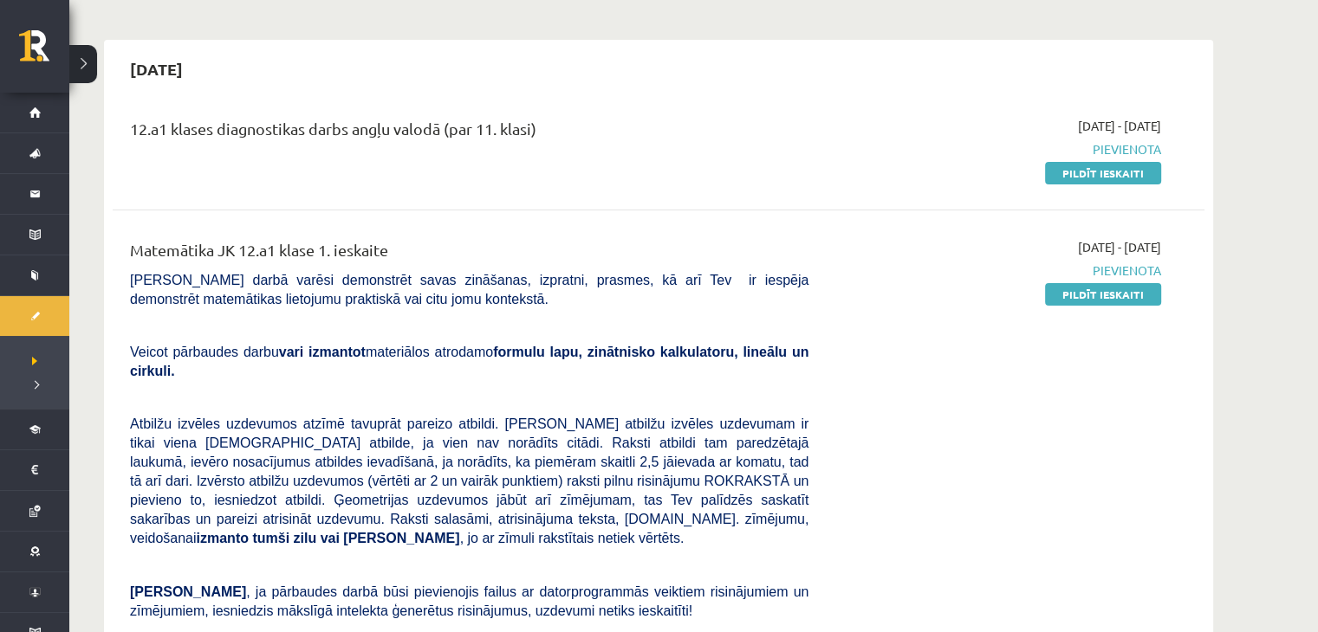
scroll to position [132, 0]
click at [1057, 303] on div "[DATE] - [DATE] [GEOGRAPHIC_DATA] Pildīt ieskaiti" at bounding box center [997, 530] width 353 height 586
click at [1060, 299] on link "Pildīt ieskaiti" at bounding box center [1103, 293] width 116 height 23
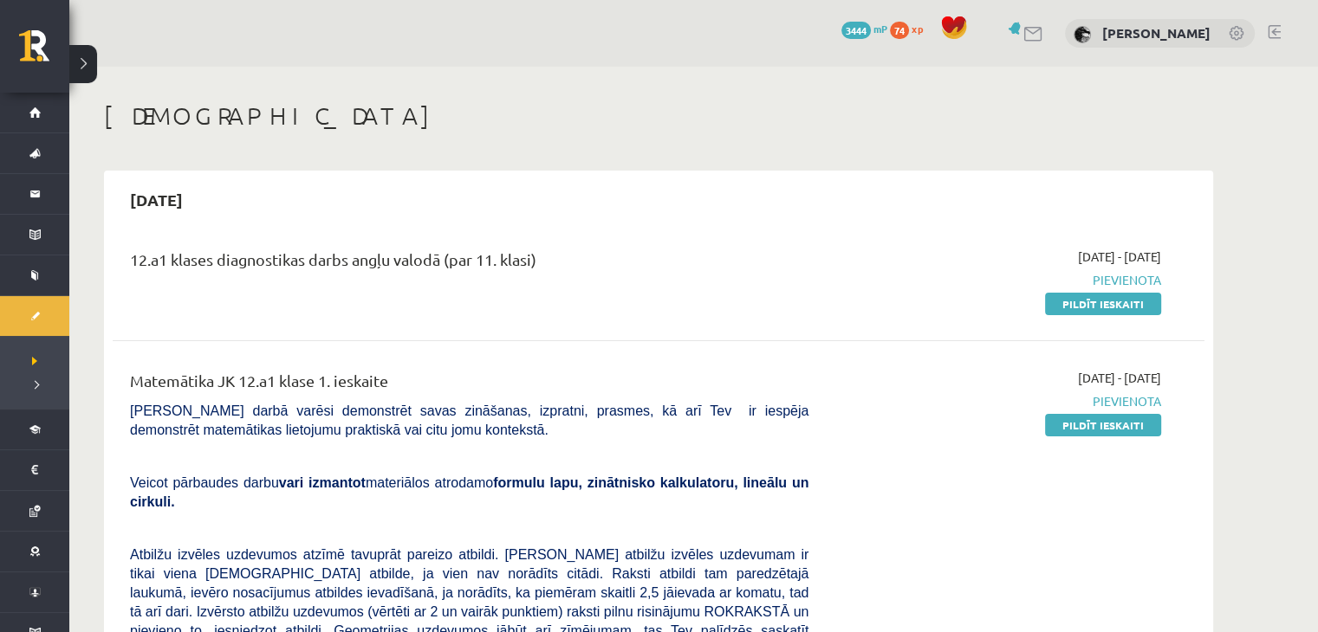
scroll to position [2, 0]
